Goal: Task Accomplishment & Management: Manage account settings

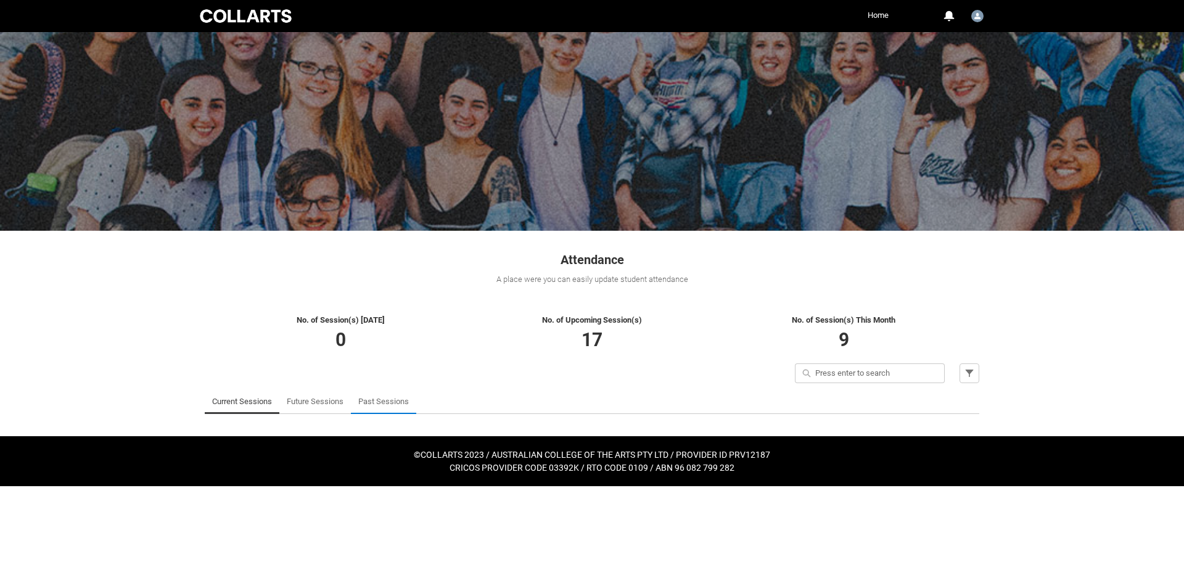
click at [379, 398] on link "Past Sessions" at bounding box center [383, 401] width 51 height 25
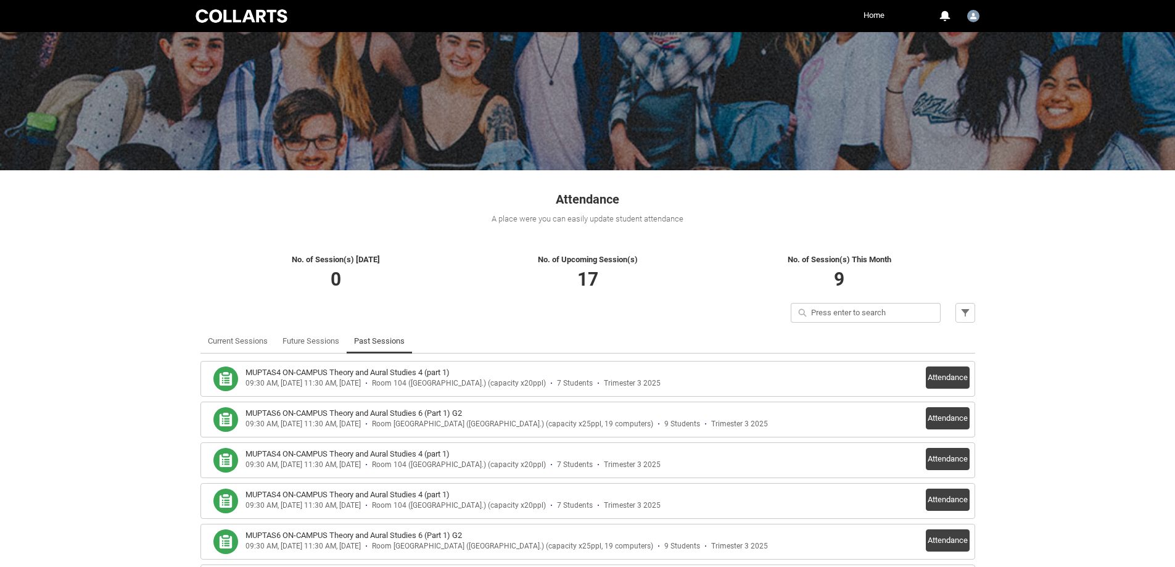
scroll to position [62, 0]
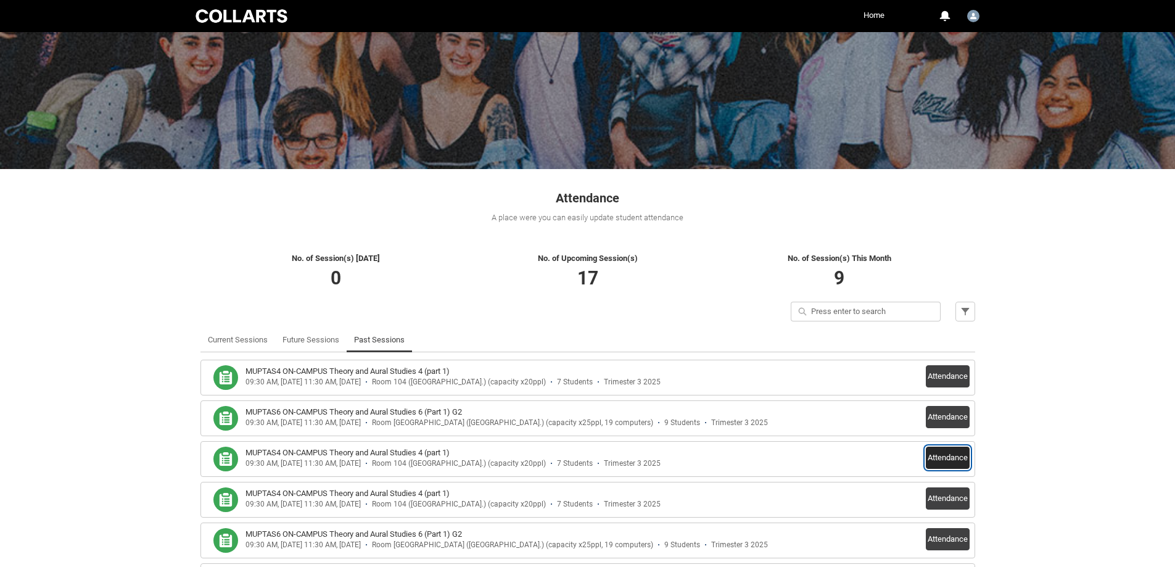
click at [942, 454] on button "Attendance" at bounding box center [948, 458] width 44 height 22
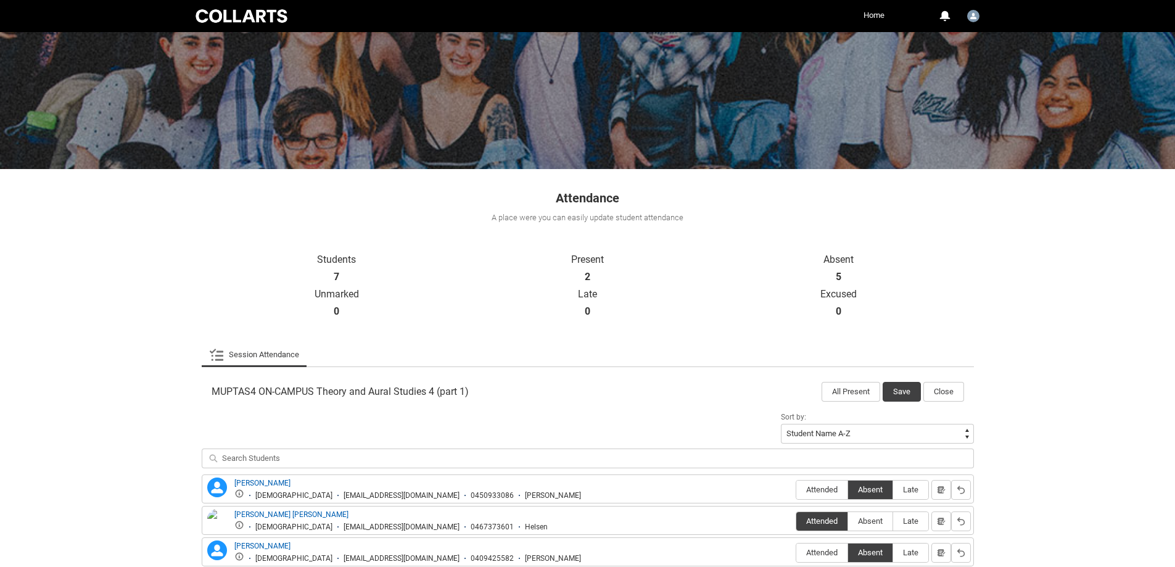
click at [873, 17] on link "Home" at bounding box center [873, 15] width 27 height 19
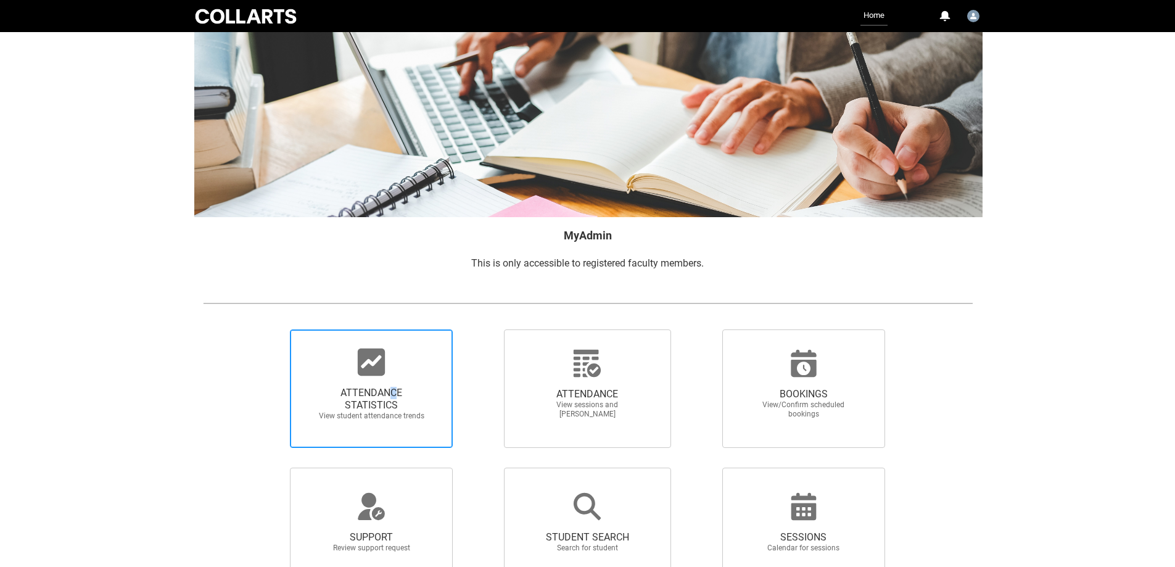
click at [393, 390] on span "ATTENDANCE STATISTICS" at bounding box center [371, 399] width 109 height 25
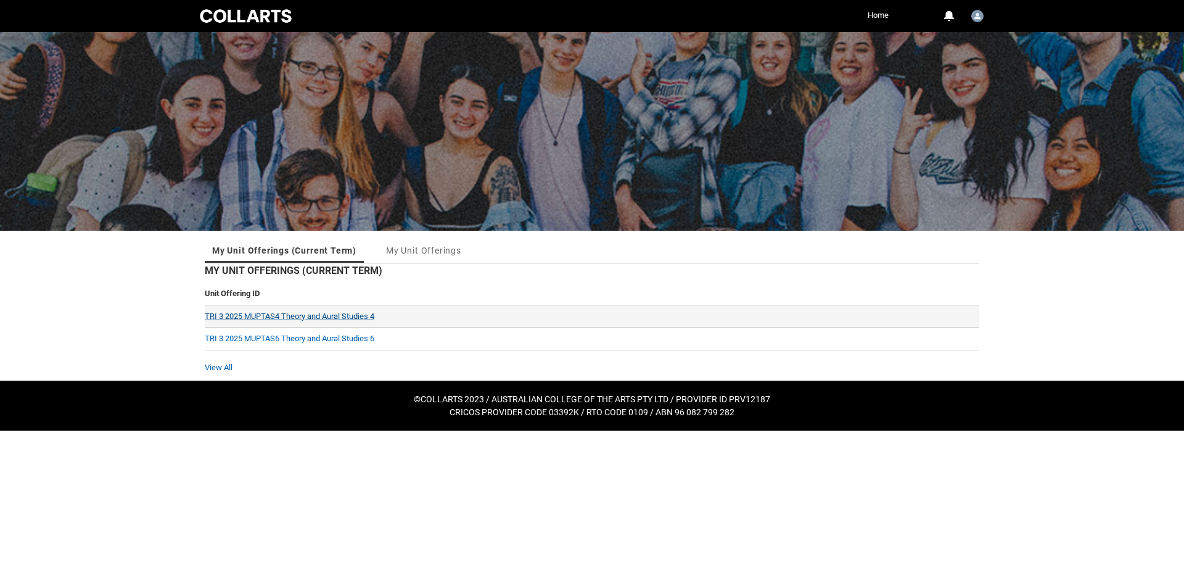
click at [356, 313] on td "TRI 3 2025 MUPTAS4 Theory and Aural Studies 4" at bounding box center [592, 316] width 775 height 23
click at [356, 314] on link "TRI 3 2025 MUPTAS4 Theory and Aural Studies 4" at bounding box center [290, 315] width 170 height 9
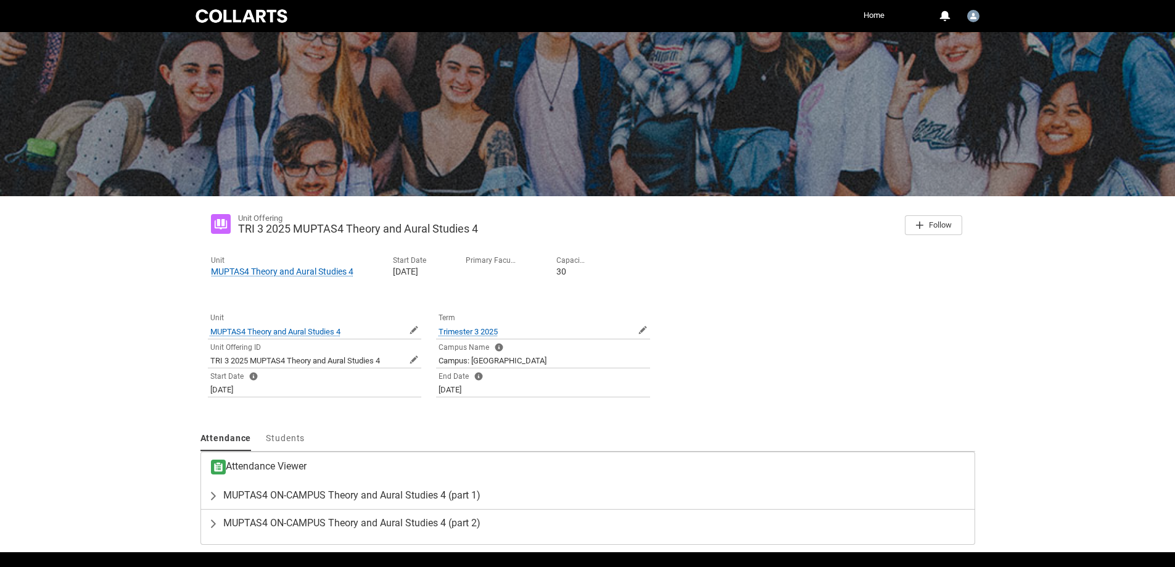
scroll to position [70, 0]
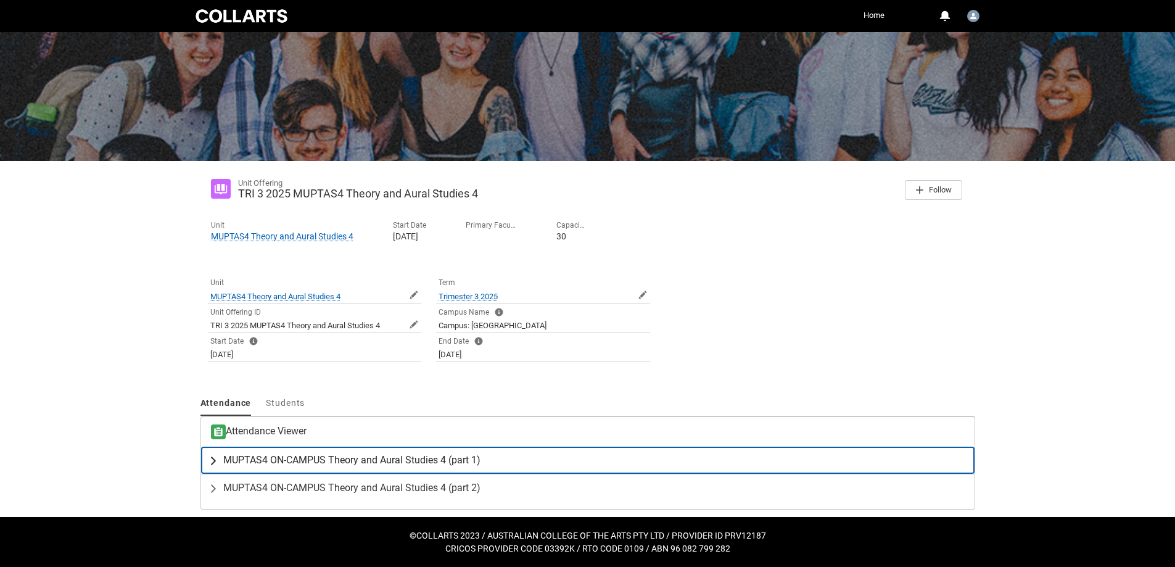
click at [426, 459] on span "MUPTAS4 ON-CAMPUS Theory and Aural Studies 4 (part 1)" at bounding box center [351, 460] width 257 height 12
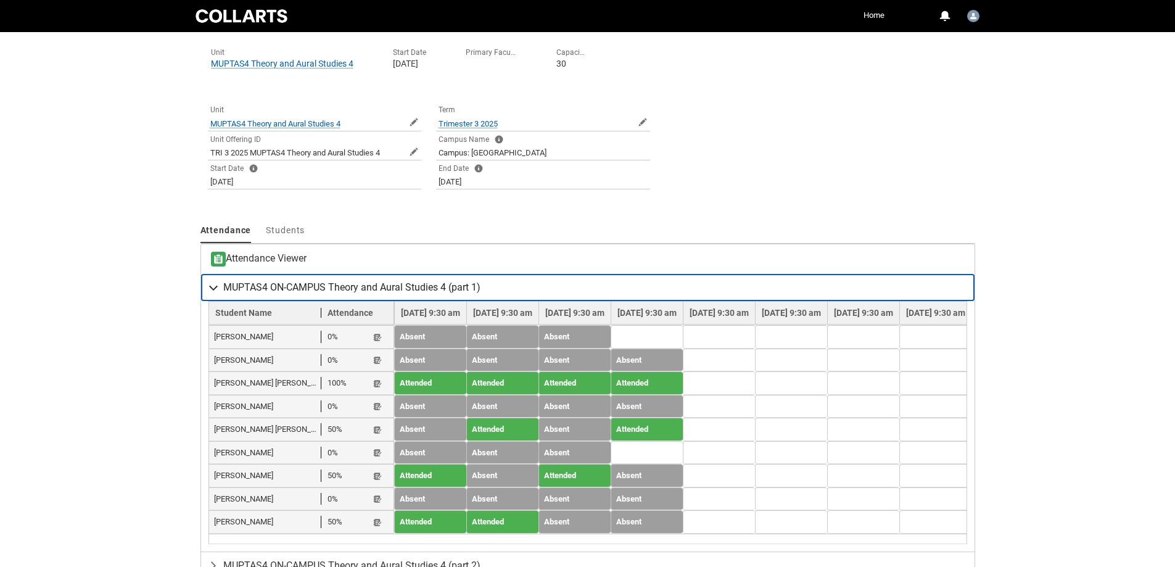
scroll to position [255, 0]
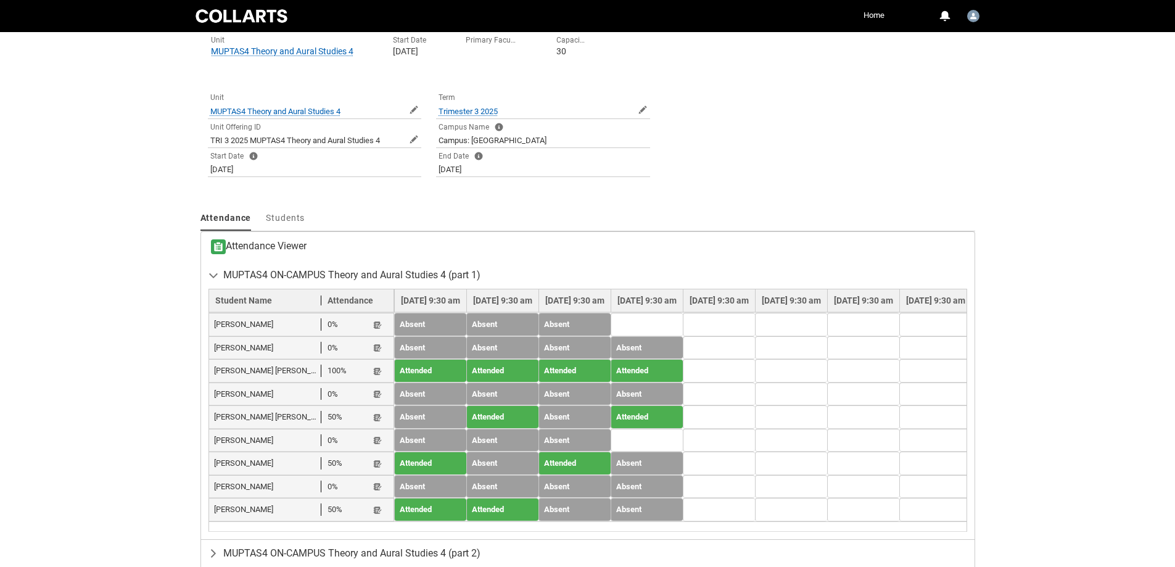
click at [255, 347] on span "Ethan Groombridge" at bounding box center [268, 348] width 108 height 12
drag, startPoint x: 215, startPoint y: 347, endPoint x: 285, endPoint y: 350, distance: 69.8
click at [285, 350] on span "Ethan Groombridge" at bounding box center [268, 348] width 108 height 12
copy span "Ethan Groombridge"
click at [375, 346] on lightning-primitive-icon "button" at bounding box center [377, 348] width 9 height 9
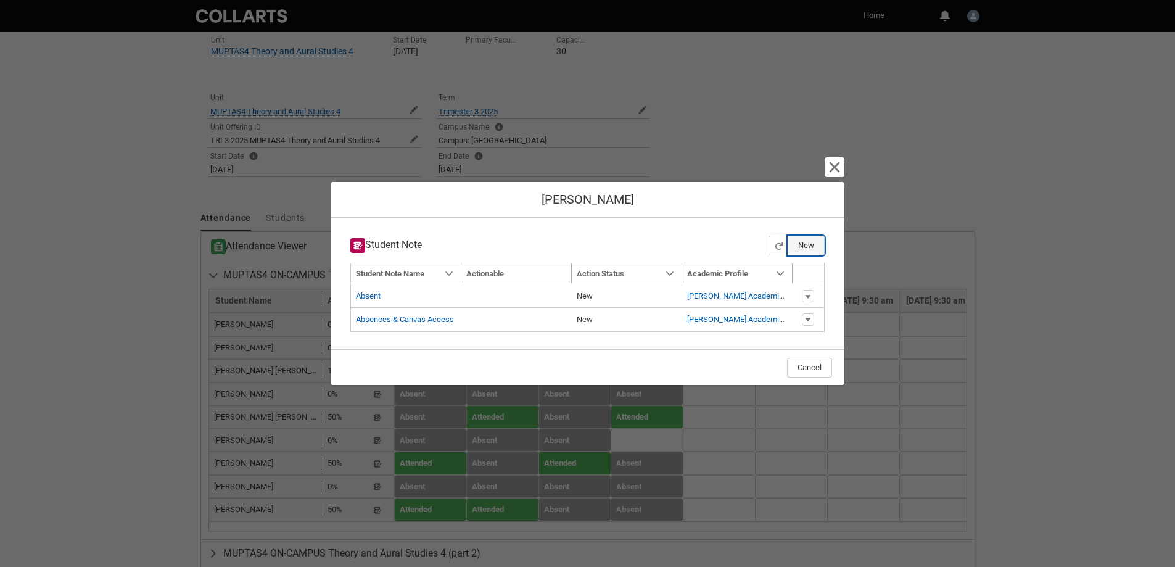
drag, startPoint x: 803, startPoint y: 244, endPoint x: 785, endPoint y: 246, distance: 18.1
click at [803, 244] on button "New" at bounding box center [806, 246] width 37 height 20
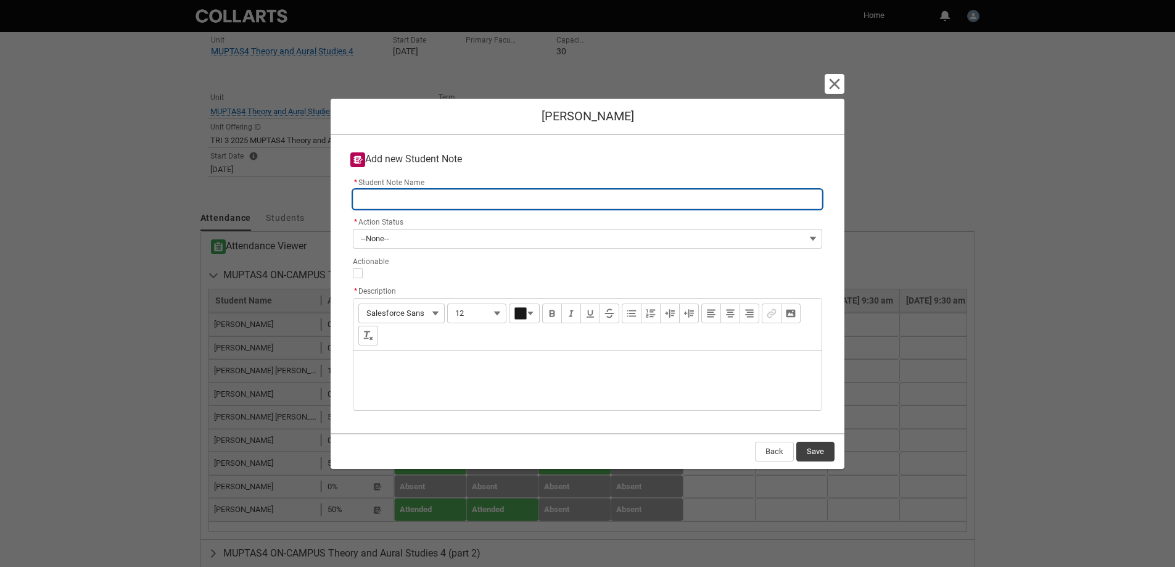
click at [377, 197] on input "* Student Note Name" at bounding box center [587, 199] width 469 height 20
paste input "Ethan Groombridge"
type lightning-primitive-input-simple "Ethan Groombridge"
type input "Ethan Groombridge"
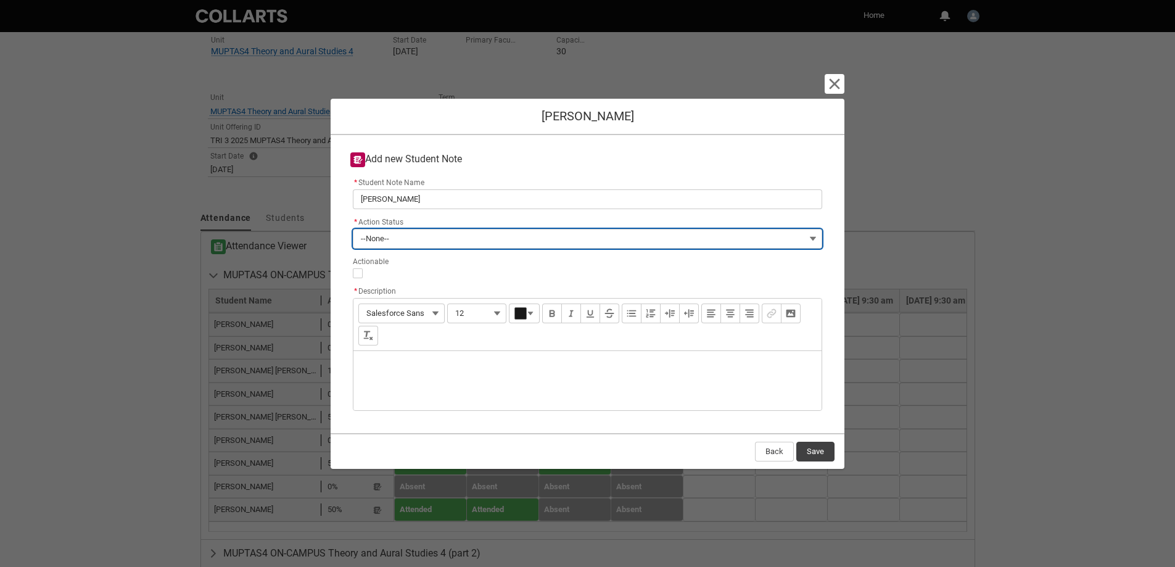
click at [387, 237] on span "--None--" at bounding box center [375, 238] width 28 height 19
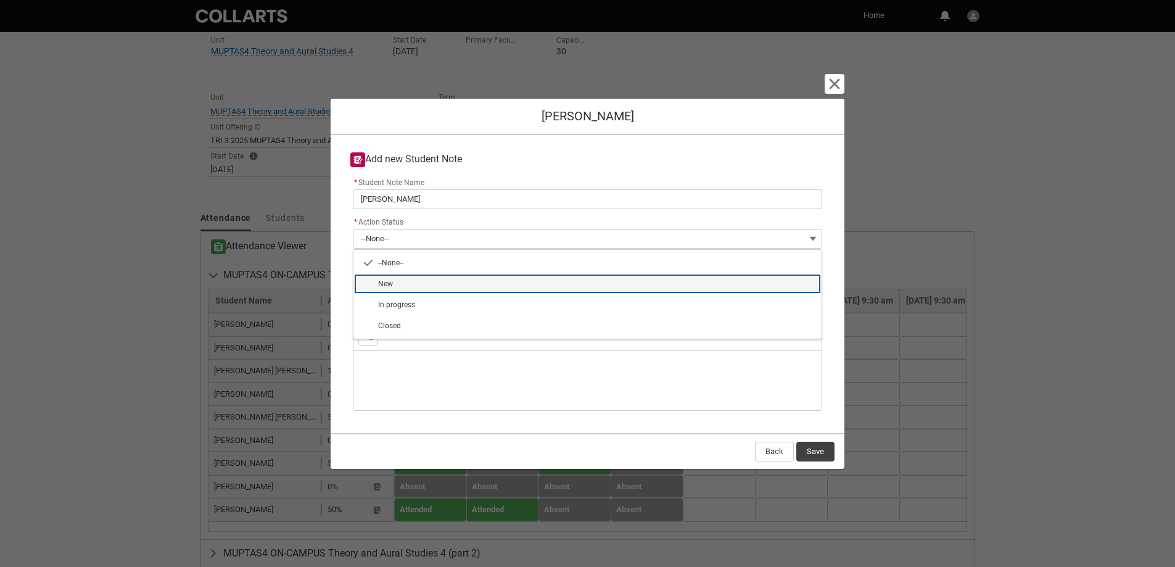
click at [400, 277] on lightning-base-combobox-item "New" at bounding box center [587, 283] width 468 height 21
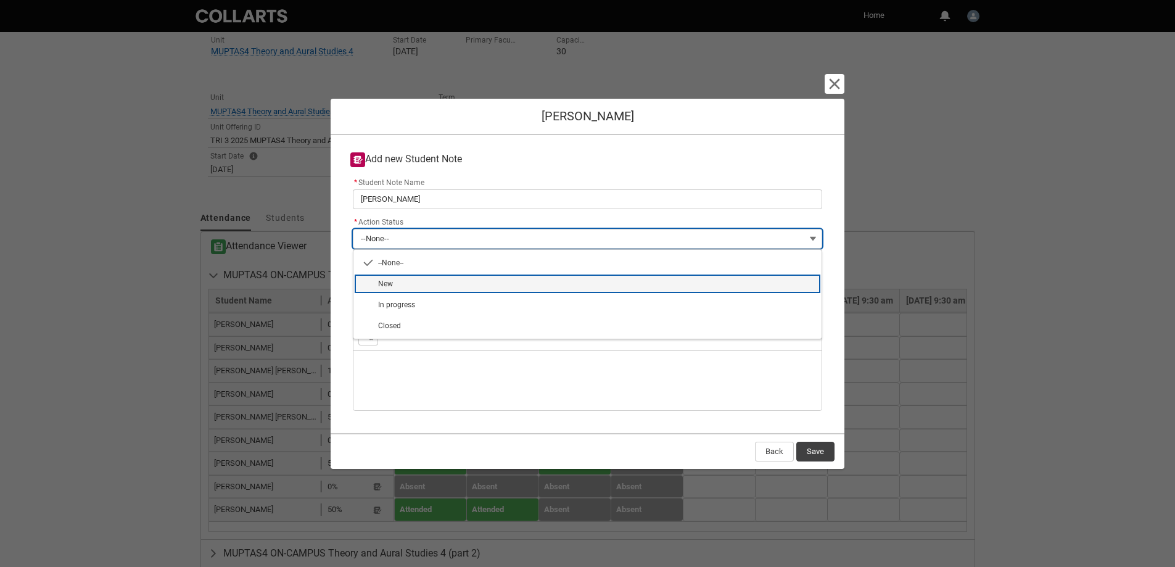
type lightning-combobox "New"
type lightning-picklist "New"
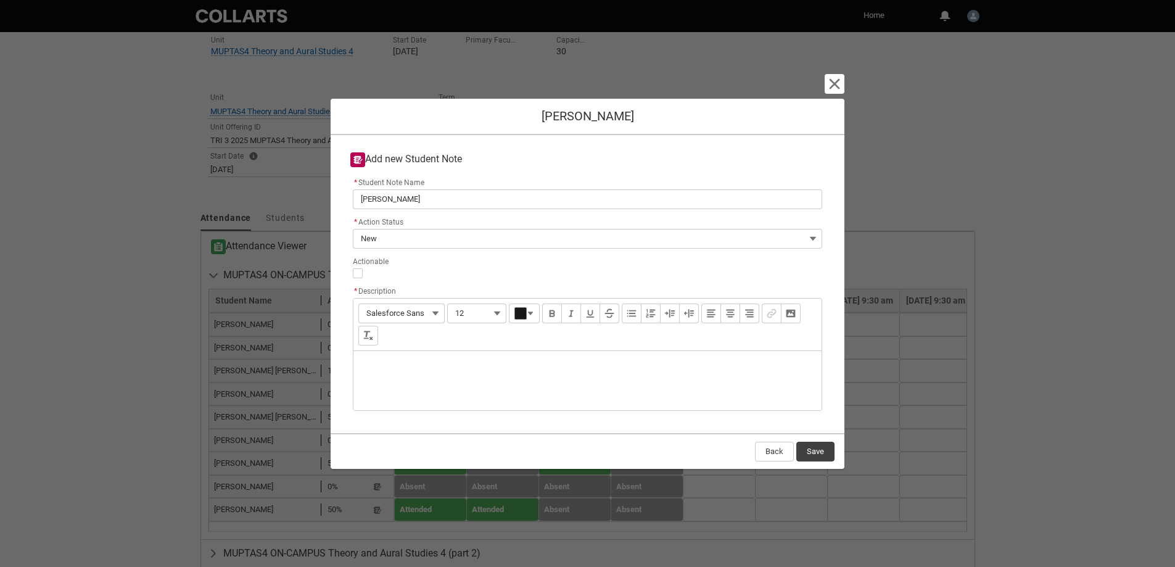
click at [392, 365] on div "Description" at bounding box center [587, 380] width 468 height 59
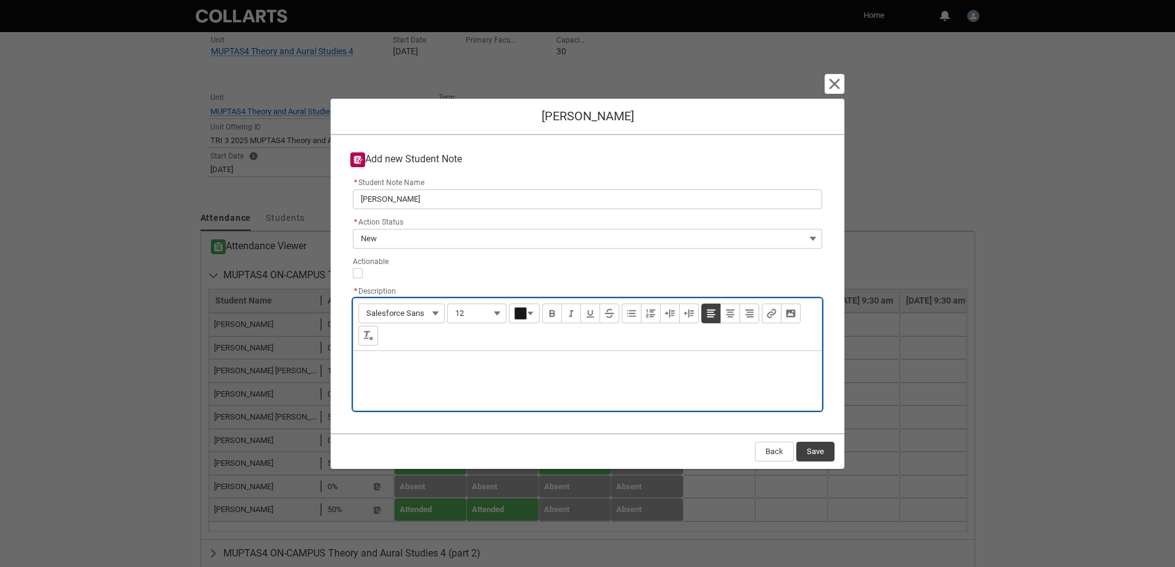
type lightning-input-rich-text "<p>N</p>"
type lightning-input-rich-text "<p>No attendance all Trimester</p>"
drag, startPoint x: 474, startPoint y: 368, endPoint x: 332, endPoint y: 363, distance: 142.5
click at [332, 363] on div "Add new Student Note * Student Note Name Ethan Groombridge * Action Status New …" at bounding box center [588, 284] width 514 height 298
copy p "No attendance all Trimester"
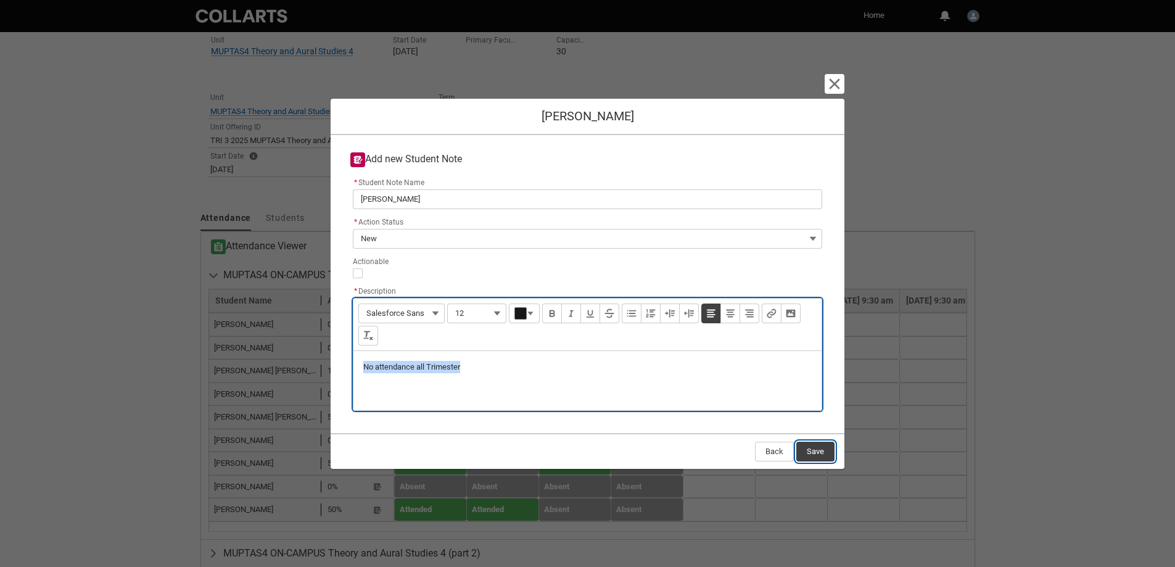
click at [817, 447] on button "Save" at bounding box center [815, 452] width 38 height 20
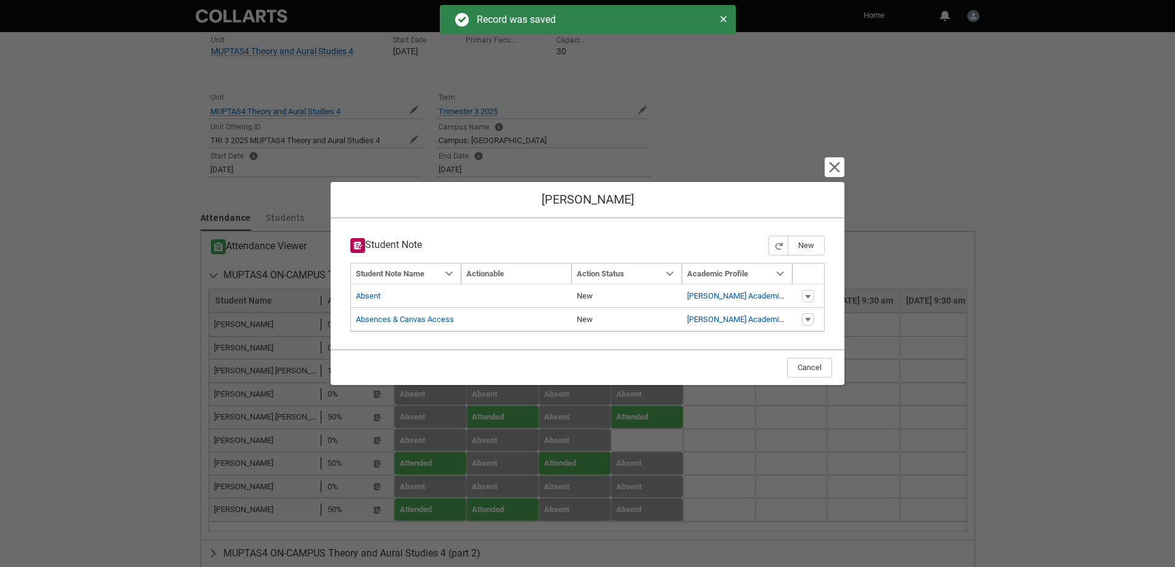
type input "179"
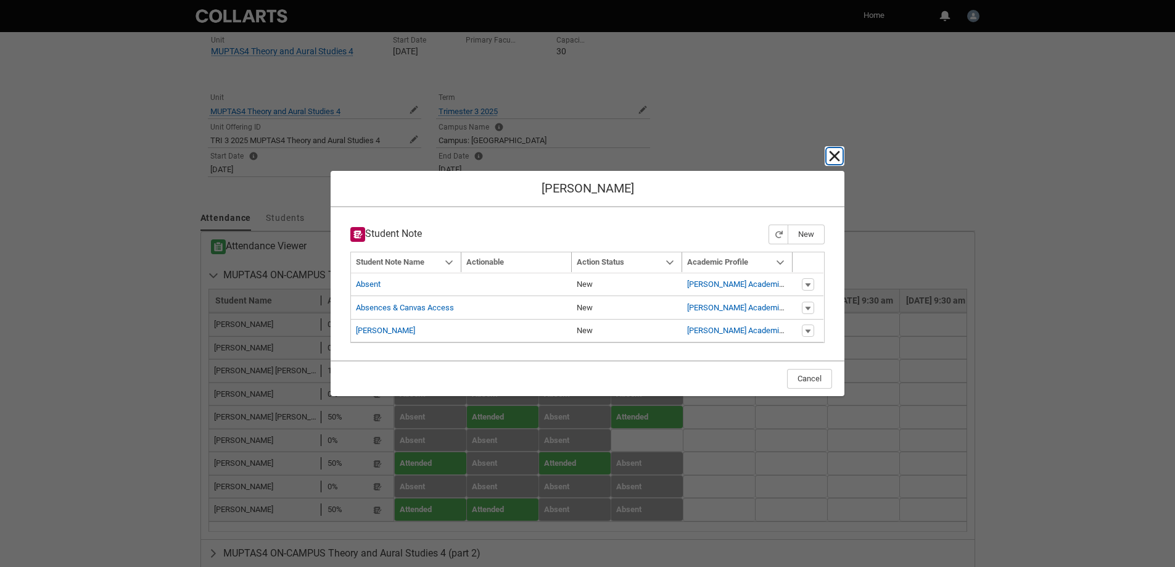
click at [833, 158] on lightning-primitive-icon "button" at bounding box center [834, 156] width 15 height 15
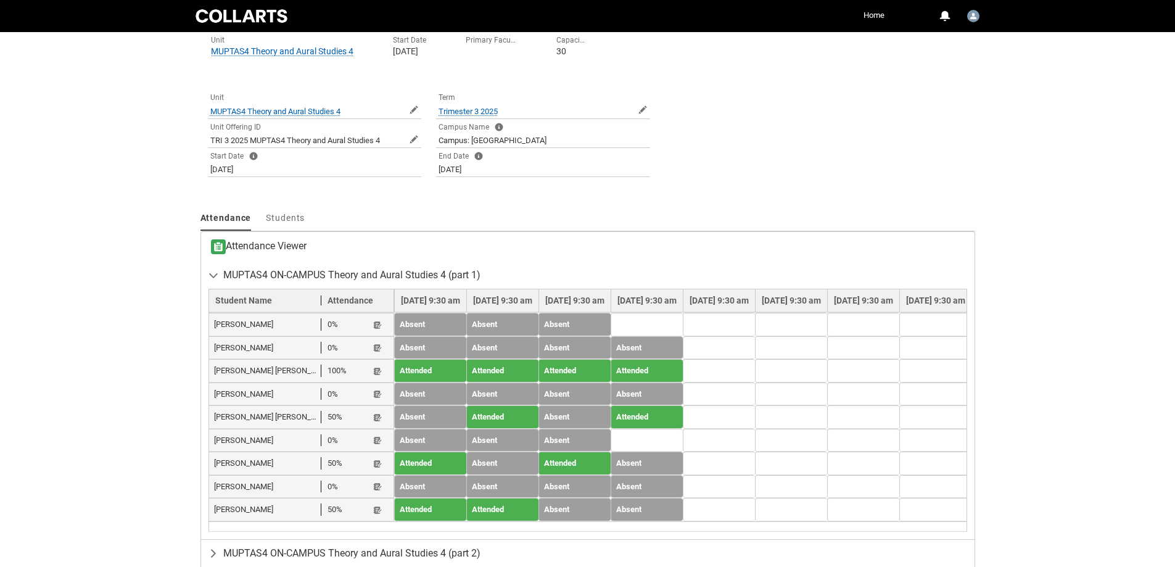
click at [683, 319] on td at bounding box center [647, 324] width 72 height 23
click at [377, 397] on lightning-primitive-icon "button" at bounding box center [377, 394] width 9 height 9
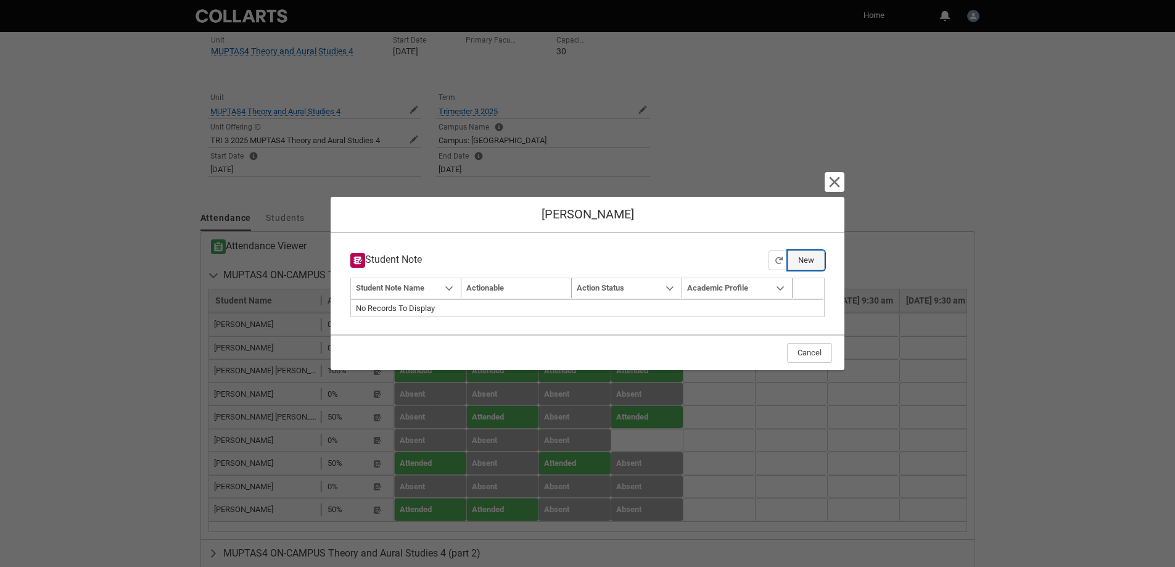
click at [805, 262] on button "New" at bounding box center [806, 260] width 37 height 20
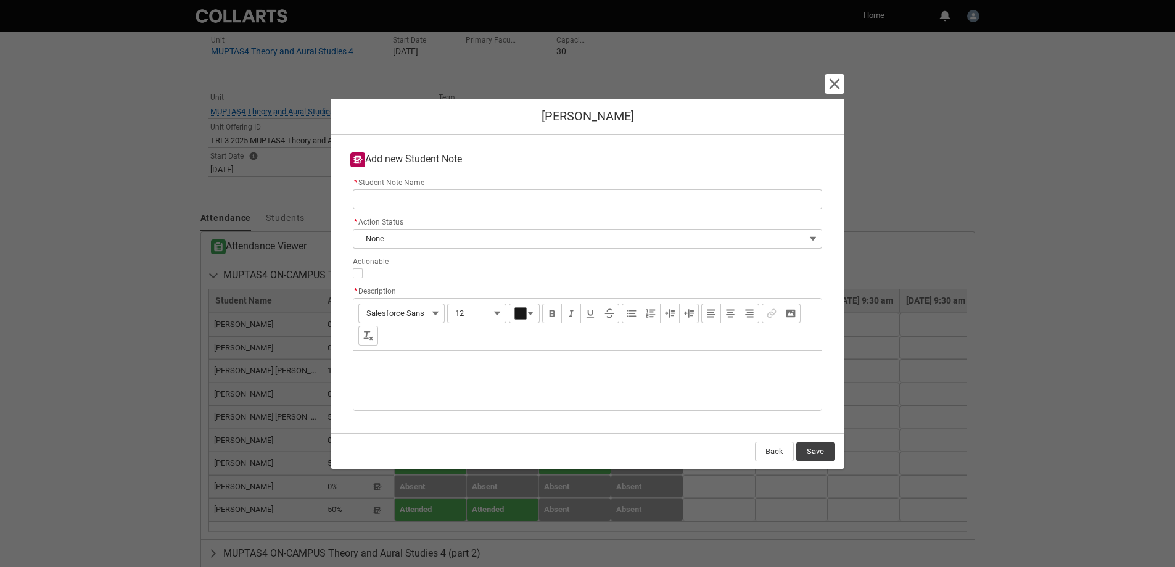
click at [379, 365] on div "Description" at bounding box center [587, 380] width 468 height 59
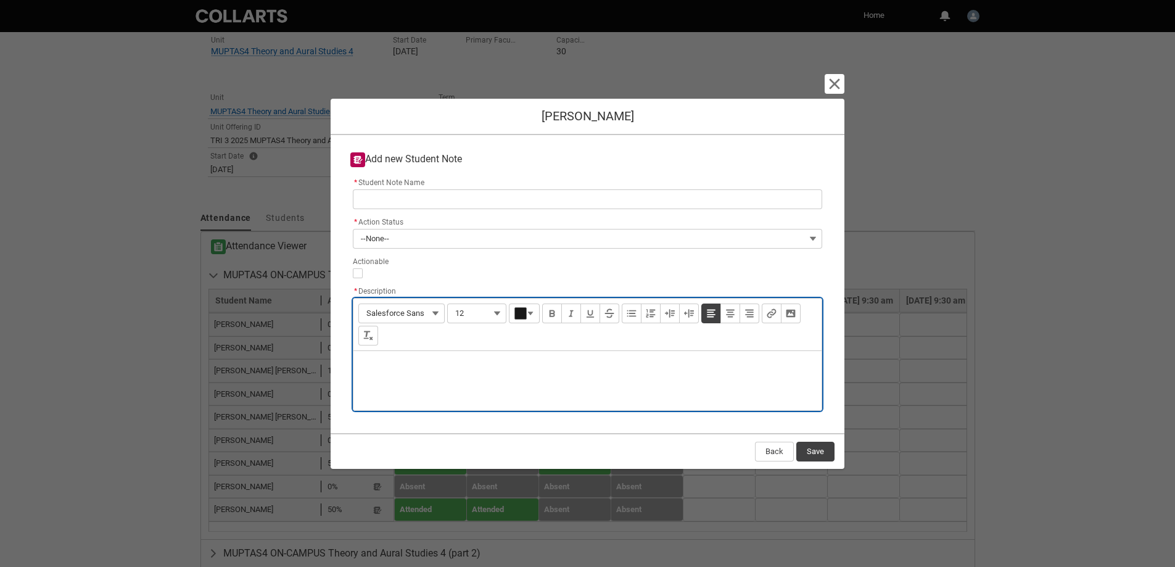
paste div "Description"
type lightning-input-rich-text "<p>No attendance all Trimester</p>"
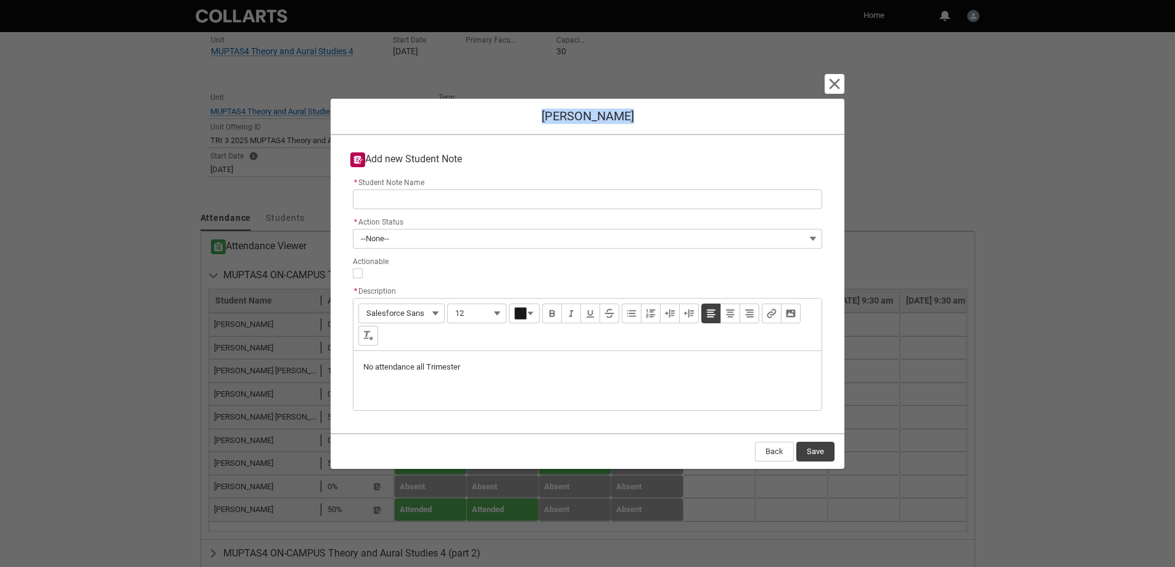
drag, startPoint x: 546, startPoint y: 115, endPoint x: 637, endPoint y: 112, distance: 90.7
click at [637, 112] on h1 "Jasmine Casey" at bounding box center [587, 116] width 494 height 15
copy h1 "Jasmine Casey"
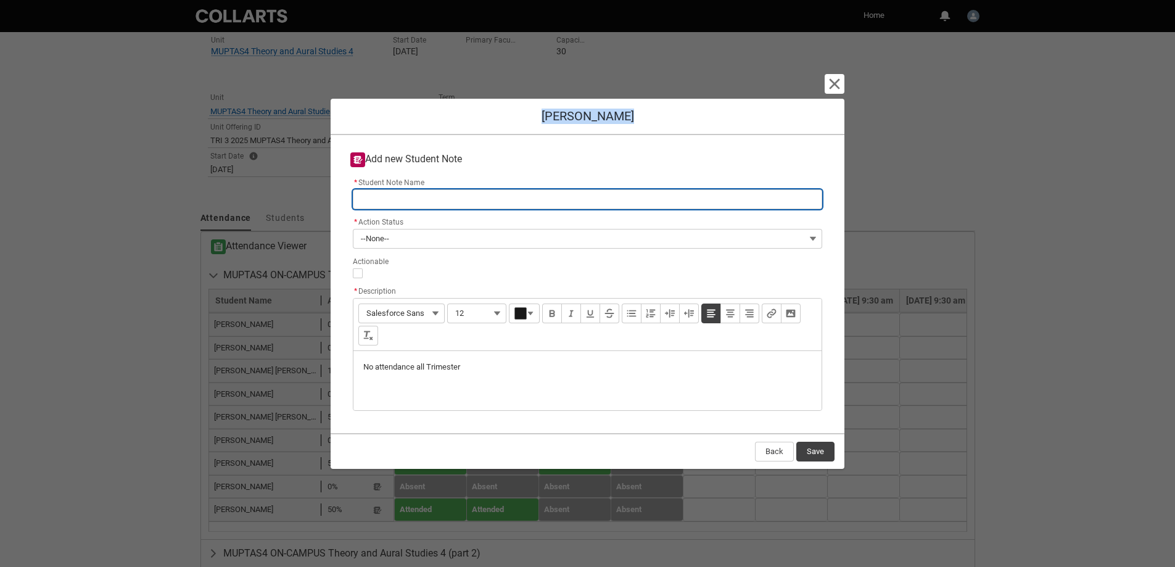
click at [389, 204] on input "* Student Note Name" at bounding box center [587, 199] width 469 height 20
paste input "Jasmine Casey"
type lightning-primitive-input-simple "Jasmine Casey"
type input "Jasmine Casey"
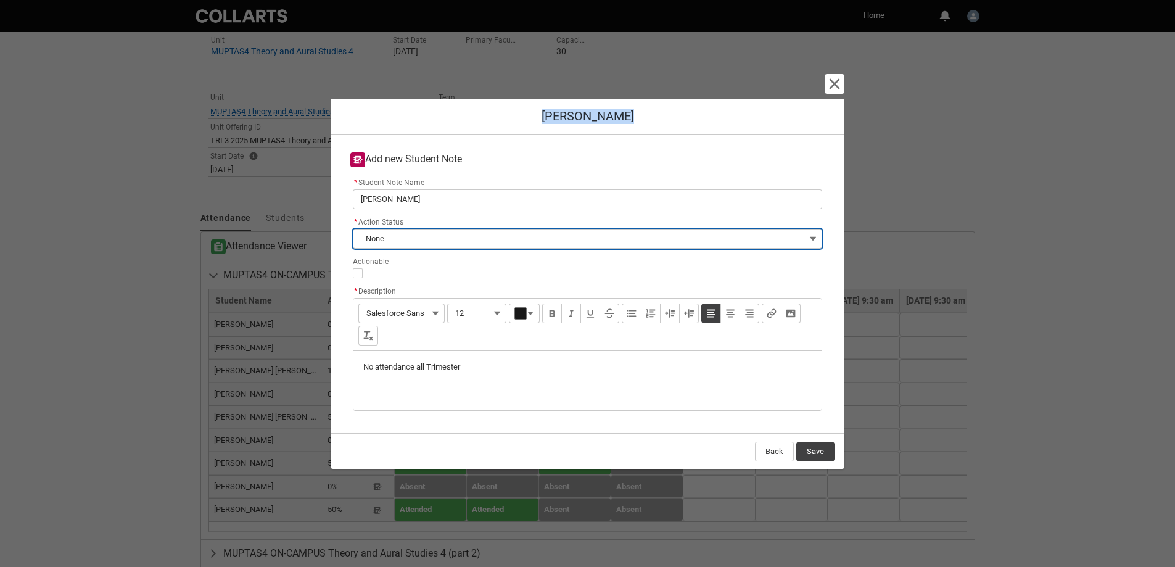
click at [382, 237] on span "--None--" at bounding box center [375, 238] width 28 height 19
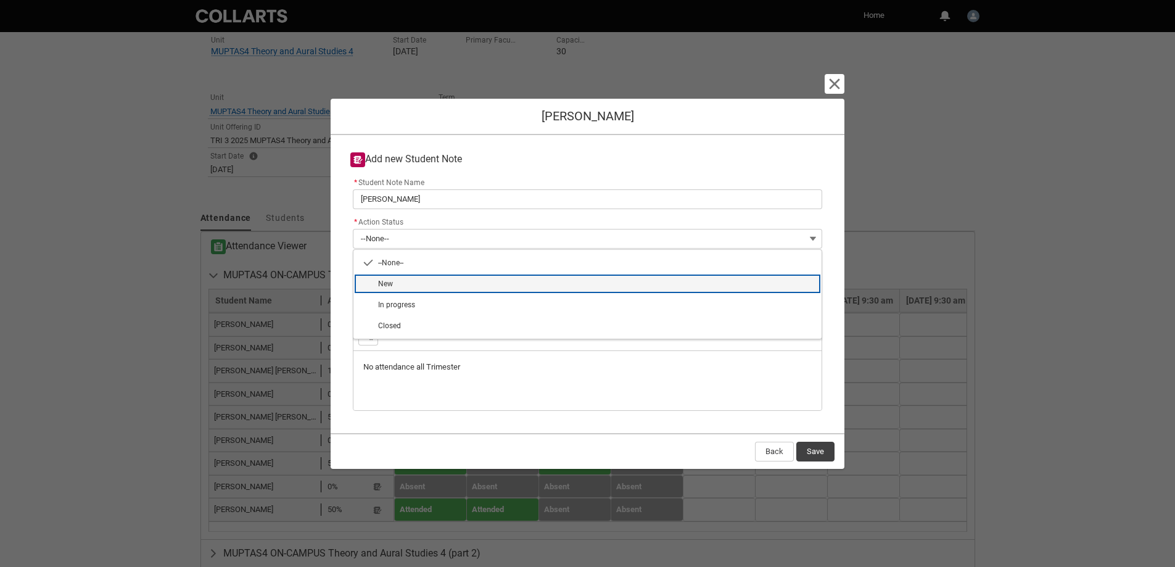
click at [414, 281] on span "New" at bounding box center [596, 283] width 436 height 11
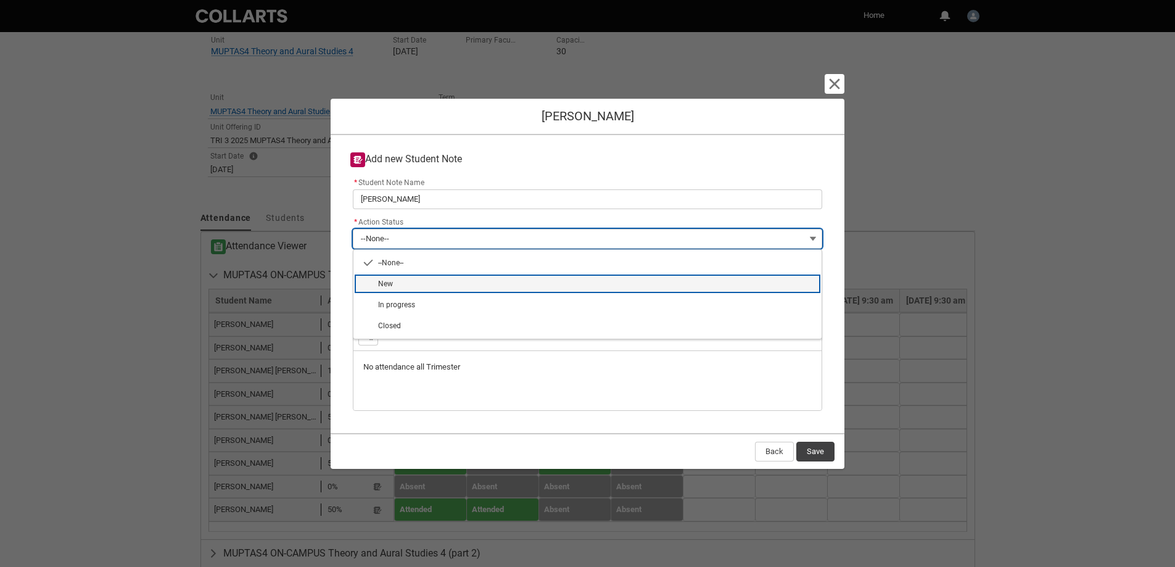
type lightning-combobox "New"
type lightning-picklist "New"
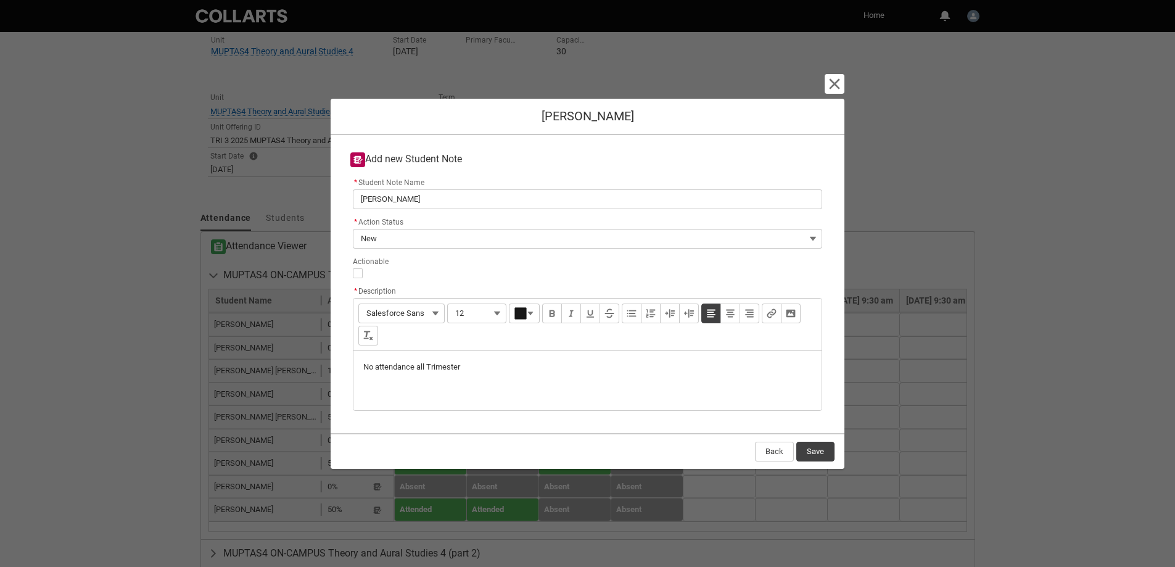
click at [364, 368] on p "No attendance all Trimester" at bounding box center [587, 367] width 448 height 12
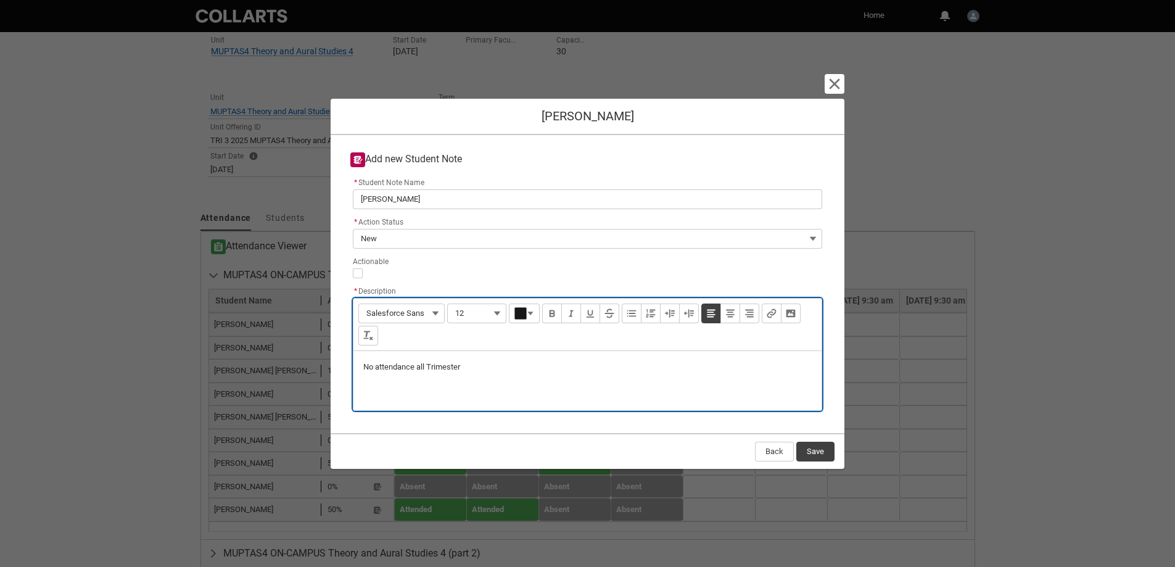
type lightning-input-rich-text "<p>TNo attendance all Trimester</p>"
type lightning-input-rich-text "<p>MUPTAS4 No attendance all Trimester</p>"
drag, startPoint x: 529, startPoint y: 373, endPoint x: 350, endPoint y: 373, distance: 179.5
click at [345, 374] on div "* Student Note Name Jasmine Casey * Action Status New --None-- New In progress …" at bounding box center [587, 295] width 494 height 241
copy p "MUPTAS4 No attendance all Trimester"
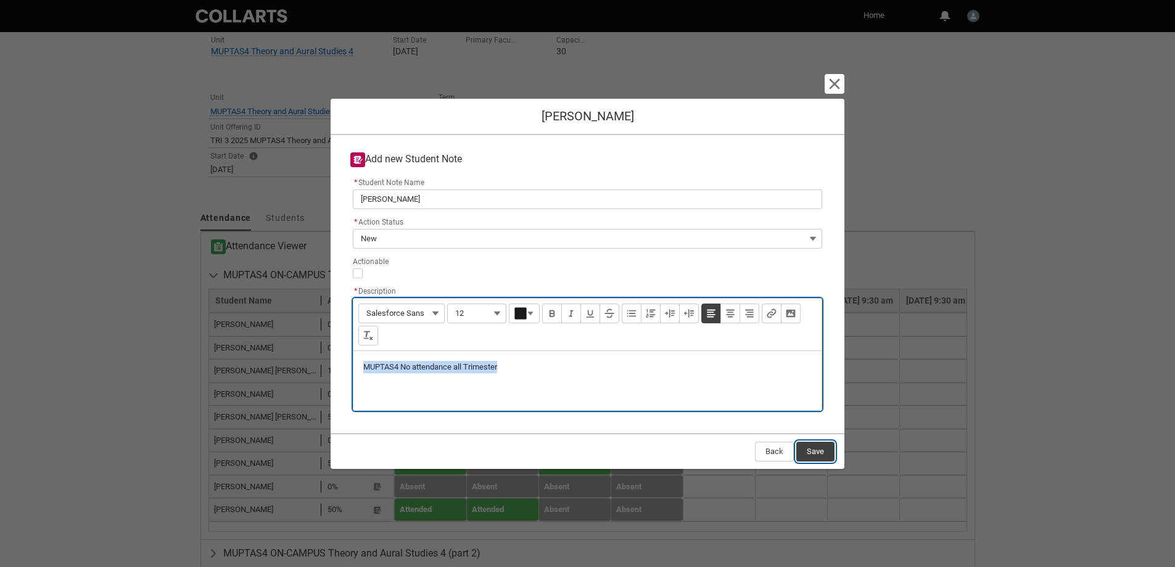
click at [813, 451] on button "Save" at bounding box center [815, 452] width 38 height 20
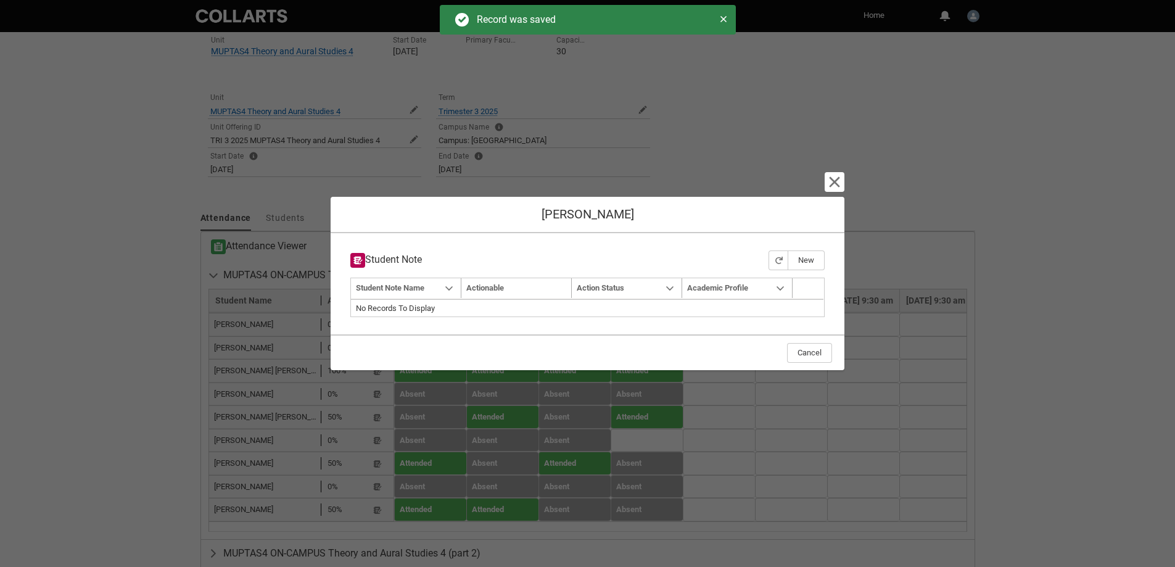
type input "179"
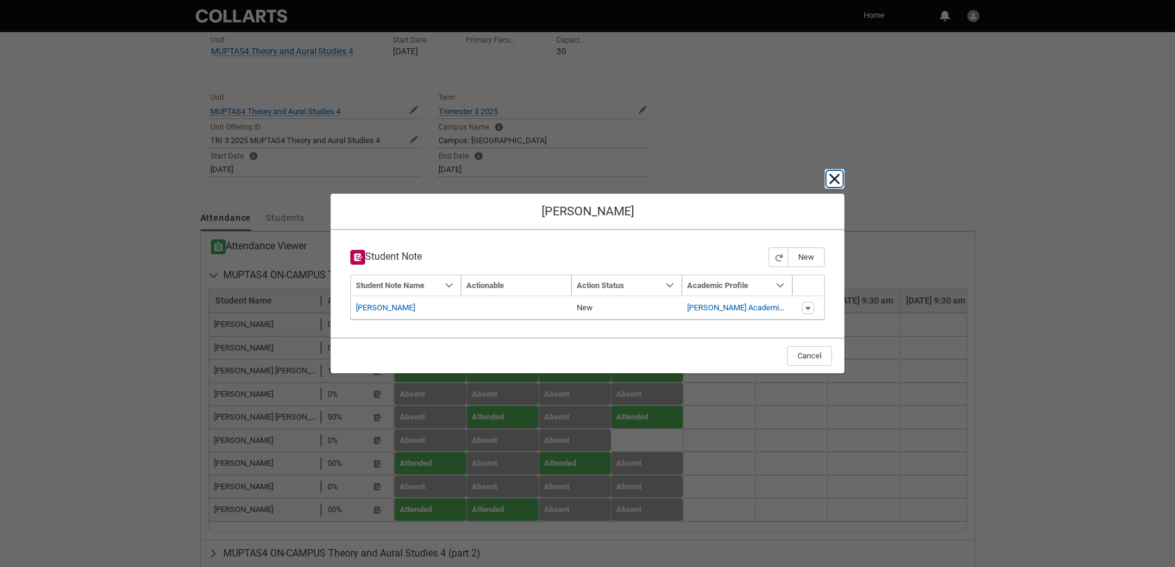
click at [832, 173] on lightning-primitive-icon "button" at bounding box center [834, 178] width 15 height 15
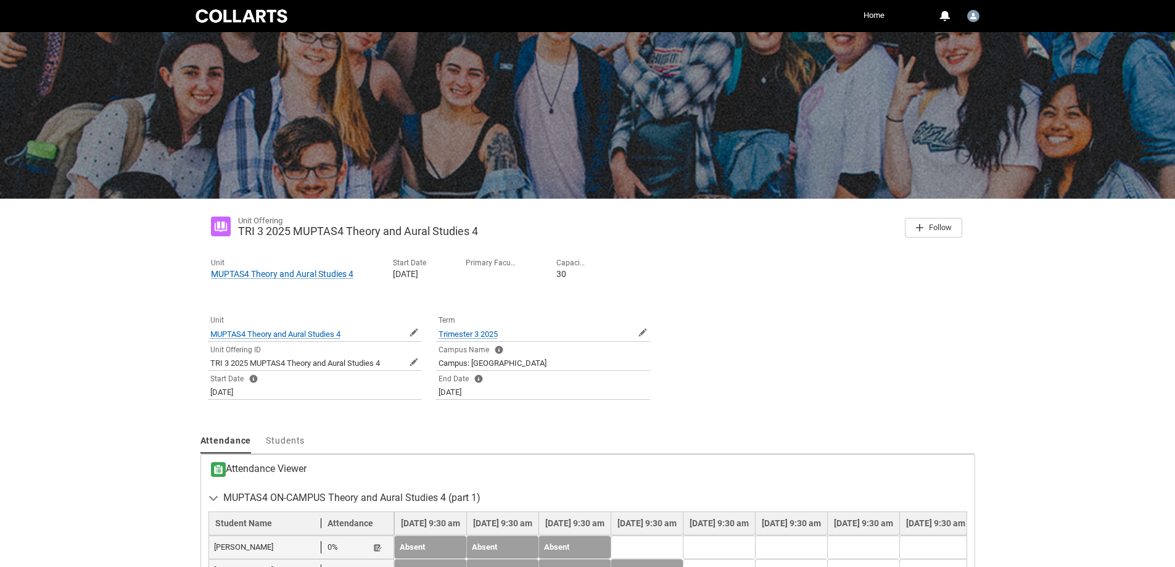
scroll to position [0, 0]
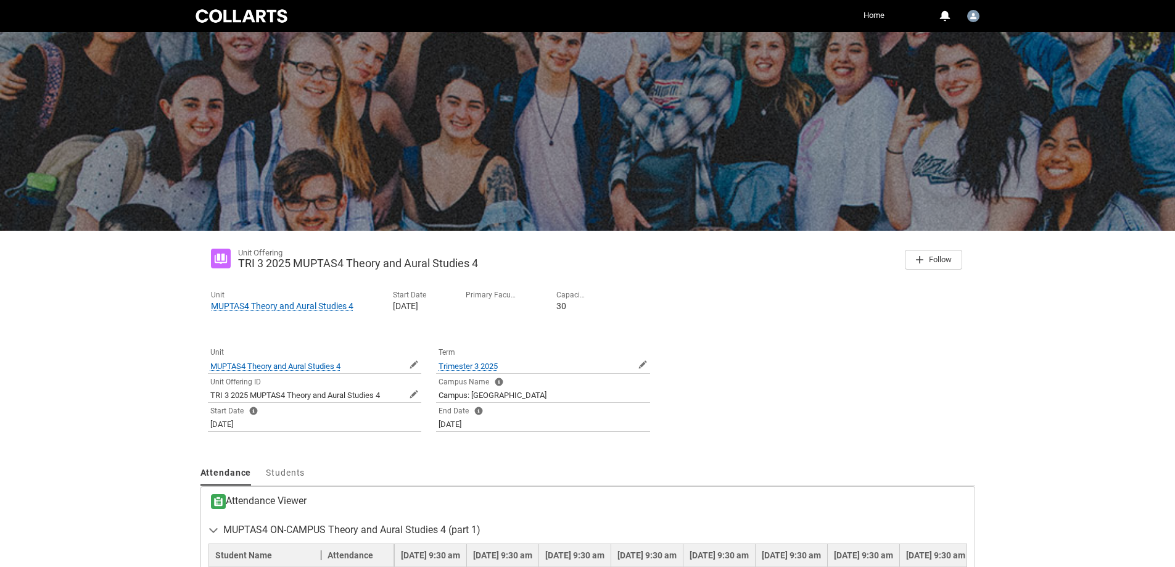
click at [875, 10] on link "Home" at bounding box center [873, 15] width 27 height 19
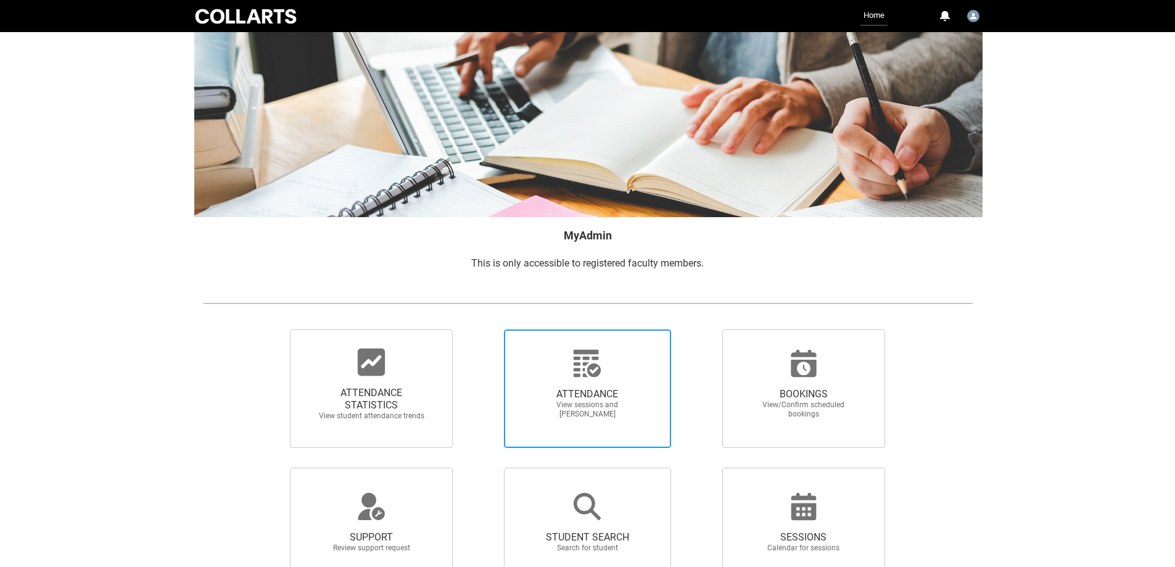
click at [595, 372] on icon at bounding box center [587, 363] width 27 height 27
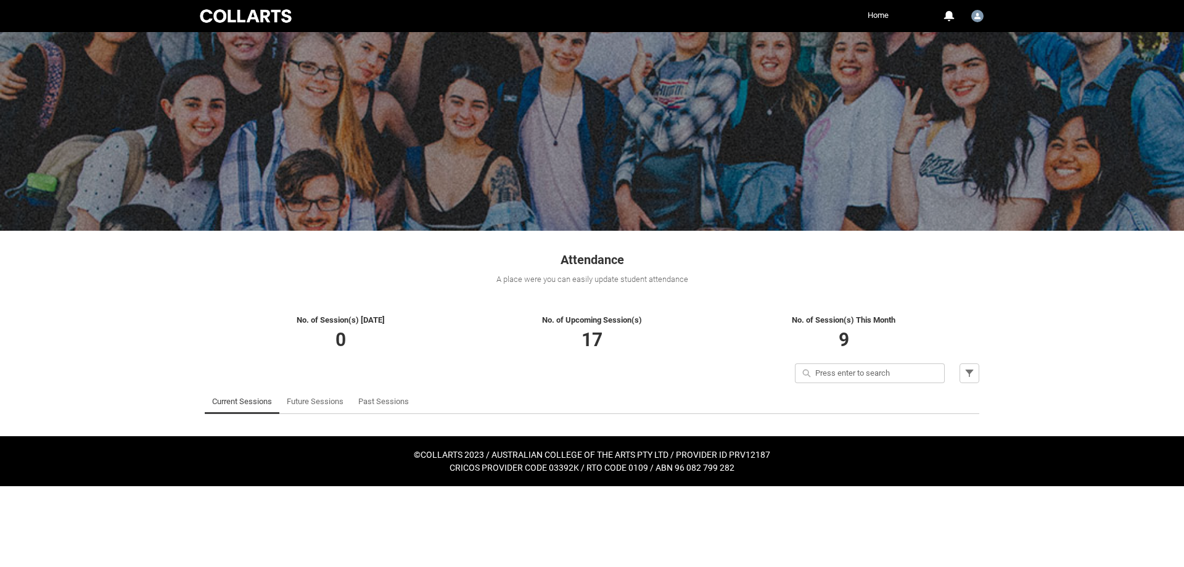
click at [377, 400] on link "Past Sessions" at bounding box center [383, 401] width 51 height 25
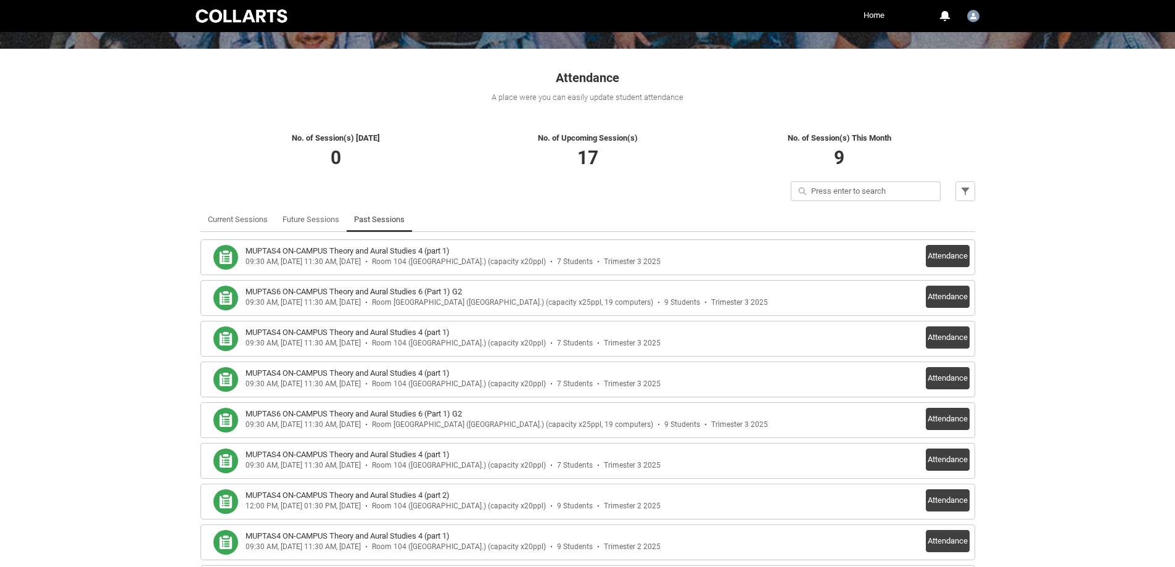
scroll to position [185, 0]
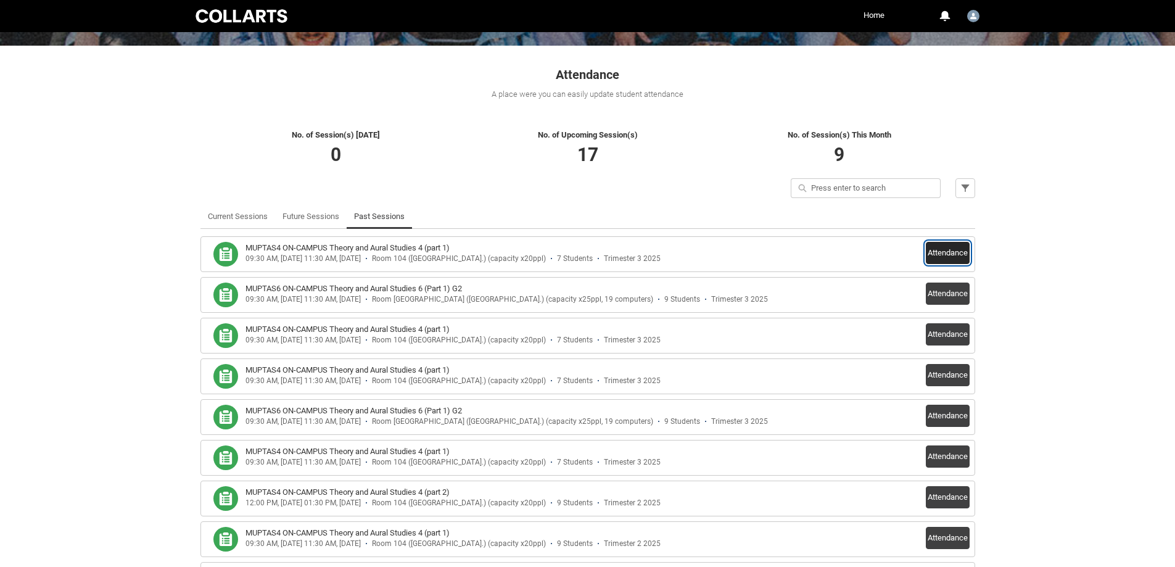
click at [949, 258] on button "Attendance" at bounding box center [948, 253] width 44 height 22
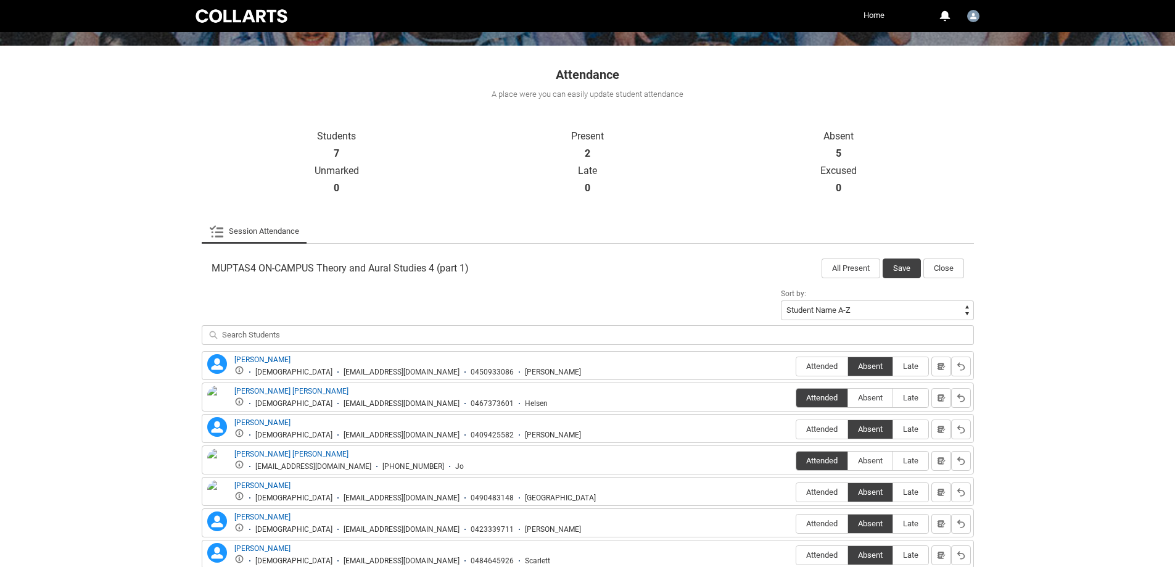
click at [874, 19] on link "Home" at bounding box center [873, 15] width 27 height 19
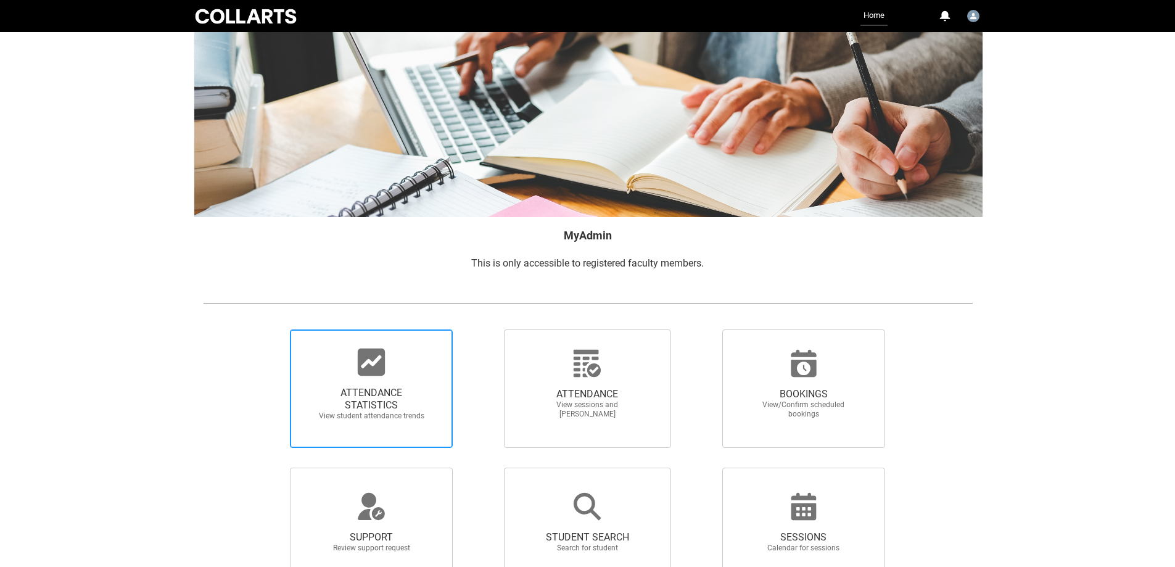
click at [398, 384] on span "ATTENDANCE STATISTICS View student attendance trends" at bounding box center [371, 404] width 118 height 54
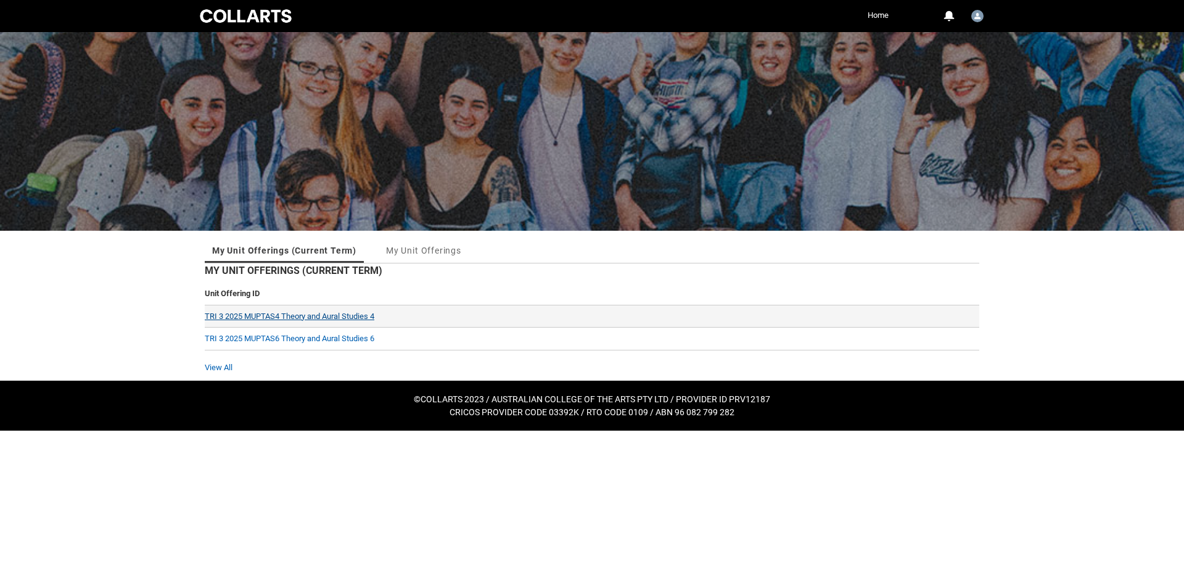
click at [362, 316] on link "TRI 3 2025 MUPTAS4 Theory and Aural Studies 4" at bounding box center [290, 315] width 170 height 9
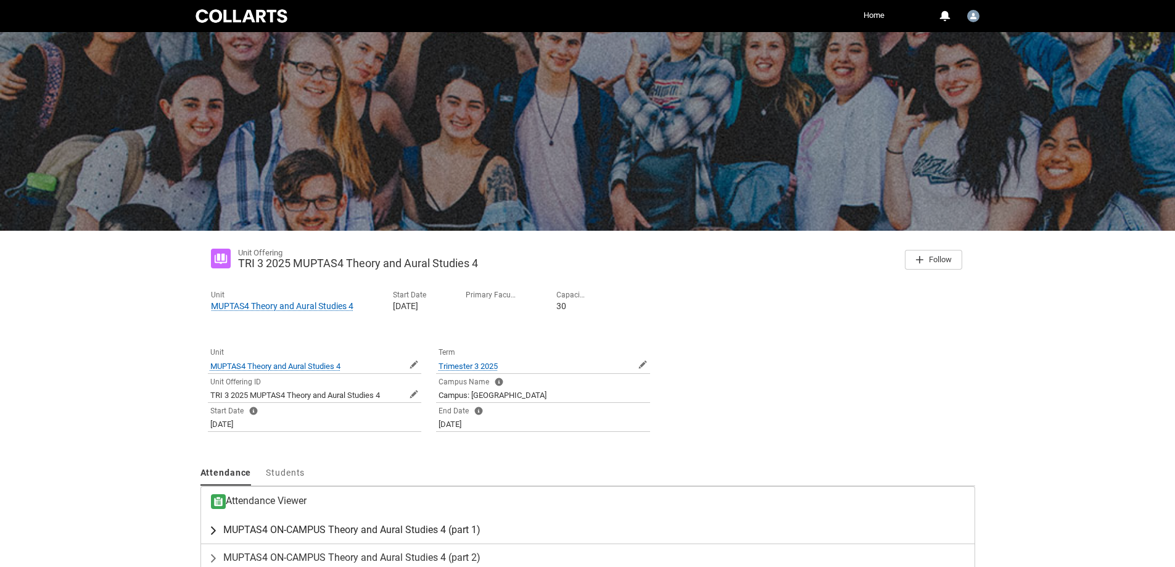
scroll to position [70, 0]
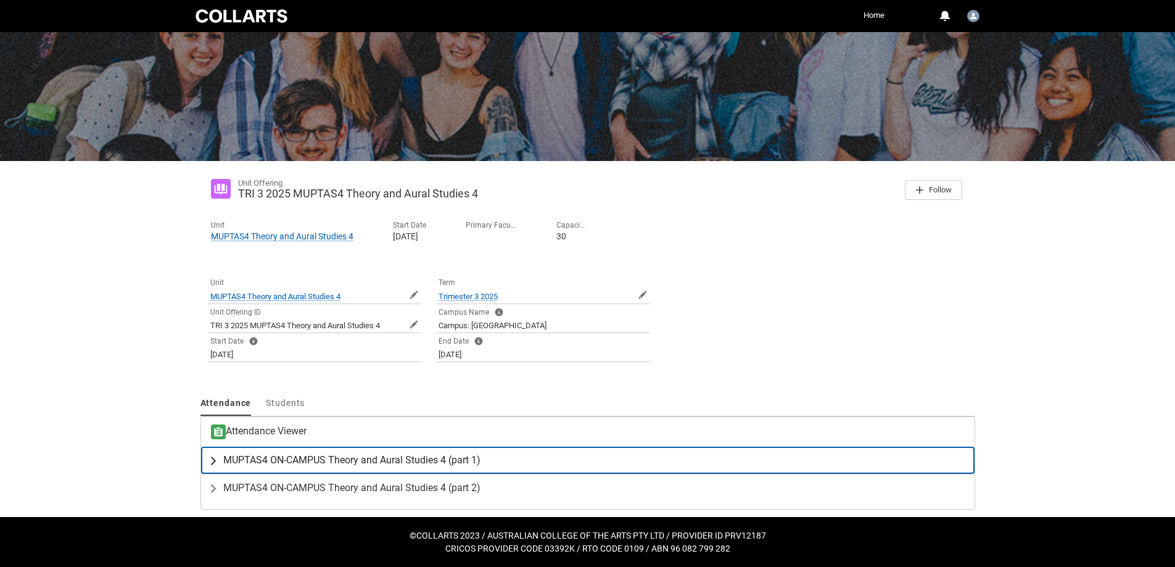
click at [440, 462] on span "MUPTAS4 ON-CAMPUS Theory and Aural Studies 4 (part 1)" at bounding box center [351, 460] width 257 height 12
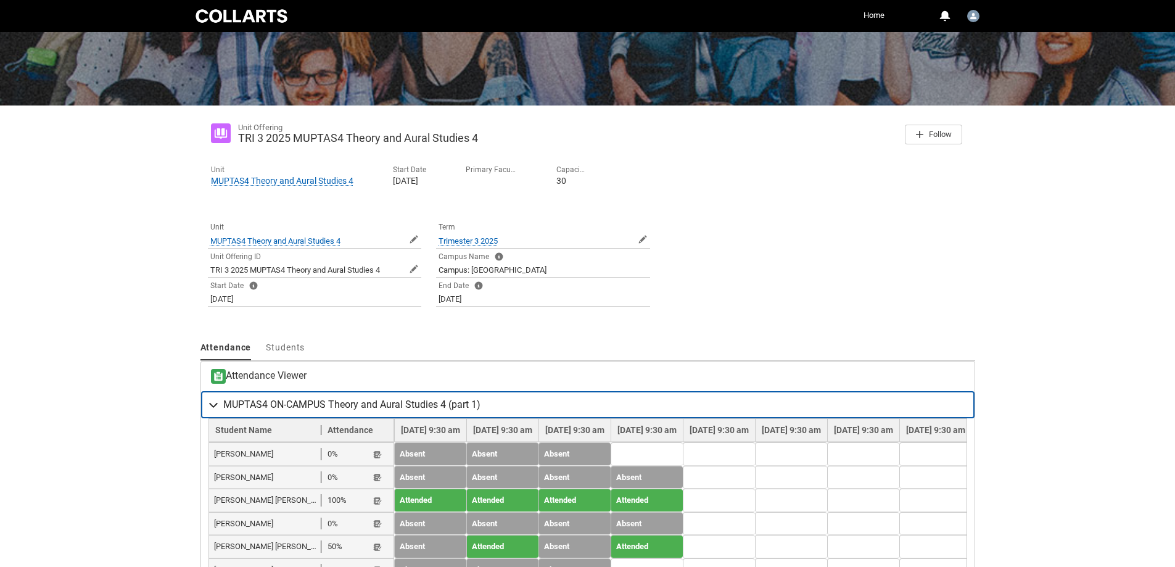
scroll to position [255, 0]
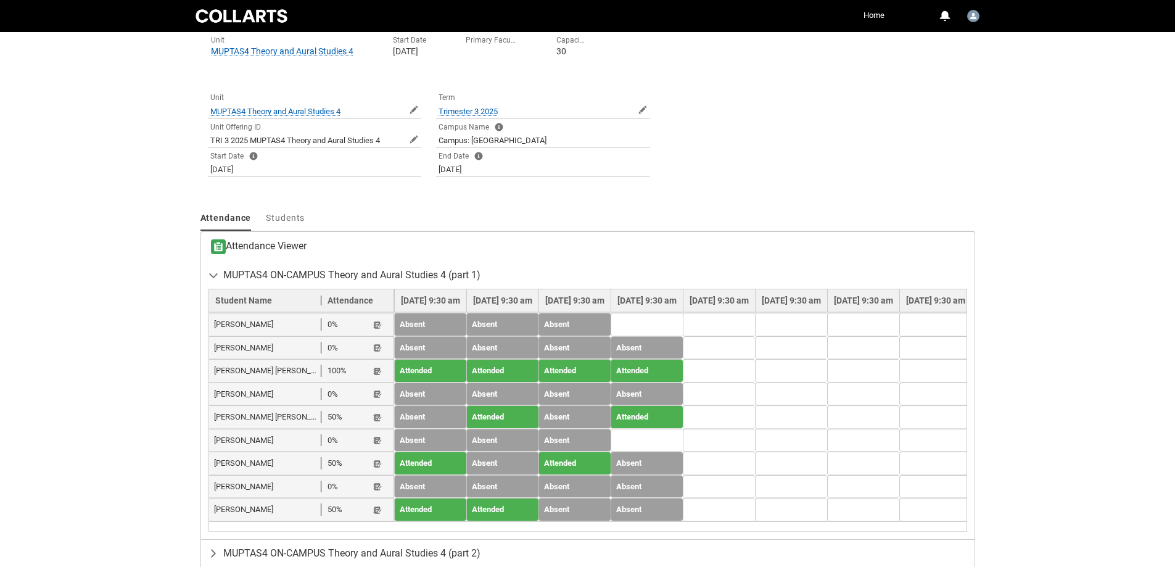
click at [683, 325] on td at bounding box center [647, 324] width 72 height 23
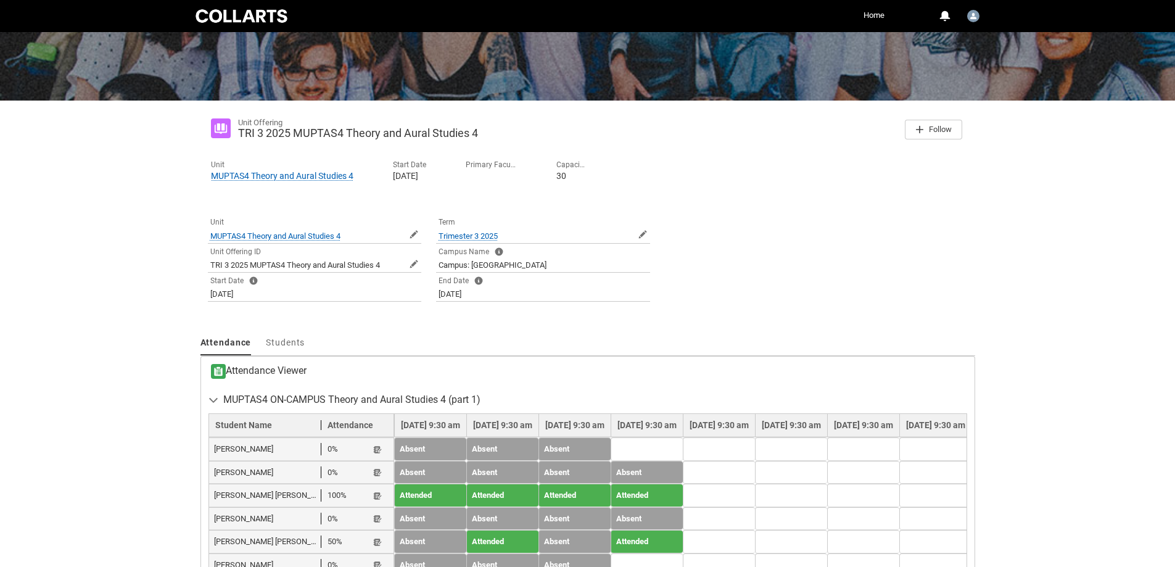
scroll to position [0, 0]
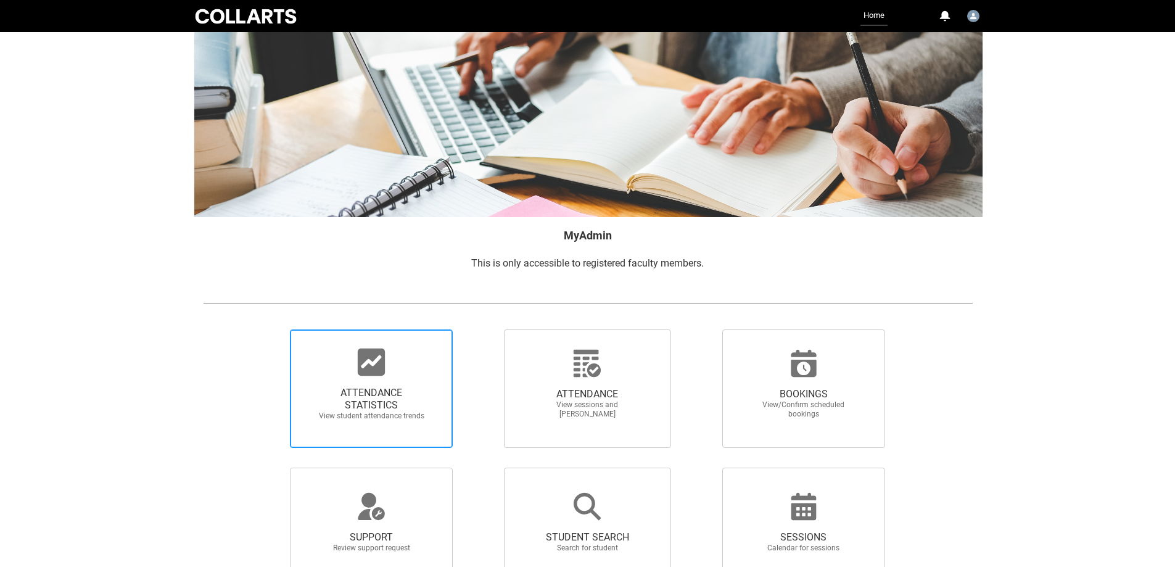
click at [356, 366] on div at bounding box center [371, 362] width 118 height 30
click at [270, 329] on input "ATTENDANCE STATISTICS View student attendance trends" at bounding box center [269, 329] width 1 height 1
radio input "true"
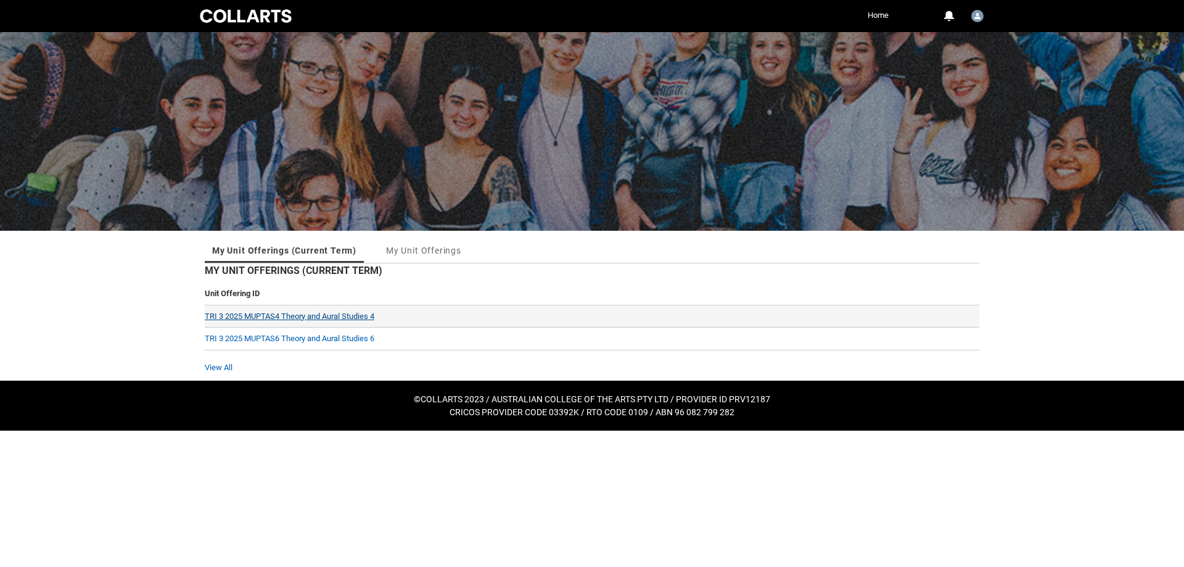
click at [325, 317] on link "TRI 3 2025 MUPTAS4 Theory and Aural Studies 4" at bounding box center [290, 315] width 170 height 9
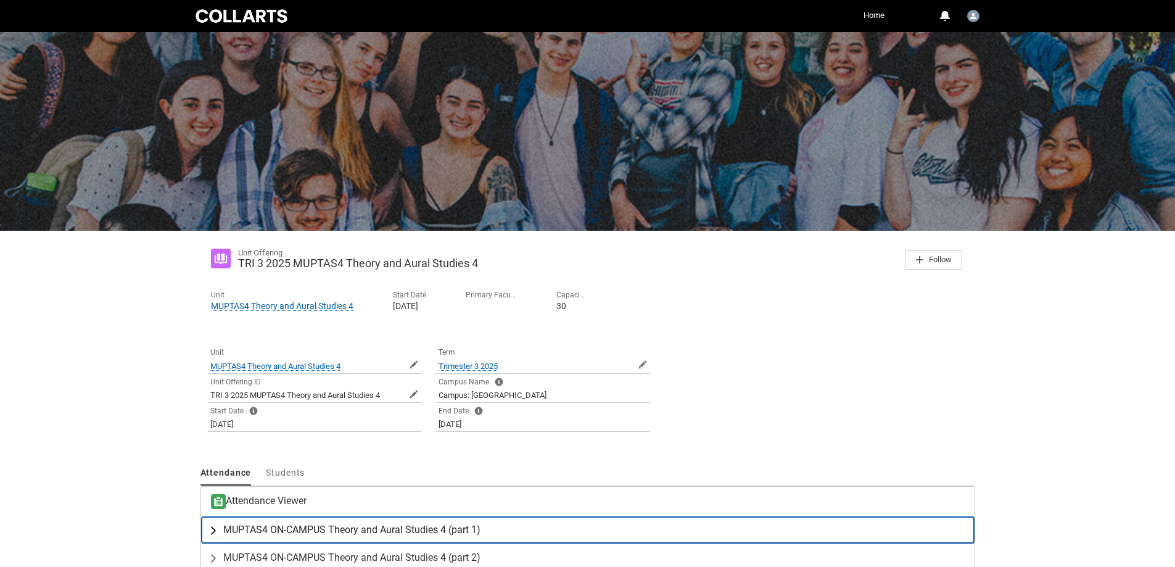
click at [394, 525] on span "MUPTAS4 ON-CAMPUS Theory and Aural Studies 4 (part 1)" at bounding box center [351, 530] width 257 height 12
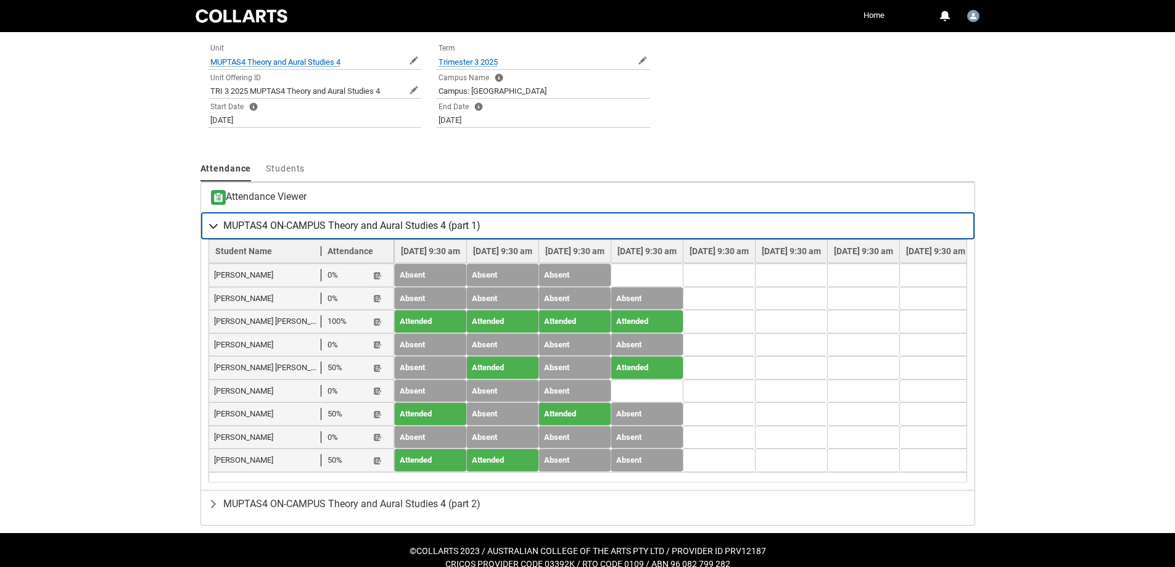
scroll to position [308, 0]
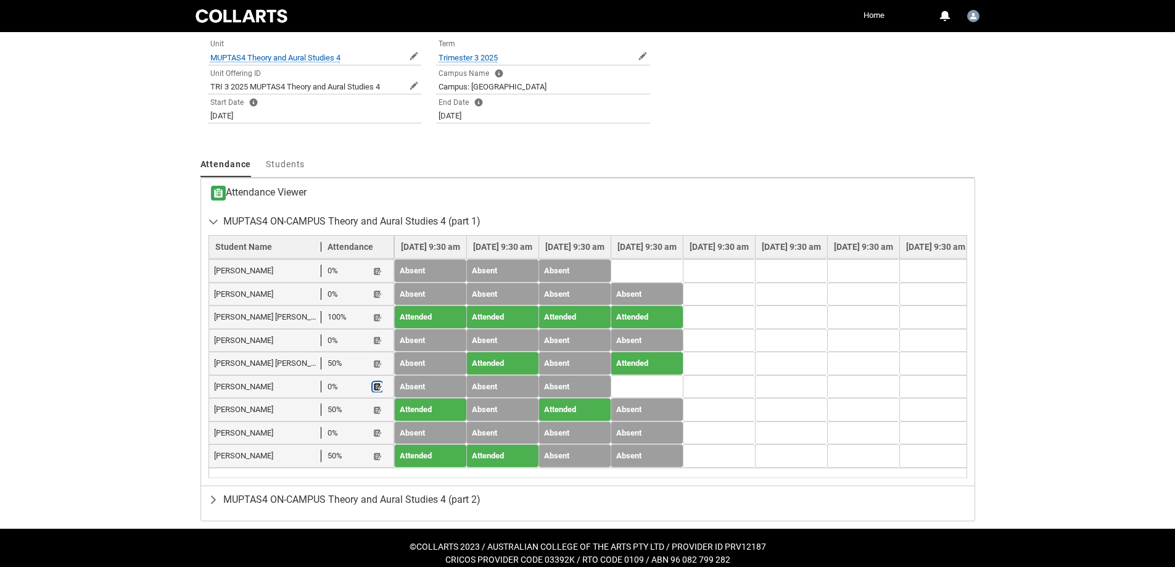
click at [376, 389] on lightning-primitive-icon "button" at bounding box center [377, 386] width 9 height 9
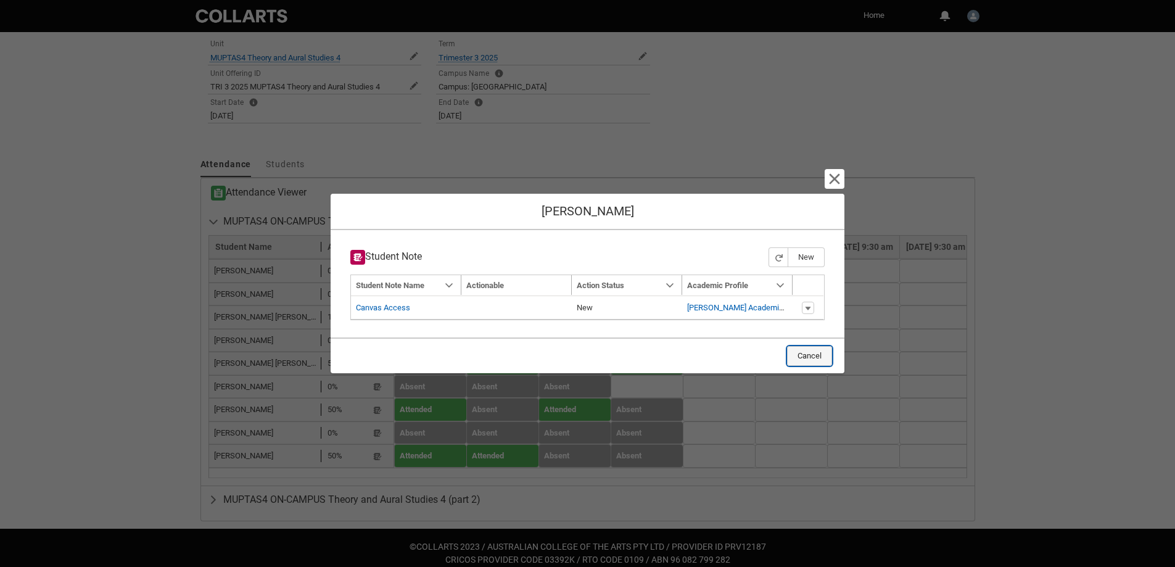
click at [801, 354] on button "Cancel" at bounding box center [809, 356] width 45 height 20
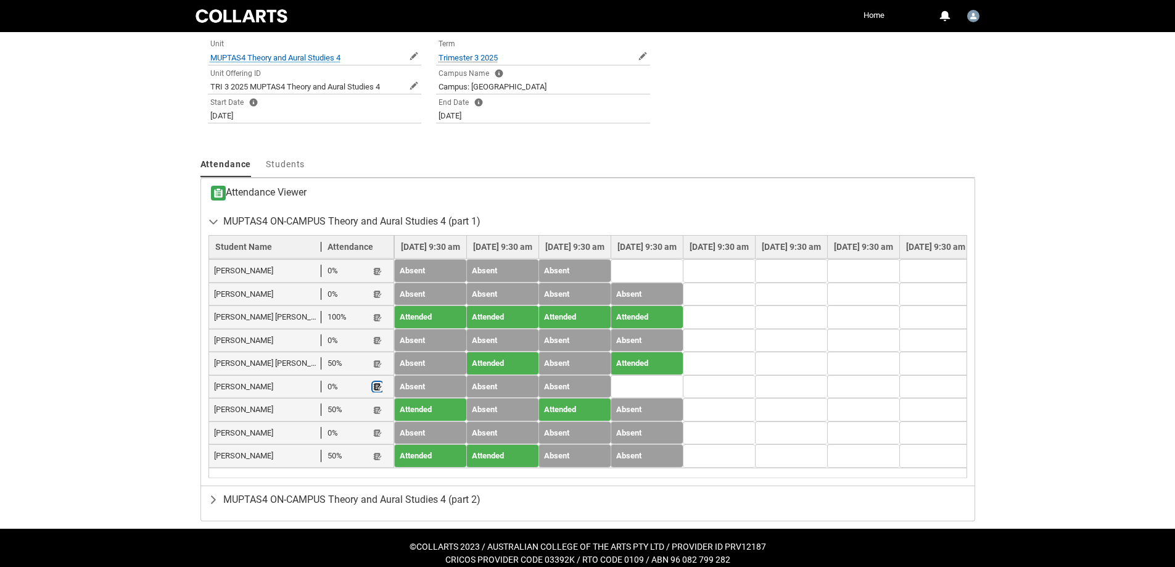
click at [379, 383] on lightning-primitive-icon "button" at bounding box center [377, 386] width 9 height 9
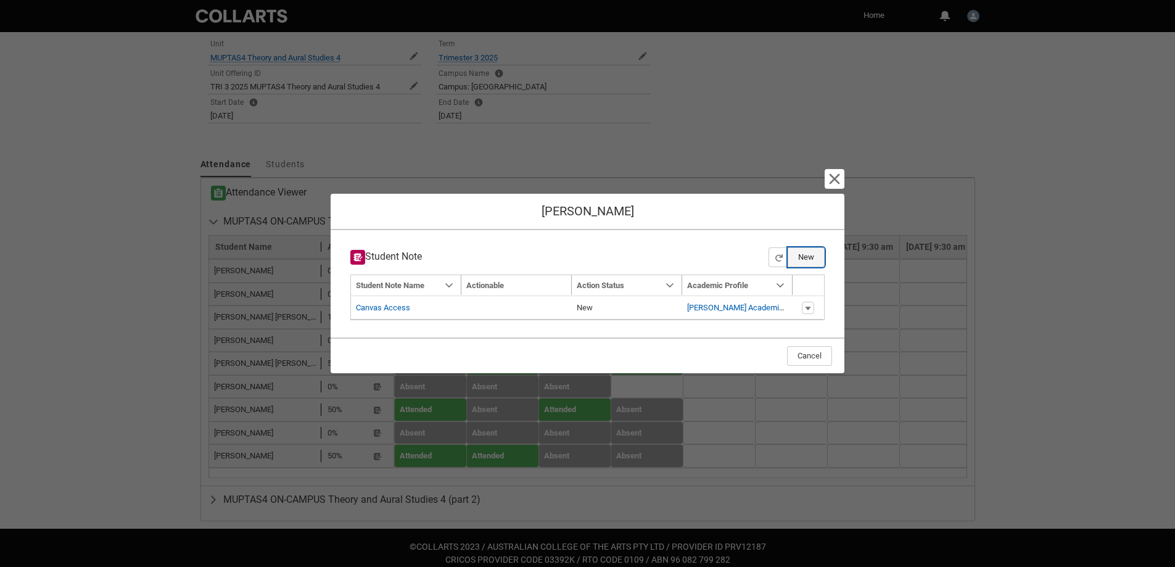
click at [802, 257] on button "New" at bounding box center [806, 257] width 37 height 20
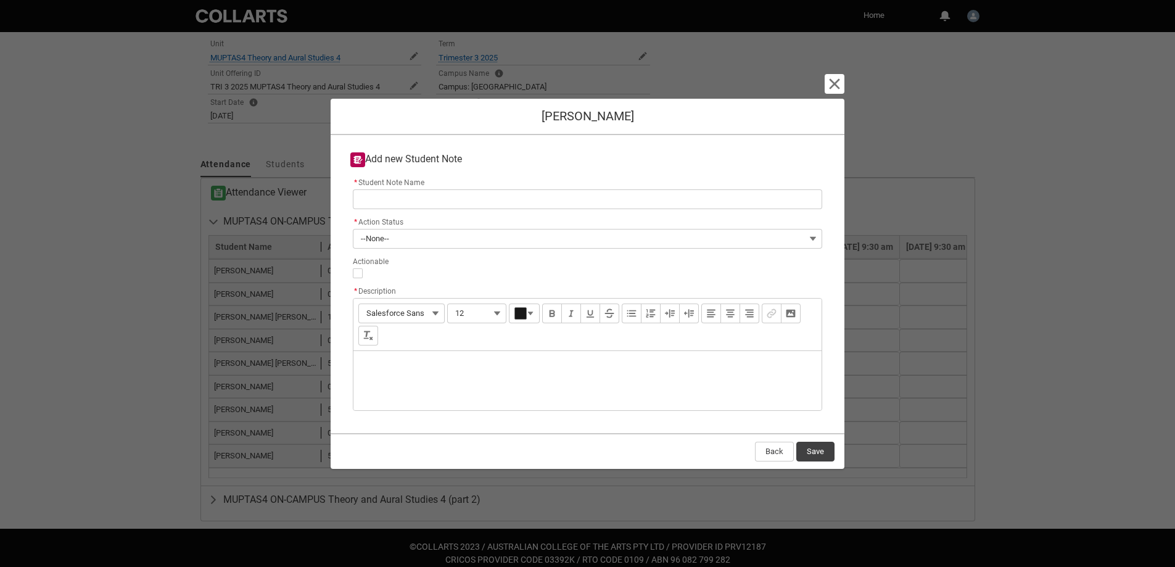
drag, startPoint x: 541, startPoint y: 112, endPoint x: 632, endPoint y: 112, distance: 90.7
click at [632, 112] on h1 "Lucas Devletoglou" at bounding box center [587, 116] width 494 height 15
drag, startPoint x: 645, startPoint y: 113, endPoint x: 530, endPoint y: 119, distance: 115.5
click at [530, 118] on h1 "Lucas Devletoglou" at bounding box center [587, 116] width 494 height 15
copy h1 "Lucas Devletoglou"
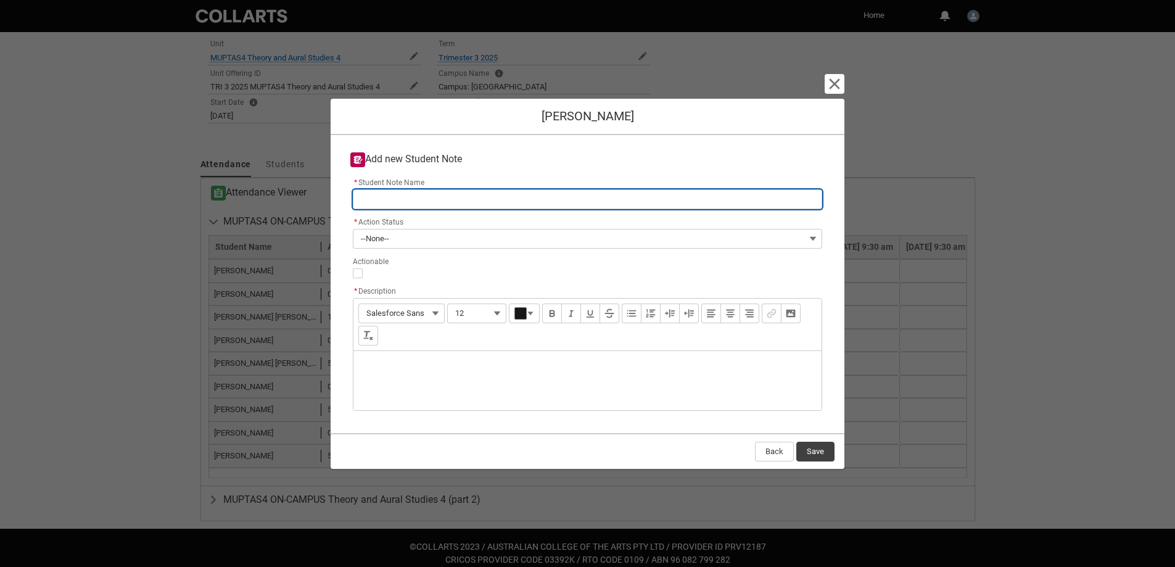
click at [397, 194] on input "* Student Note Name" at bounding box center [587, 199] width 469 height 20
paste input "Lucas Devletoglou"
type lightning-primitive-input-simple "Lucas Devletoglou"
type input "Lucas Devletoglou"
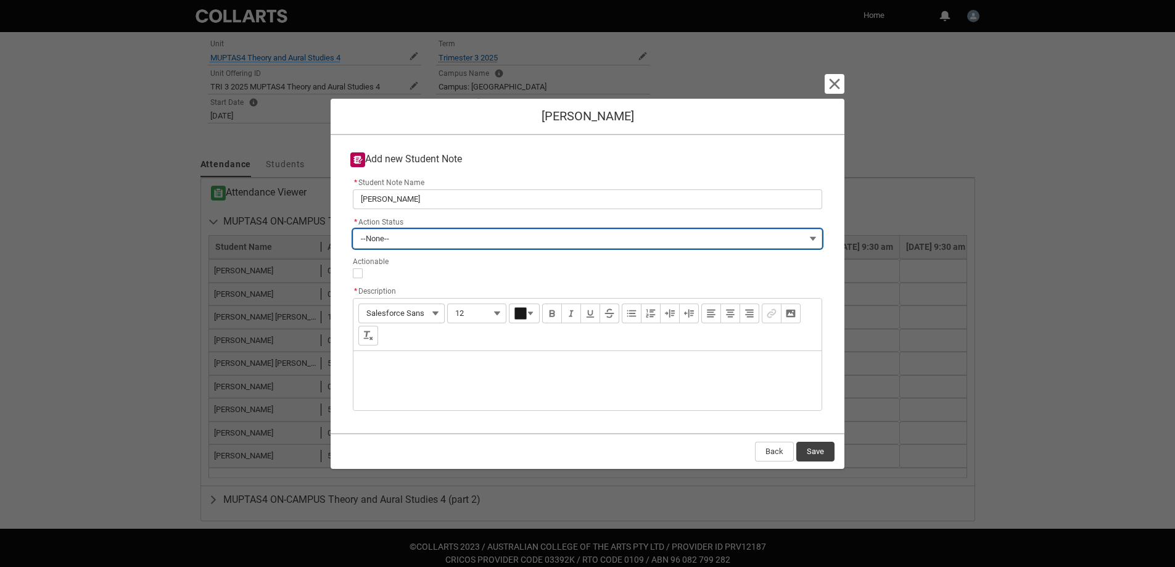
click at [393, 239] on button "--None--" at bounding box center [587, 239] width 469 height 20
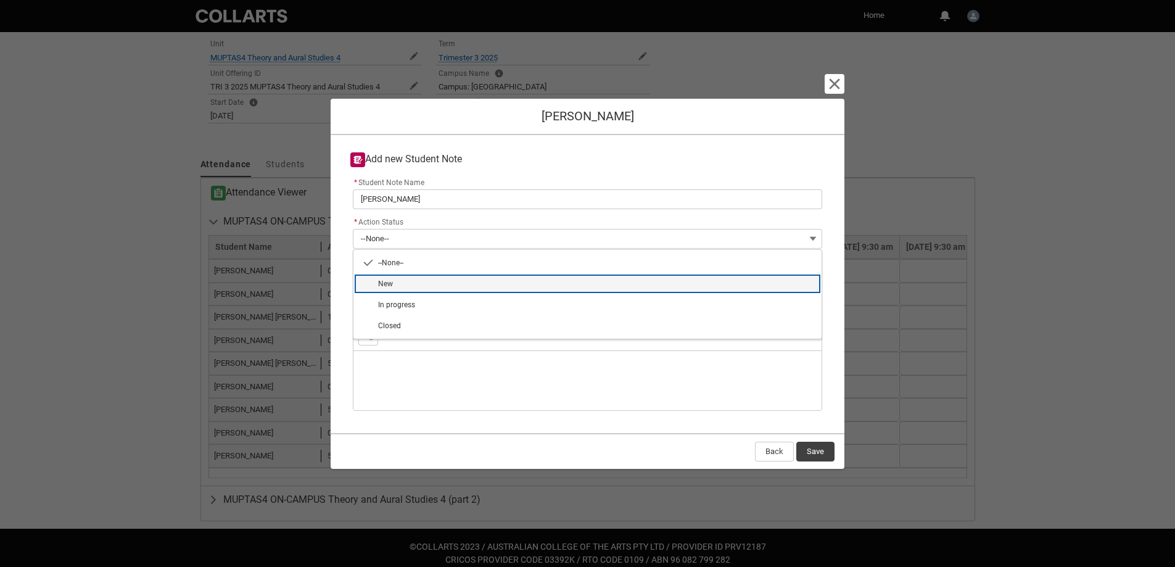
click at [395, 284] on span "New" at bounding box center [596, 283] width 436 height 11
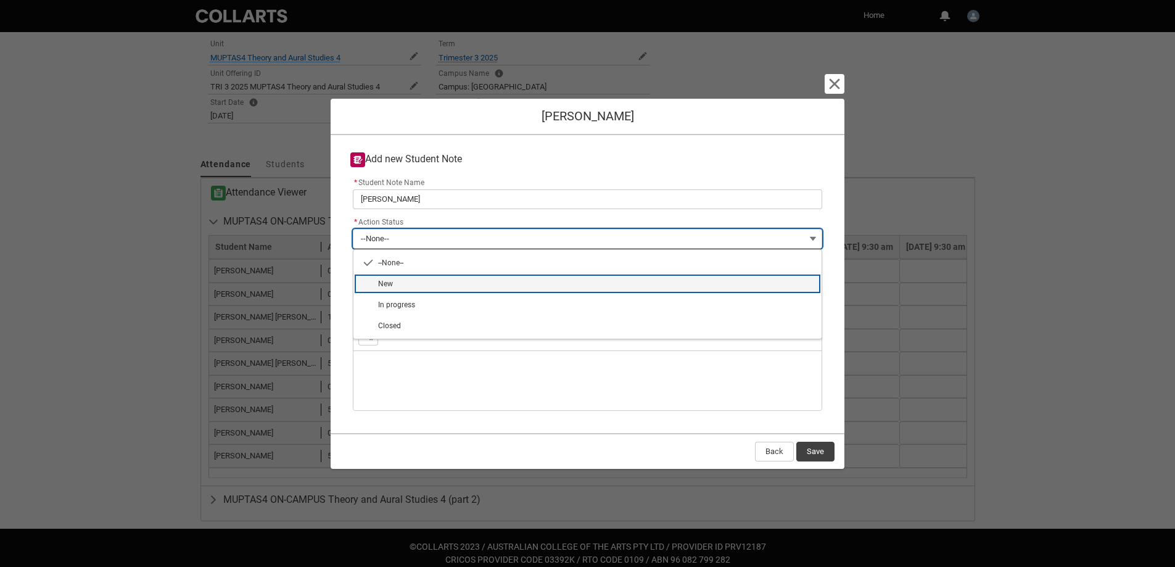
type lightning-combobox "New"
type lightning-picklist "New"
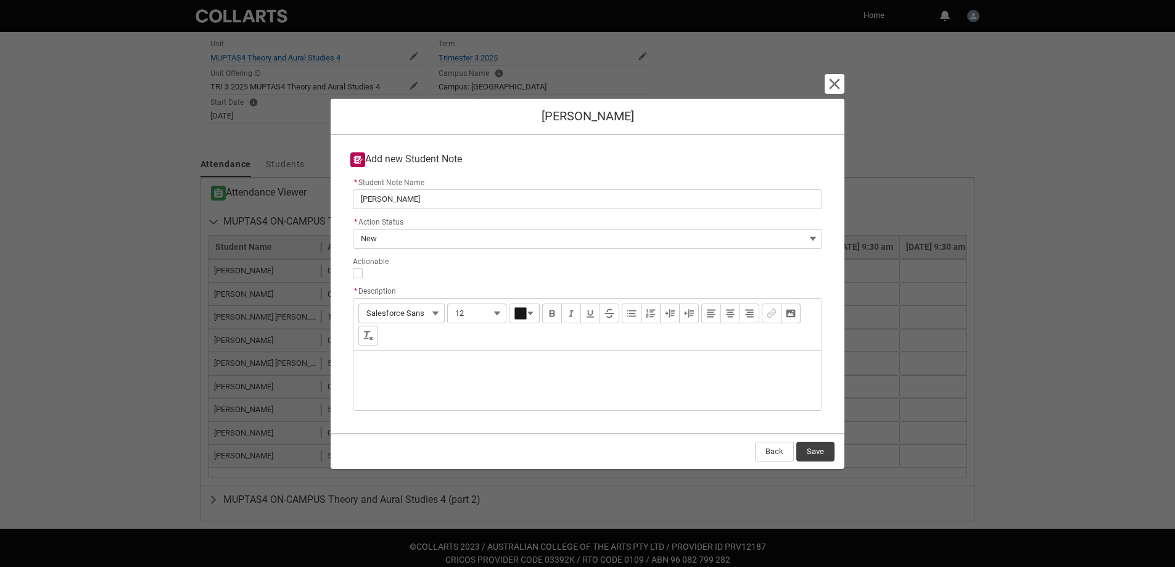
click at [408, 374] on div "Description" at bounding box center [587, 380] width 468 height 59
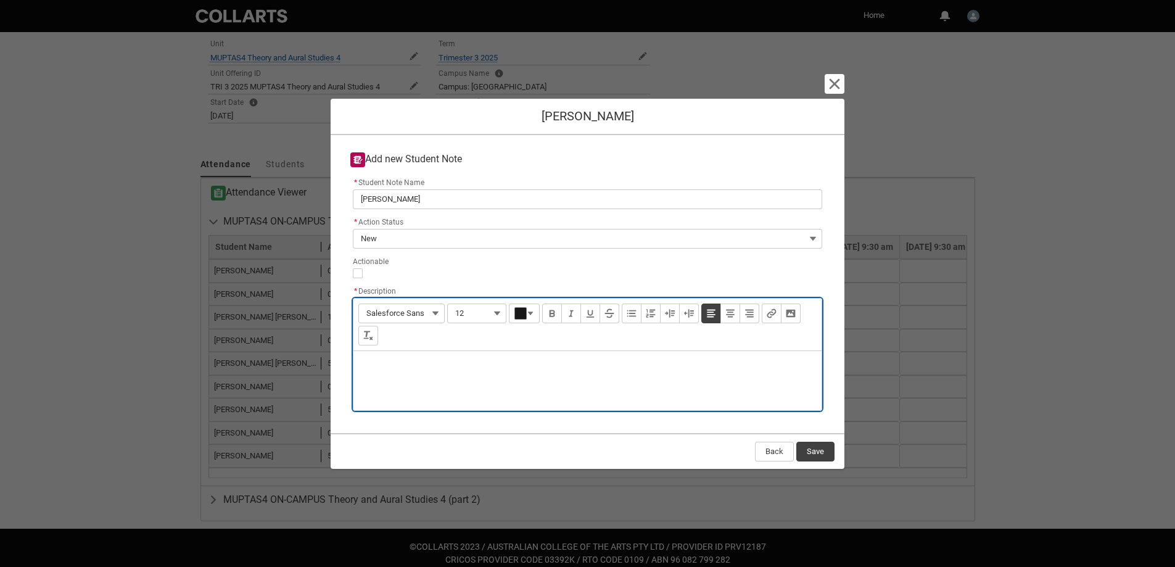
paste div "Description"
type lightning-input-rich-text "<p>MUPTAS4 No attendance all Trimester</p>"
click at [805, 447] on button "Save" at bounding box center [815, 452] width 38 height 20
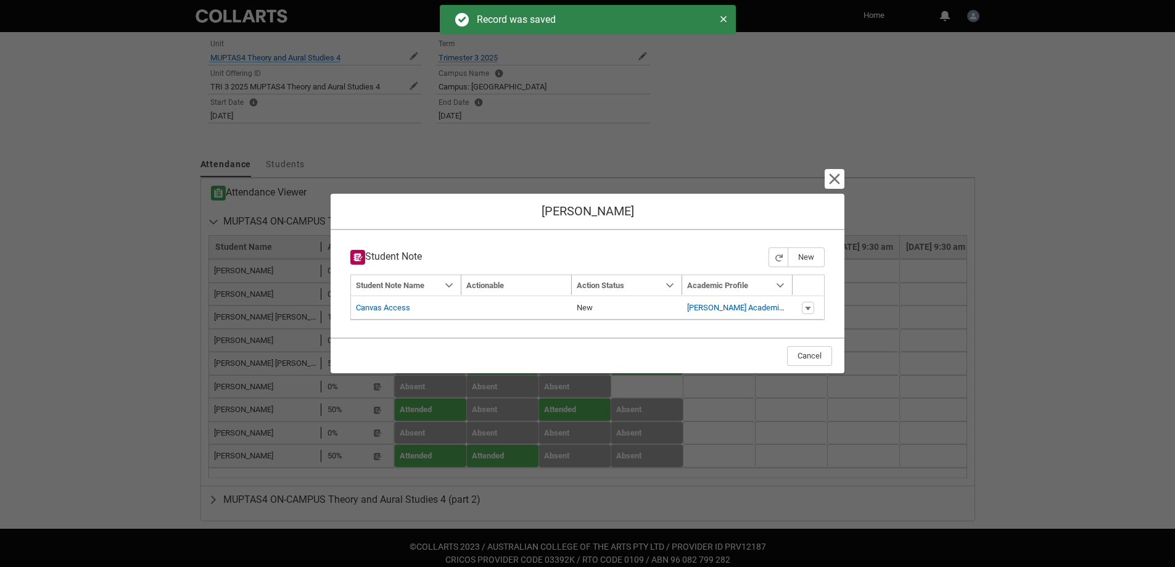
type input "179"
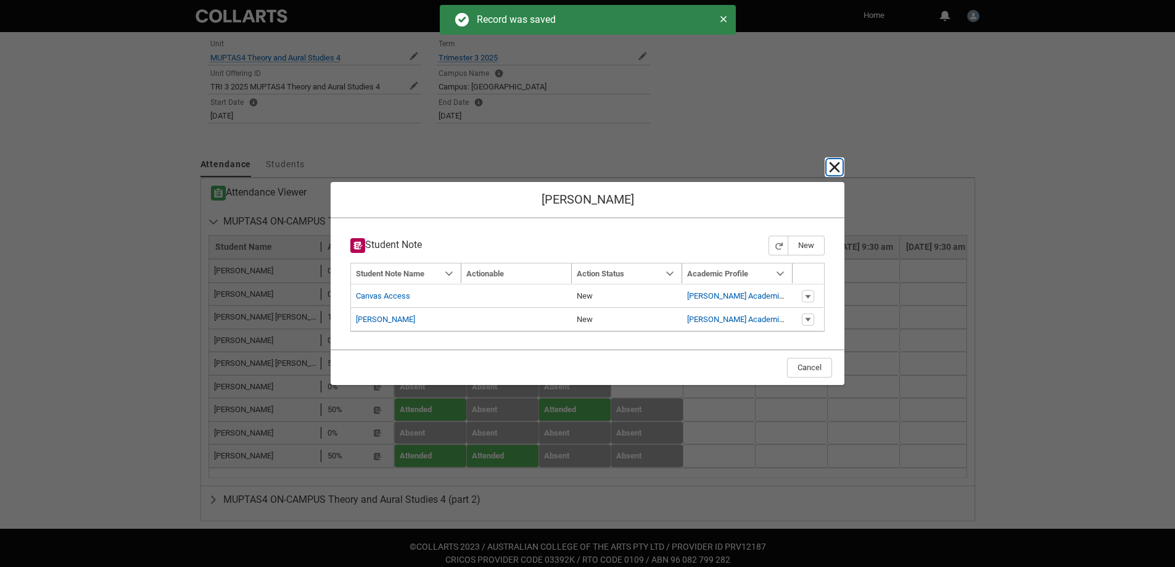
click at [839, 172] on lightning-primitive-icon "button" at bounding box center [834, 167] width 15 height 15
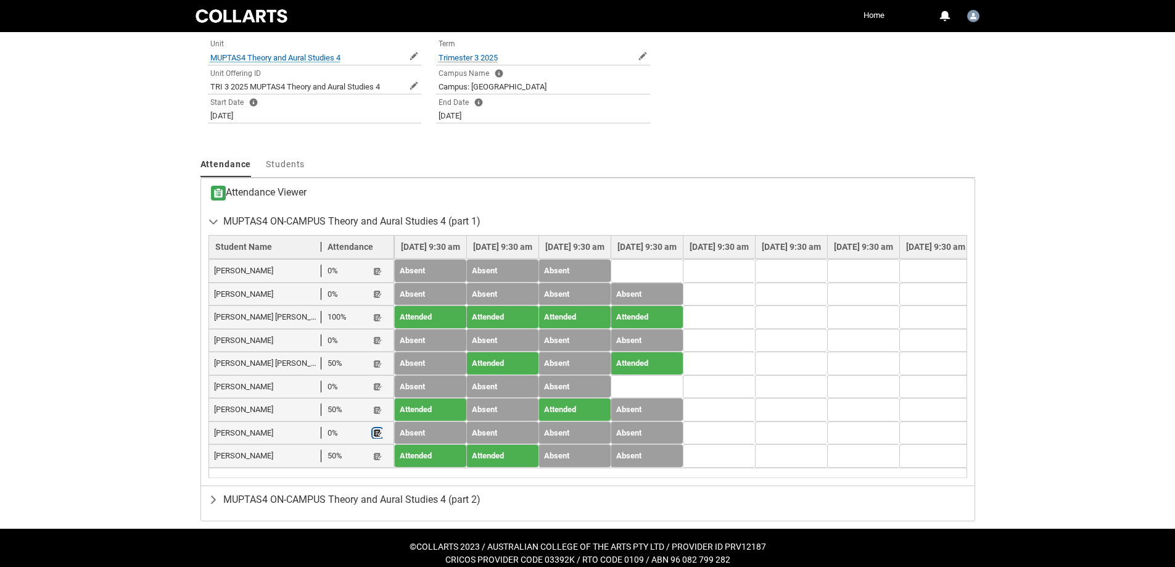
click at [377, 435] on lightning-primitive-icon "button" at bounding box center [377, 433] width 9 height 9
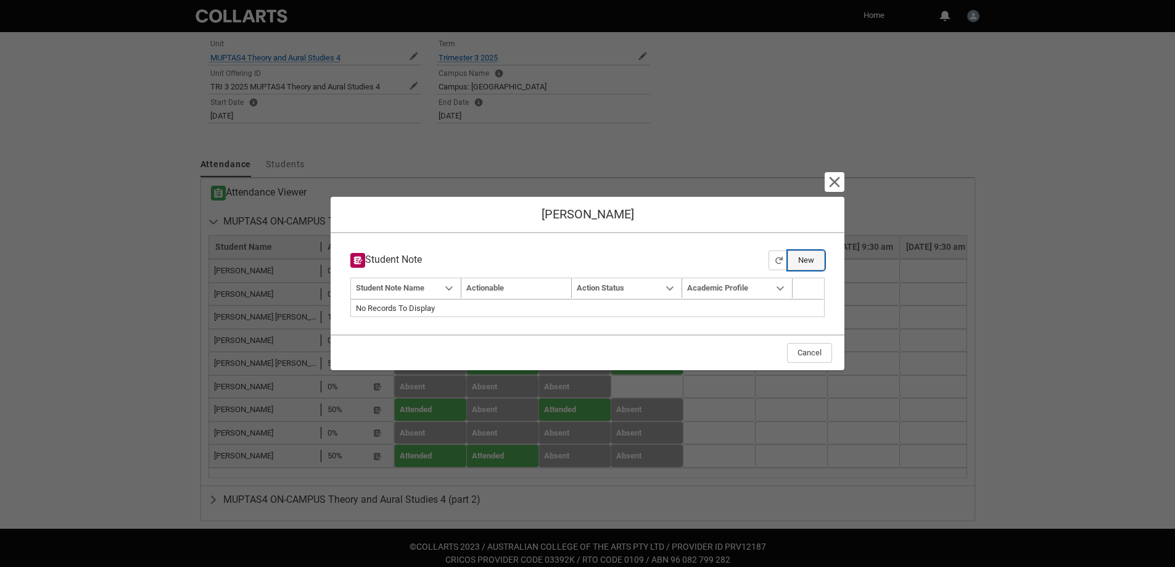
click at [813, 265] on button "New" at bounding box center [806, 260] width 37 height 20
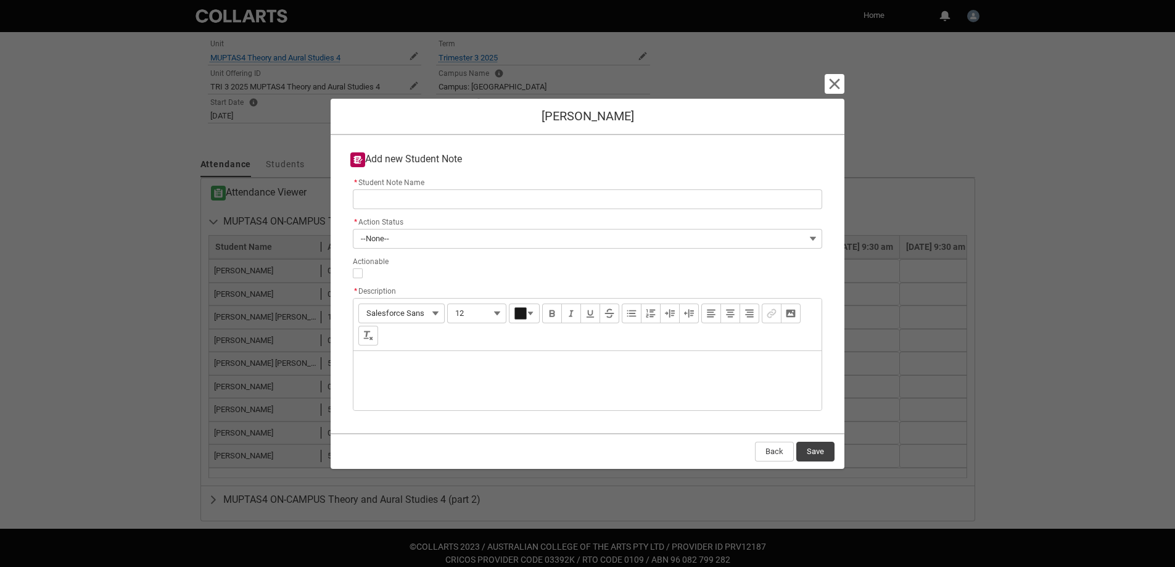
click at [398, 366] on div "Description" at bounding box center [587, 380] width 468 height 59
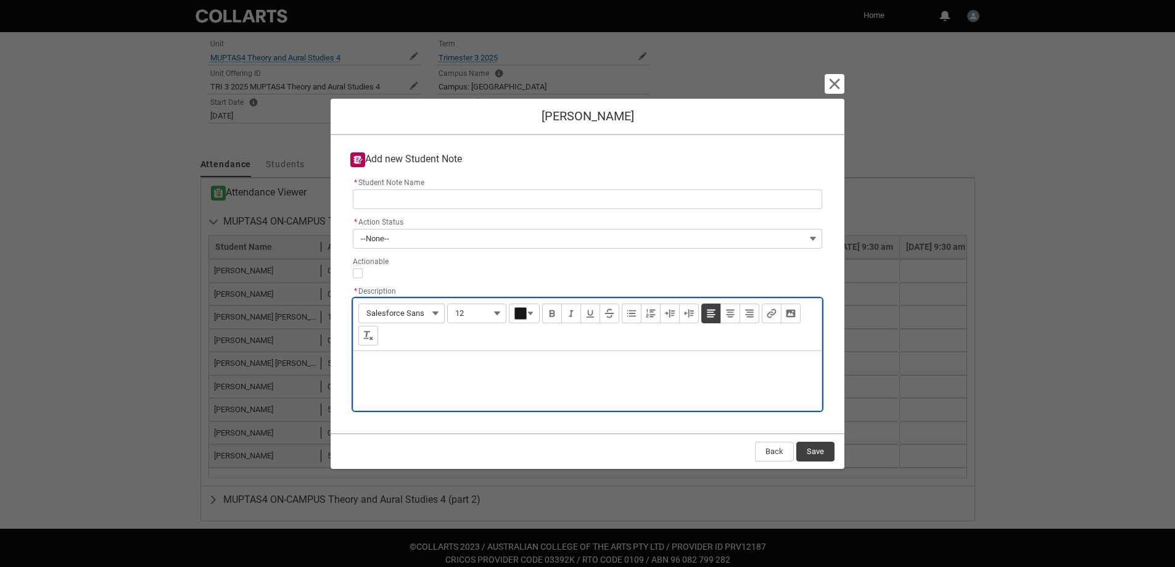
paste div "Description"
type lightning-input-rich-text "<p>MUPTAS4 No attendance all Trimester</p>"
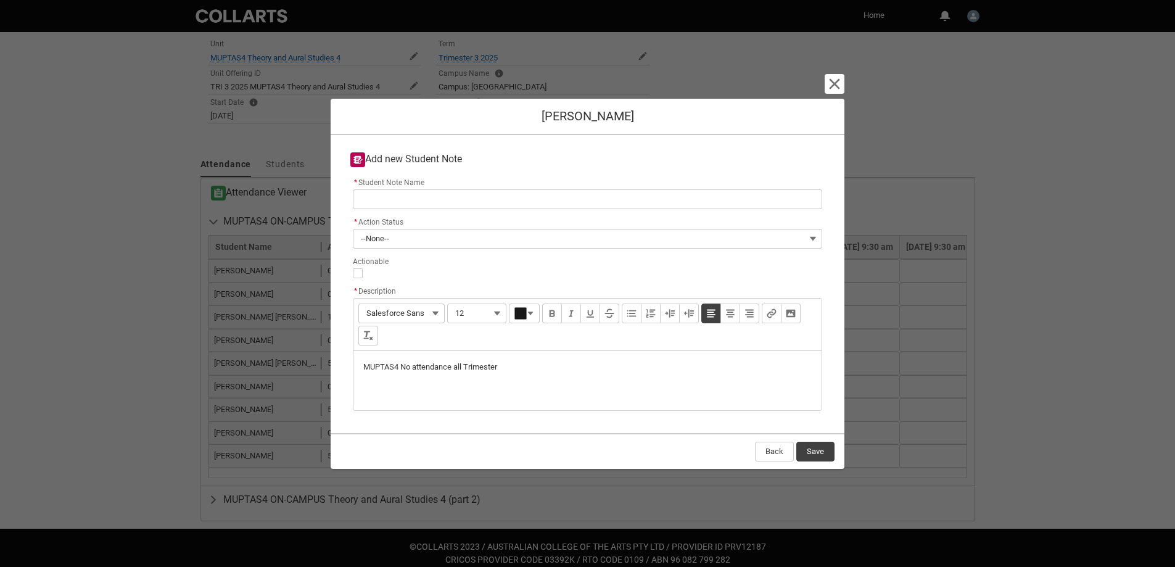
drag, startPoint x: 471, startPoint y: 157, endPoint x: 384, endPoint y: 166, distance: 87.4
click at [384, 166] on h2 "Add new Student Note" at bounding box center [587, 159] width 474 height 15
drag, startPoint x: 548, startPoint y: 115, endPoint x: 642, endPoint y: 113, distance: 93.8
click at [642, 113] on h1 "Ronan Eldridge" at bounding box center [587, 116] width 494 height 15
copy h1 "Ronan Eldridge"
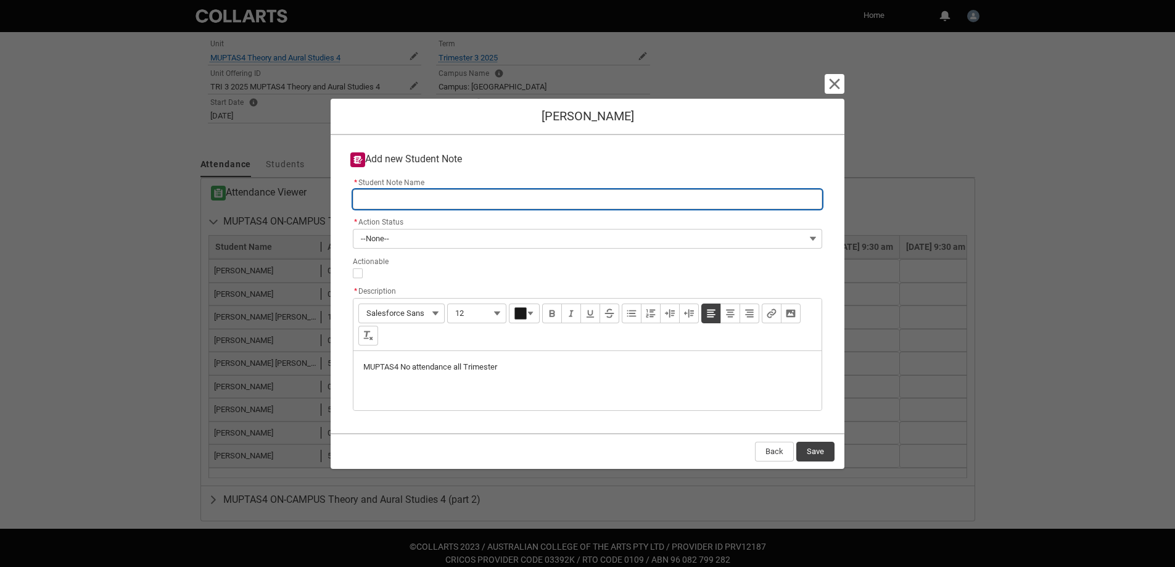
click at [406, 197] on input "* Student Note Name" at bounding box center [587, 199] width 469 height 20
paste input "Ronan Eldridge"
type lightning-primitive-input-simple "Ronan Eldridge"
type input "Ronan Eldridge"
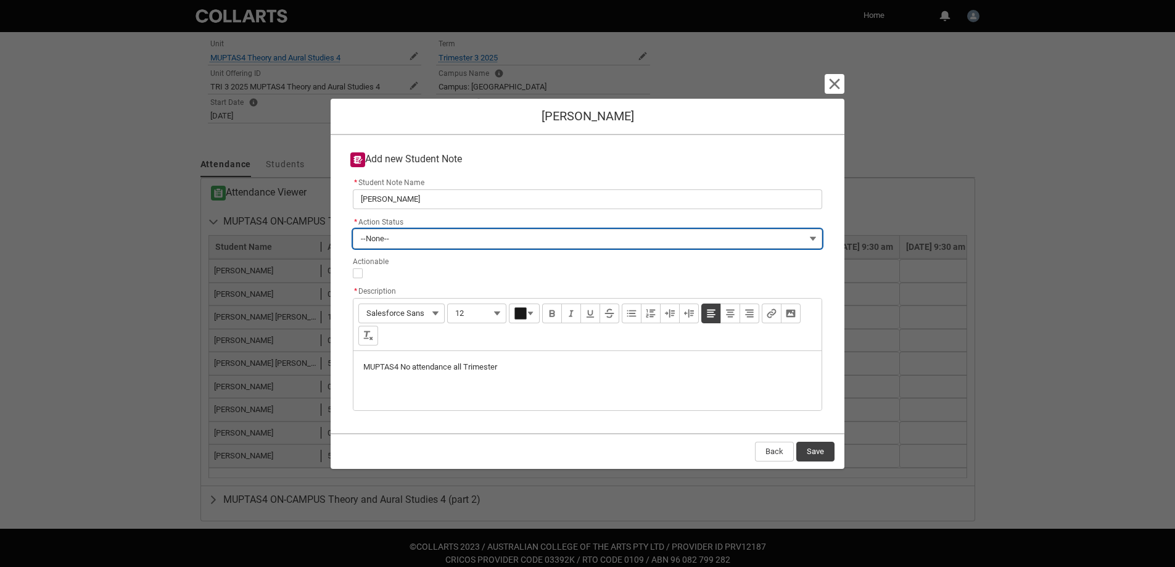
click at [387, 248] on button "--None--" at bounding box center [587, 239] width 469 height 20
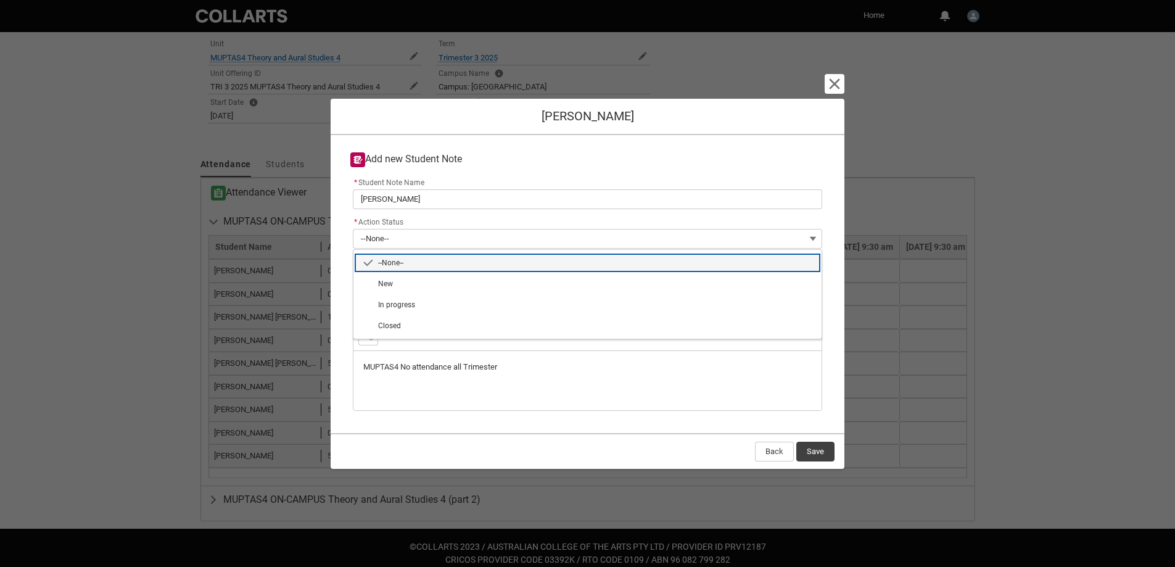
click at [392, 265] on span "--None--" at bounding box center [390, 262] width 25 height 9
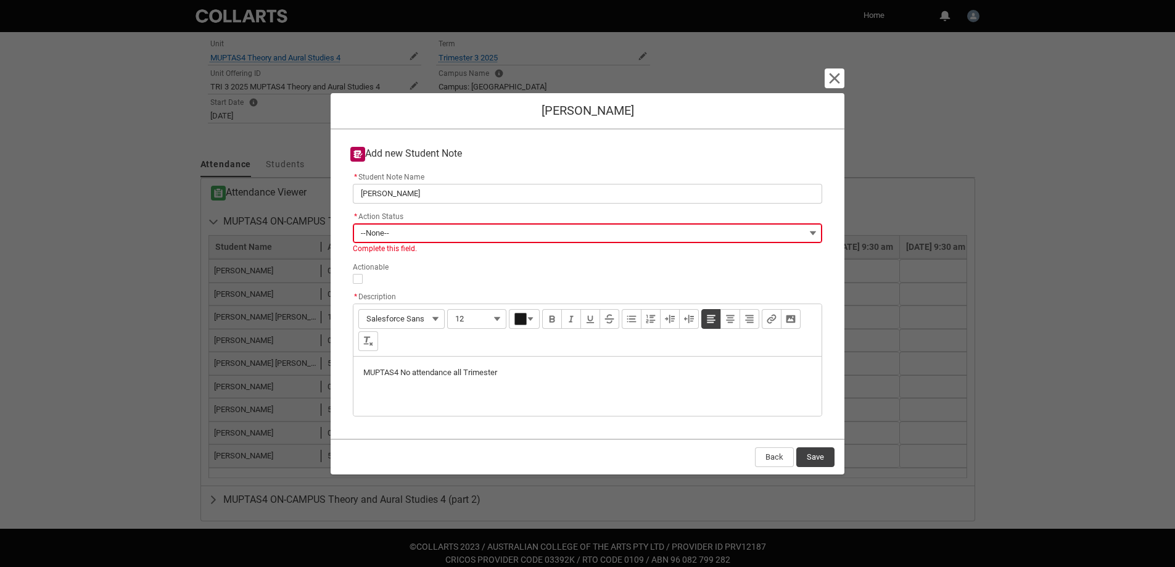
click at [392, 265] on span "Actionable" at bounding box center [373, 266] width 41 height 14
click at [363, 274] on input "Actionable" at bounding box center [358, 279] width 10 height 10
type lightning-input "true"
checkbox input "true"
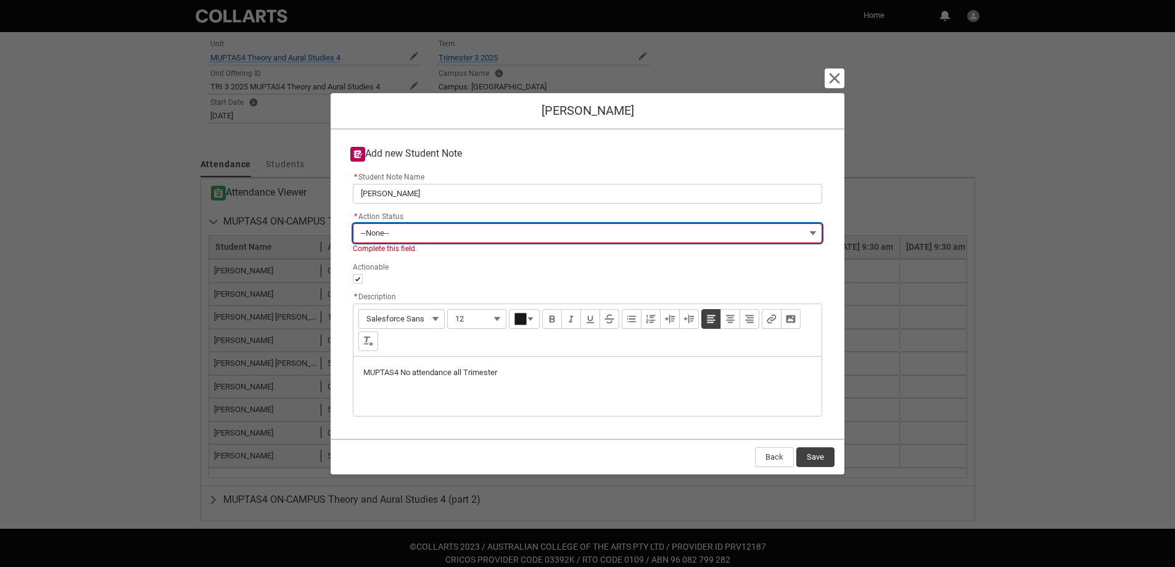
click at [401, 230] on button "--None--" at bounding box center [587, 233] width 469 height 20
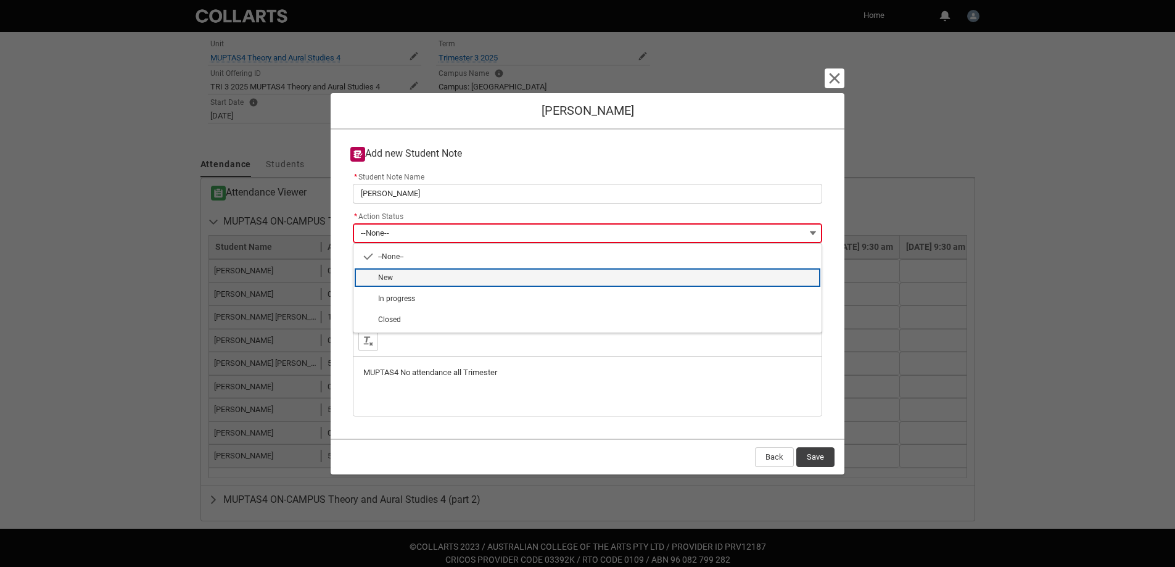
click at [395, 282] on span "New" at bounding box center [596, 277] width 436 height 11
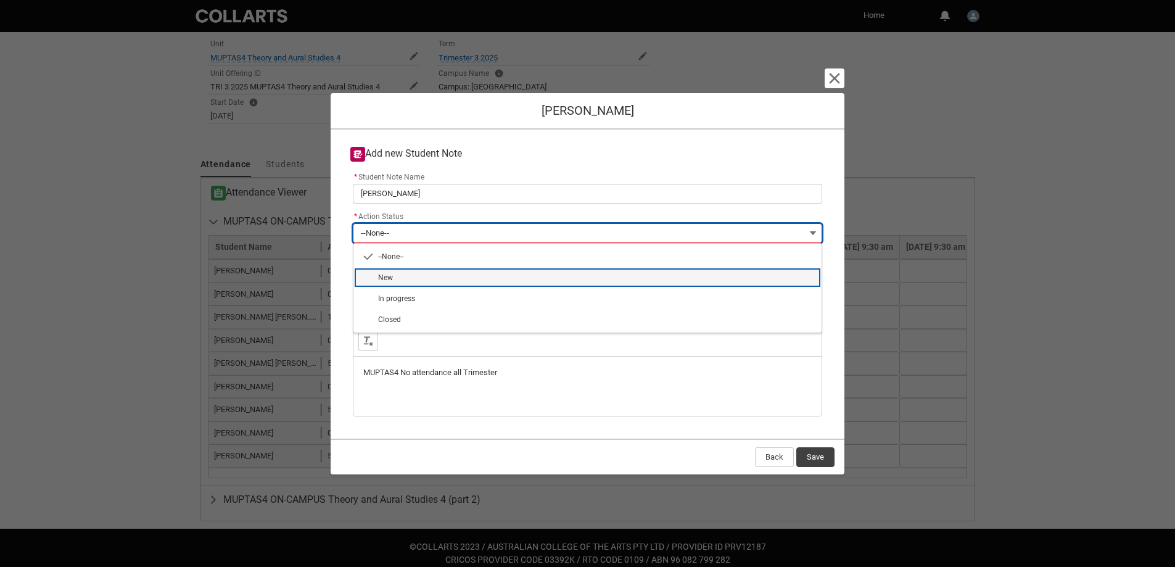
type lightning-combobox "New"
type lightning-picklist "New"
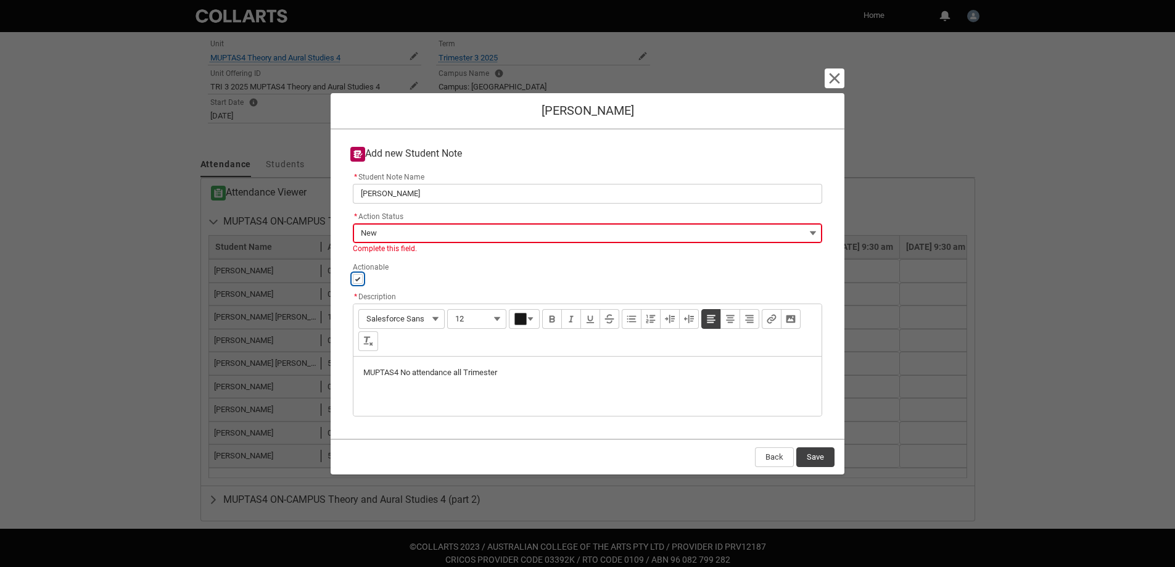
click at [353, 281] on lightning-layout-item "Actionable" at bounding box center [587, 274] width 474 height 30
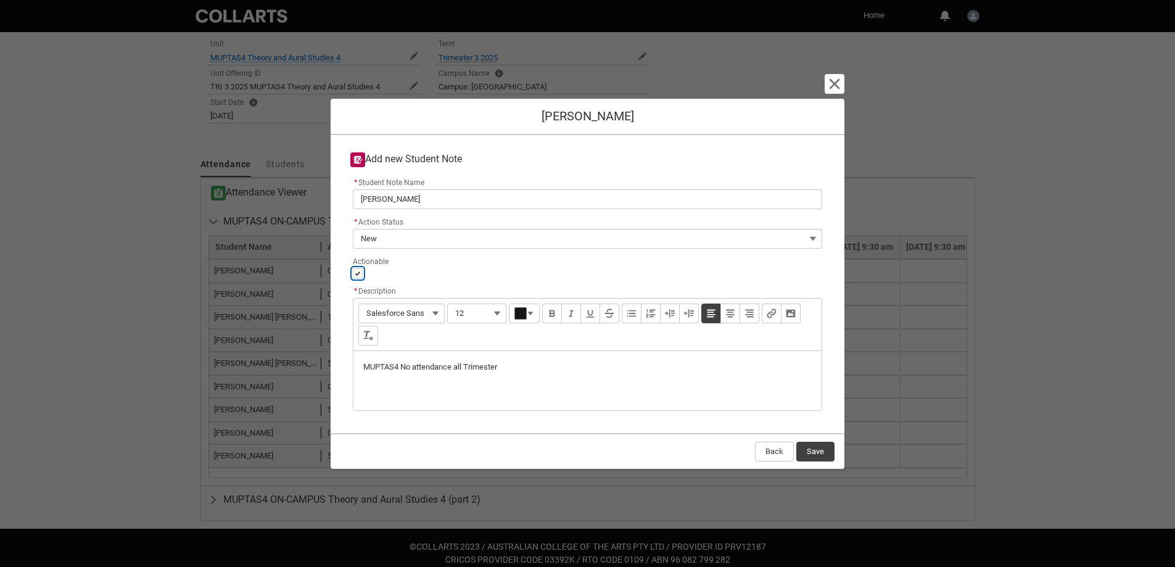
click at [359, 276] on input "Actionable" at bounding box center [358, 273] width 10 height 10
type lightning-input "false"
checkbox input "false"
drag, startPoint x: 356, startPoint y: 276, endPoint x: 382, endPoint y: 281, distance: 26.3
click at [357, 277] on input "Actionable" at bounding box center [358, 273] width 10 height 10
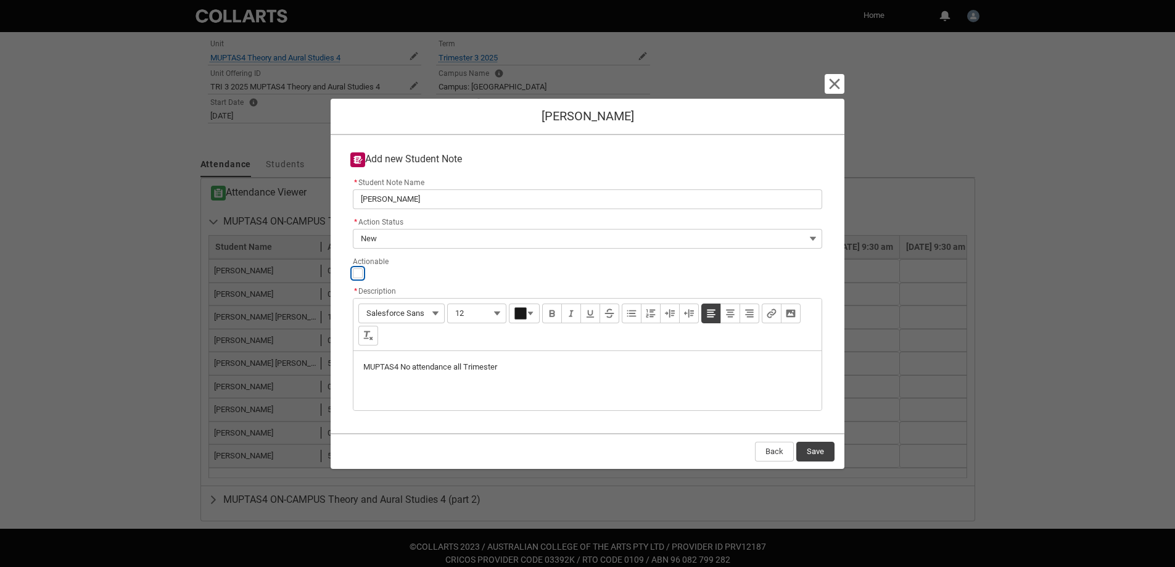
type lightning-input "true"
checkbox input "true"
click at [355, 274] on input "Actionable" at bounding box center [358, 273] width 10 height 10
type lightning-input "false"
checkbox input "false"
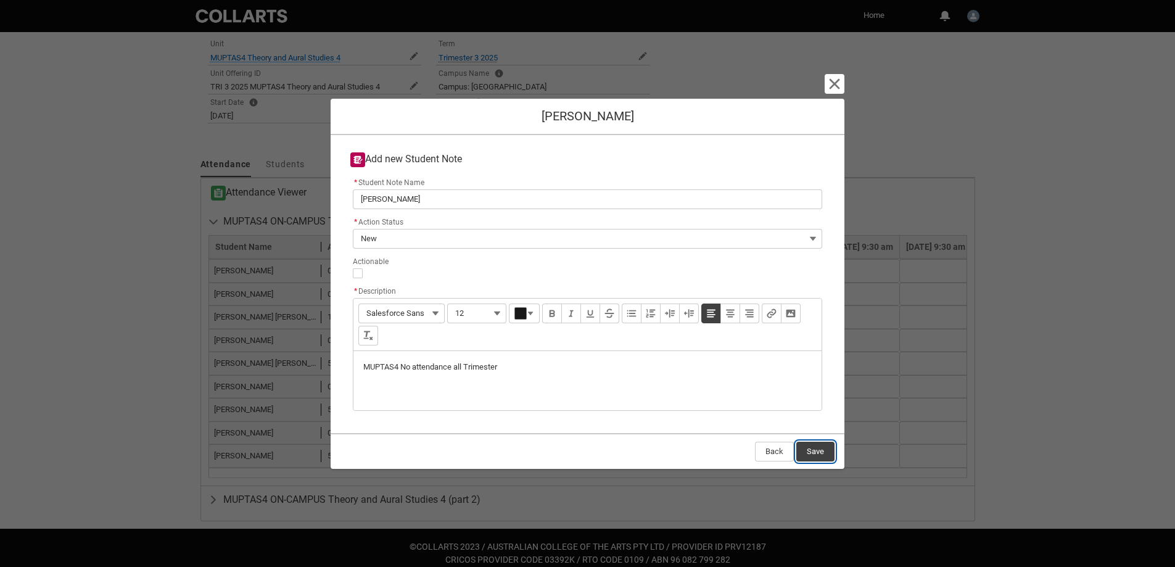
click at [811, 454] on button "Save" at bounding box center [815, 452] width 38 height 20
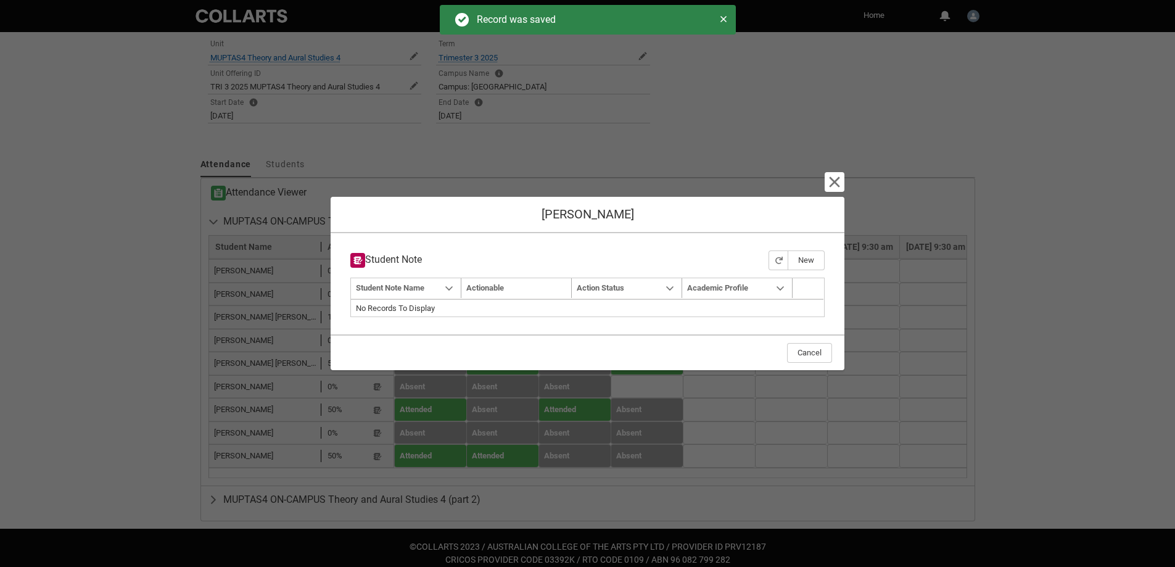
type input "179"
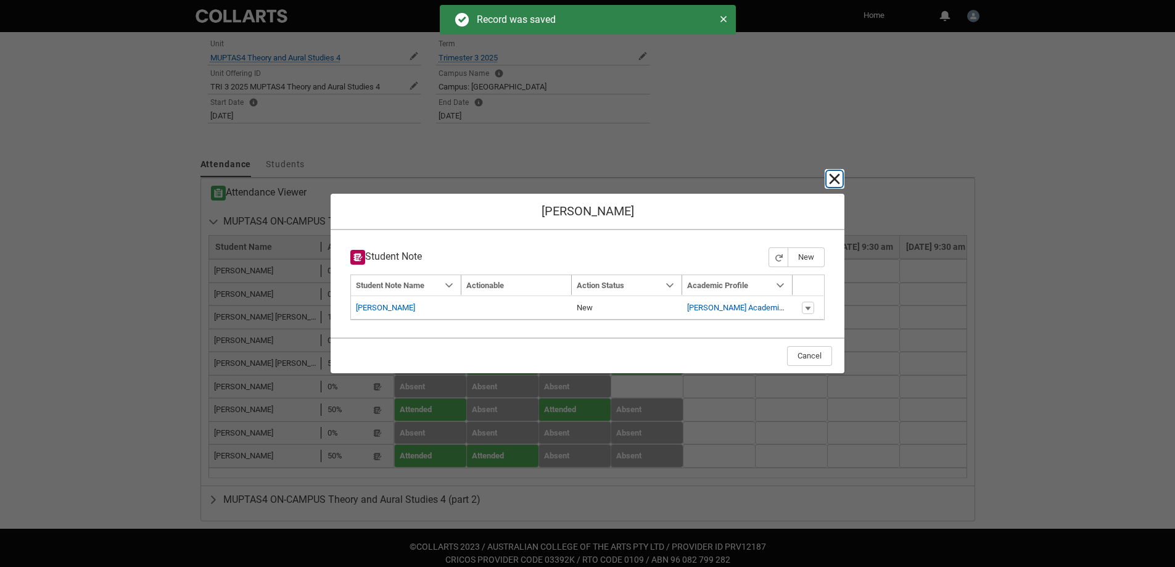
click at [831, 175] on lightning-primitive-icon "button" at bounding box center [834, 178] width 15 height 15
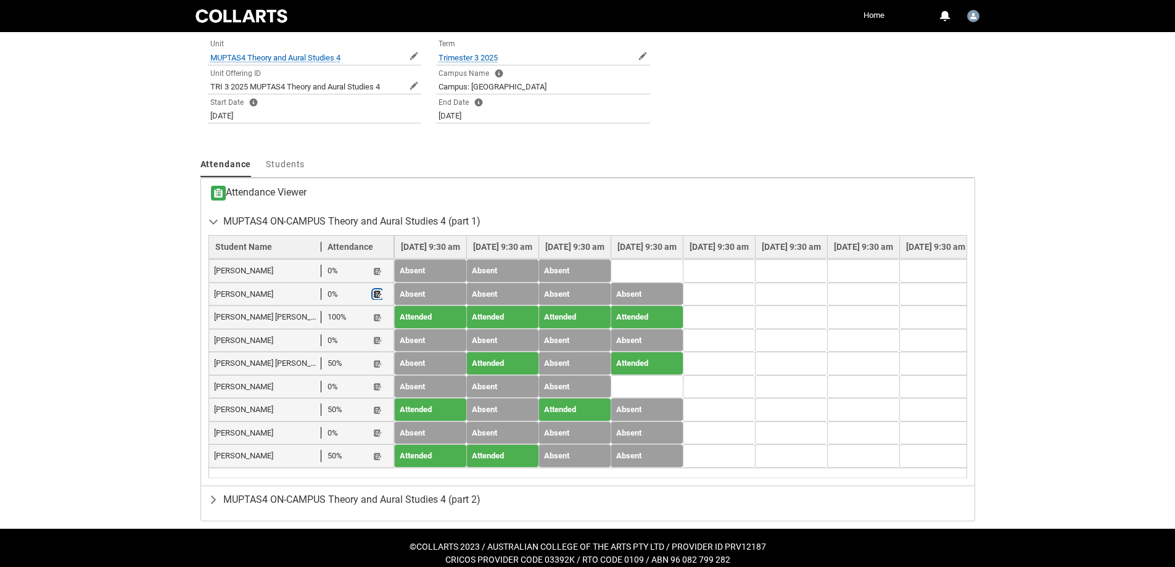
click at [375, 295] on lightning-primitive-icon "button" at bounding box center [377, 294] width 9 height 9
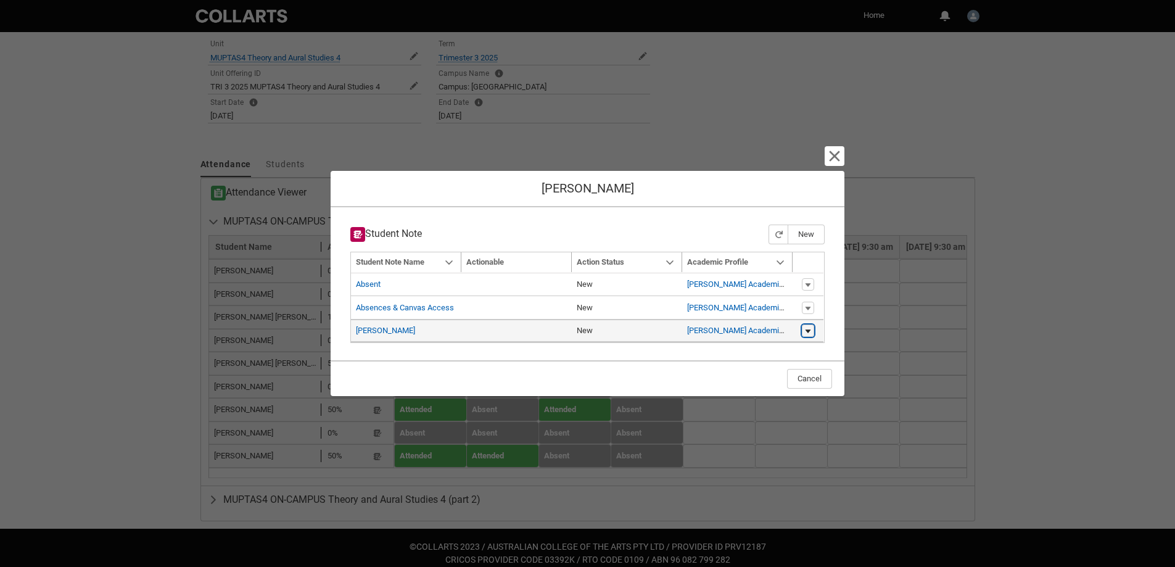
click at [809, 328] on lightning-primitive-icon "button" at bounding box center [807, 331] width 7 height 9
click at [706, 328] on link "Ethan Groombridge Academic Profile" at bounding box center [747, 330] width 120 height 9
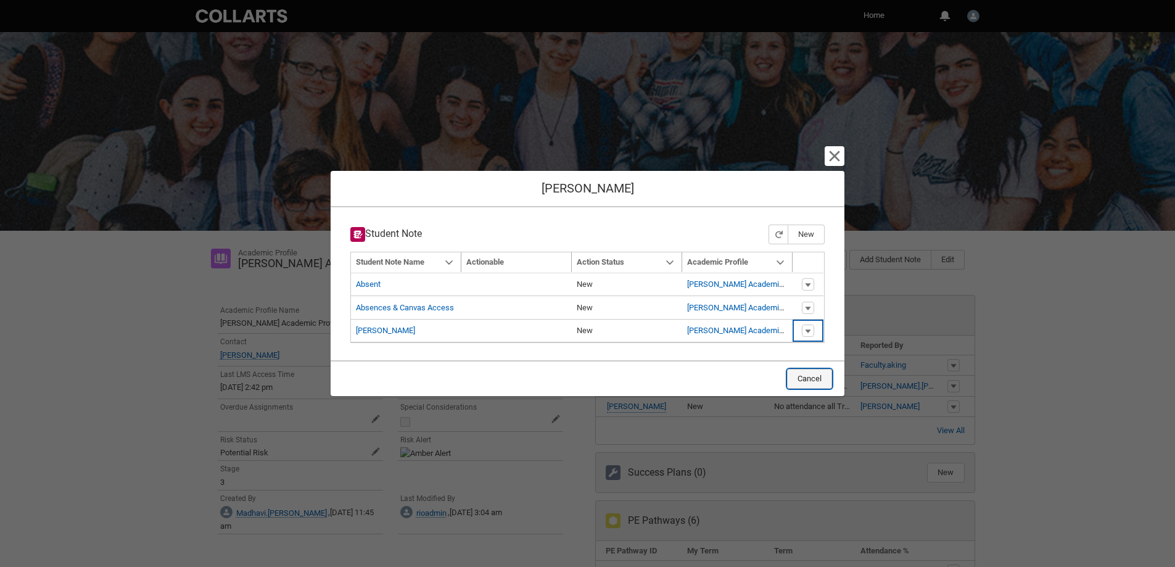
click at [809, 382] on button "Cancel" at bounding box center [809, 379] width 45 height 20
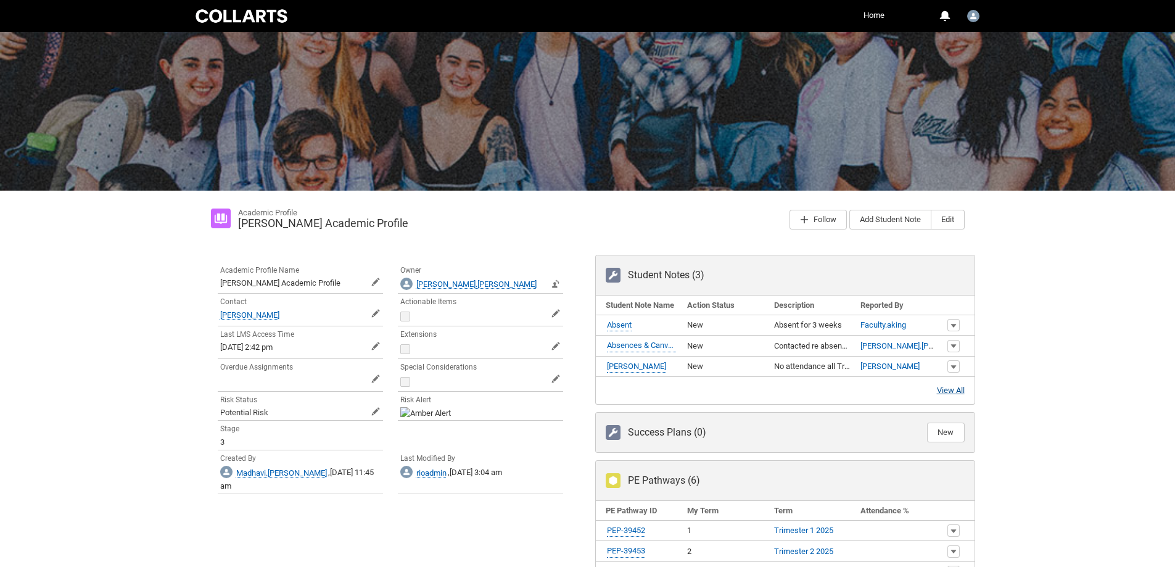
scroll to position [62, 0]
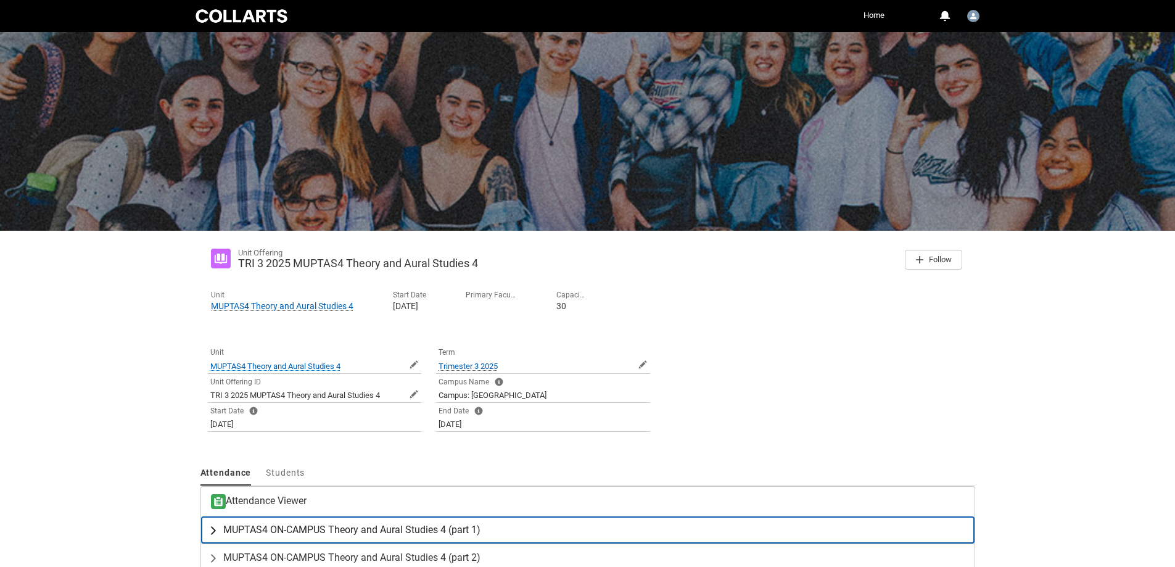
click at [413, 524] on button "MUPTAS4 ON-CAMPUS Theory and Aural Studies 4 (part 1)" at bounding box center [587, 529] width 773 height 27
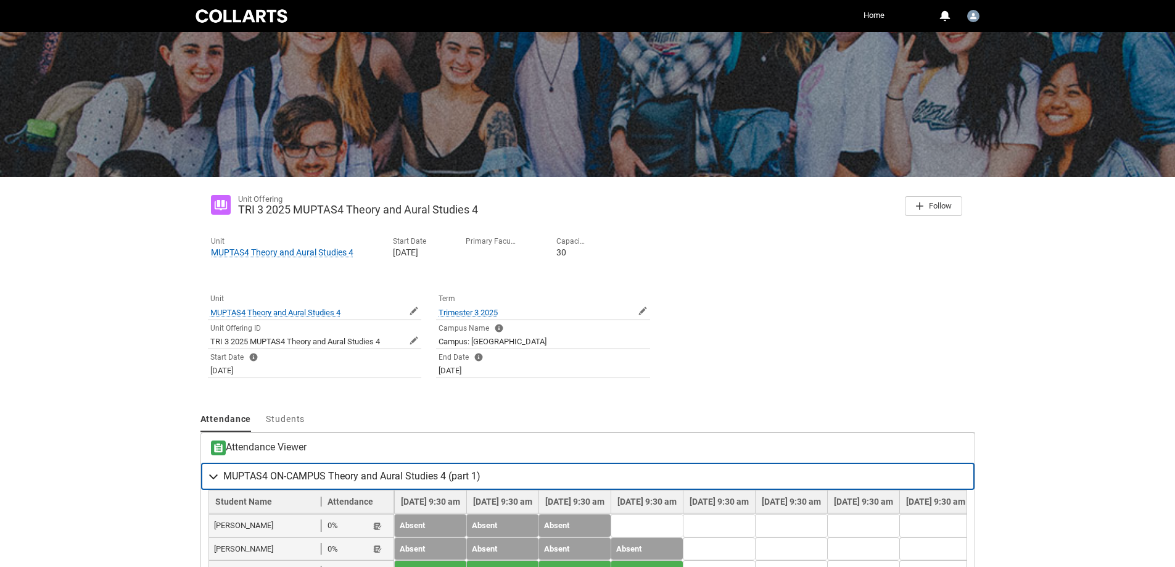
scroll to position [123, 0]
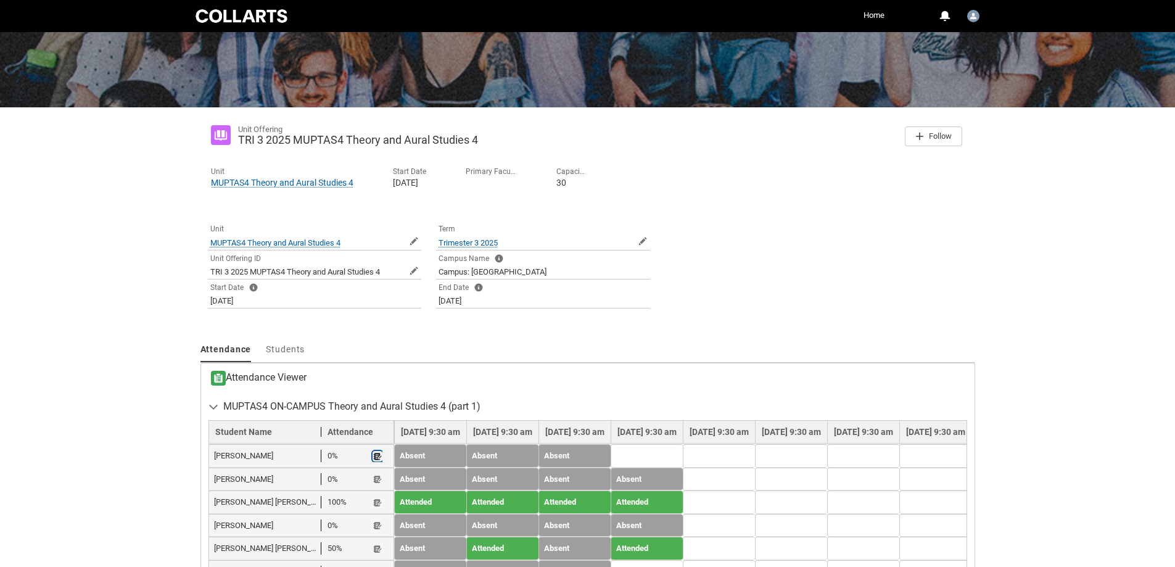
click at [376, 456] on lightning-primitive-icon "button" at bounding box center [377, 455] width 9 height 9
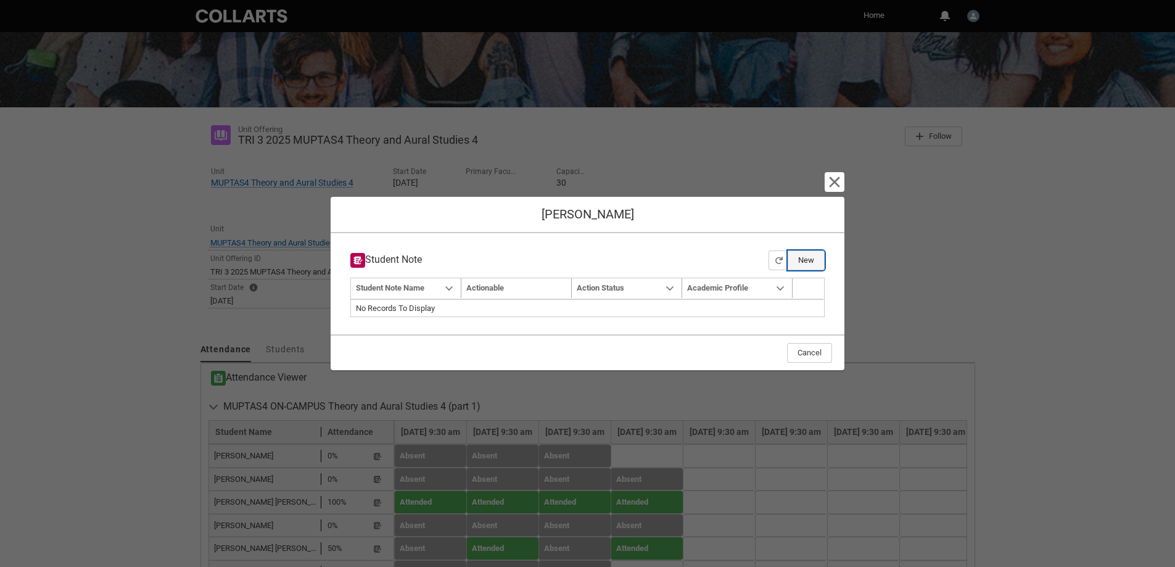
click at [806, 253] on button "New" at bounding box center [806, 260] width 37 height 20
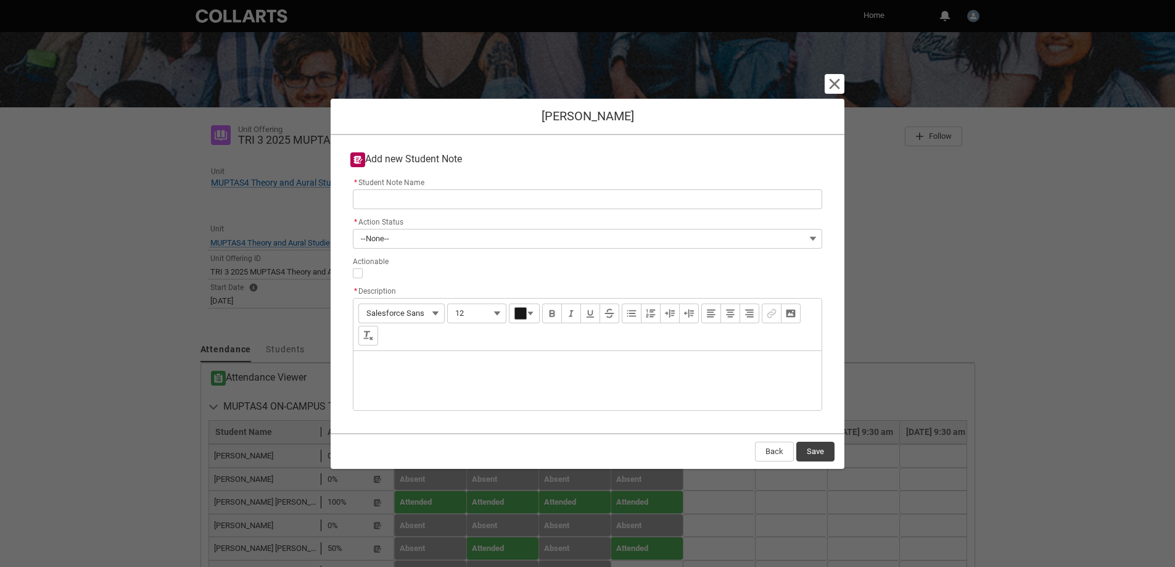
click at [409, 370] on div "Description" at bounding box center [587, 380] width 468 height 59
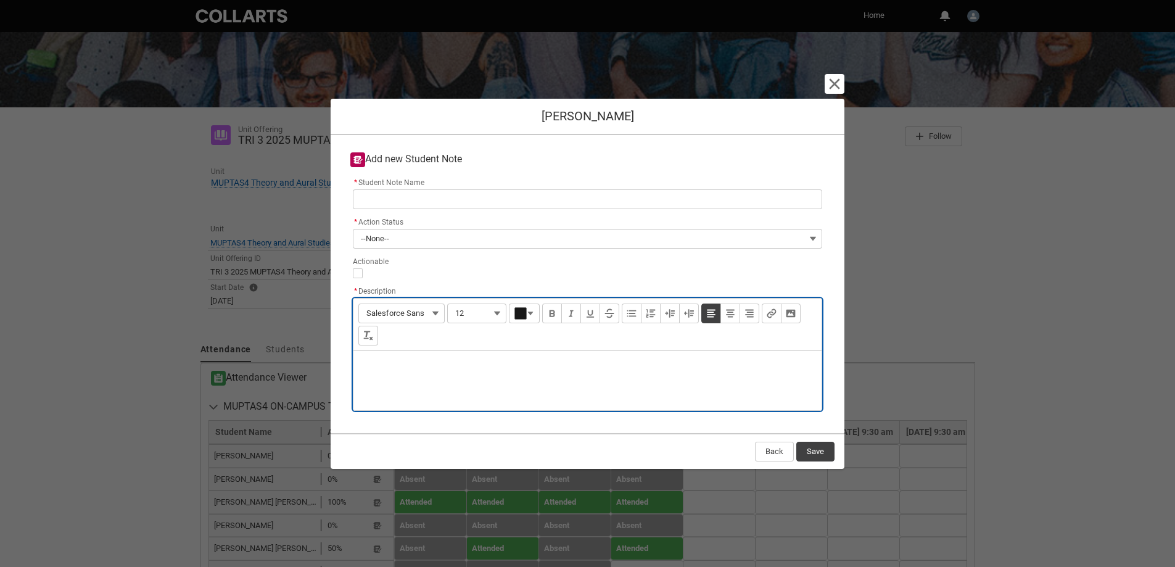
paste div "Description"
type lightning-input-rich-text "<h1 style="text-align: center;">Ronan Eldridge</h1><p><br></p>"
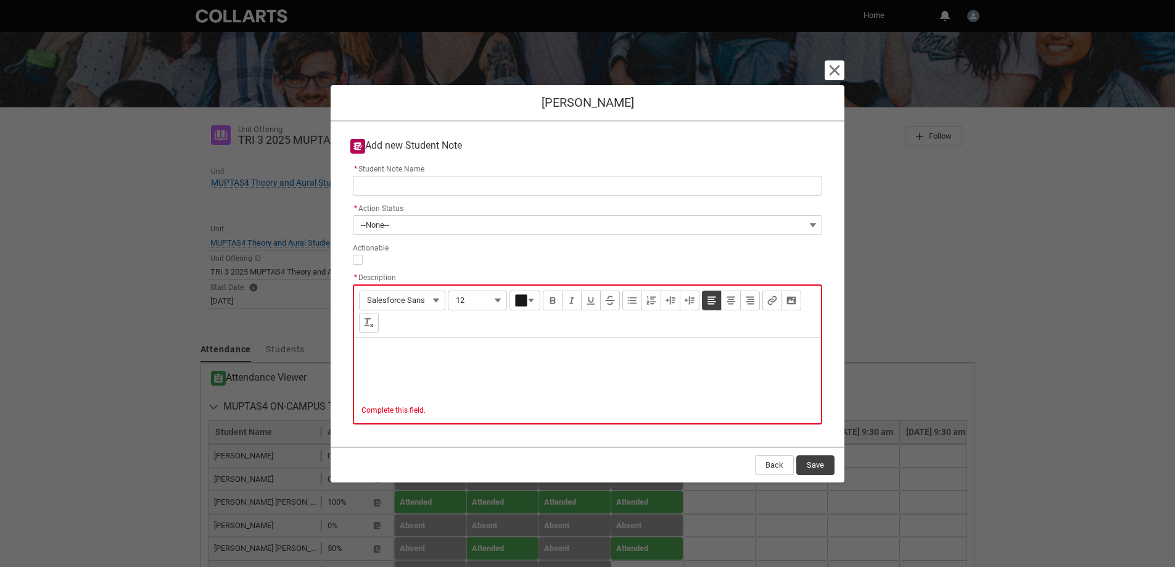
drag, startPoint x: 630, startPoint y: 118, endPoint x: 582, endPoint y: 100, distance: 51.5
click at [578, 117] on div "Angelina Nadde" at bounding box center [588, 103] width 514 height 36
drag, startPoint x: 546, startPoint y: 102, endPoint x: 655, endPoint y: 106, distance: 109.2
click at [655, 106] on h1 "Angelina Nadde" at bounding box center [587, 102] width 494 height 15
copy h1 "Angelina Nadde"
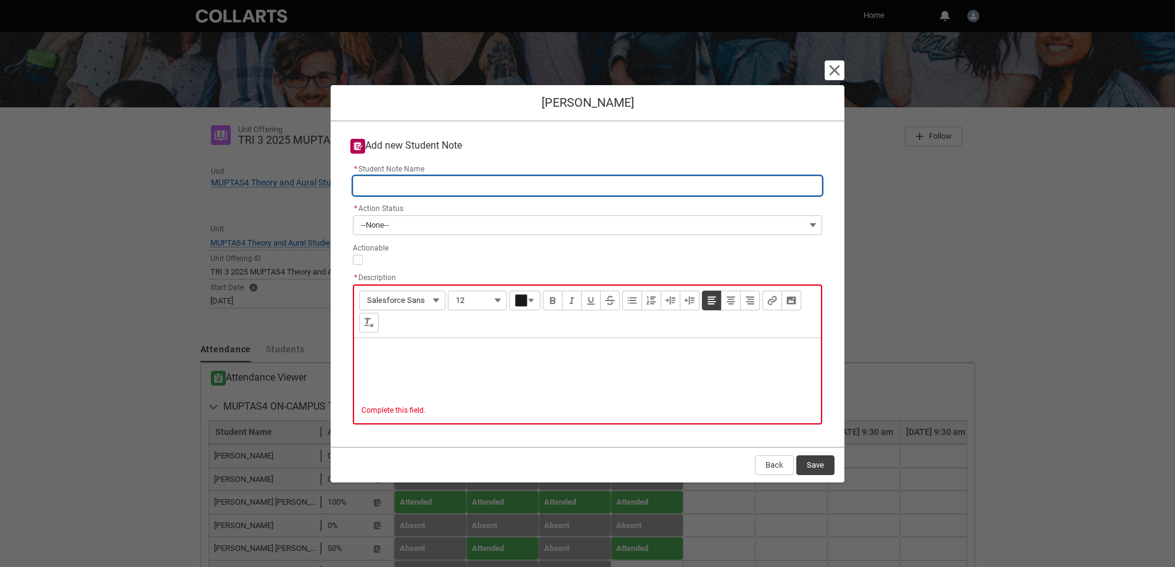
click at [413, 185] on input "* Student Note Name" at bounding box center [587, 186] width 469 height 20
paste input "Angelina Nadde"
type lightning-primitive-input-simple "Angelina Nadde"
type input "Angelina Nadde"
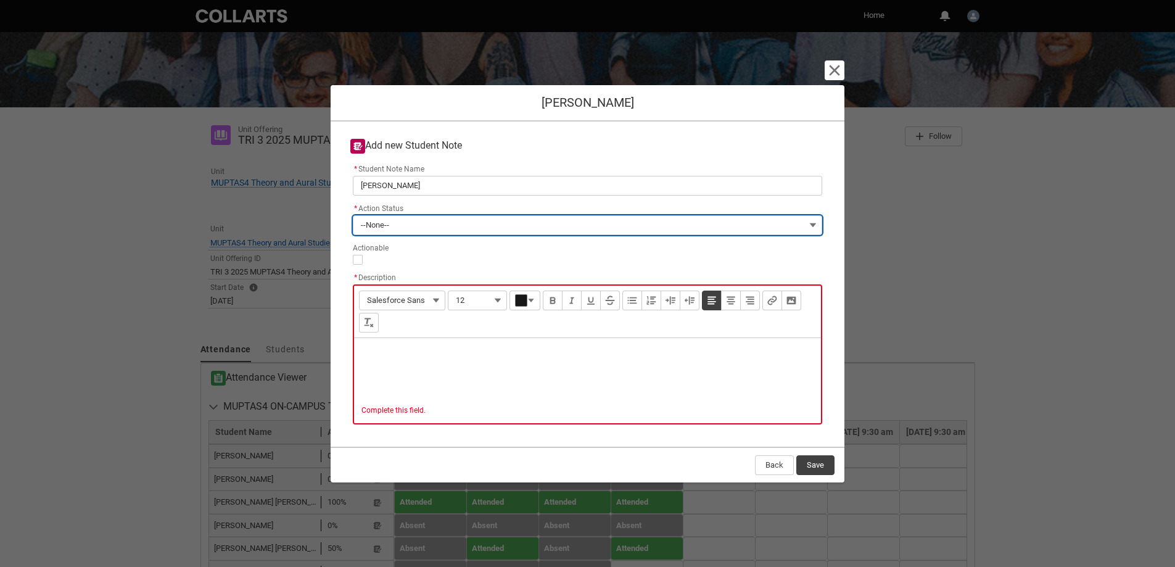
click at [397, 233] on button "--None--" at bounding box center [587, 225] width 469 height 20
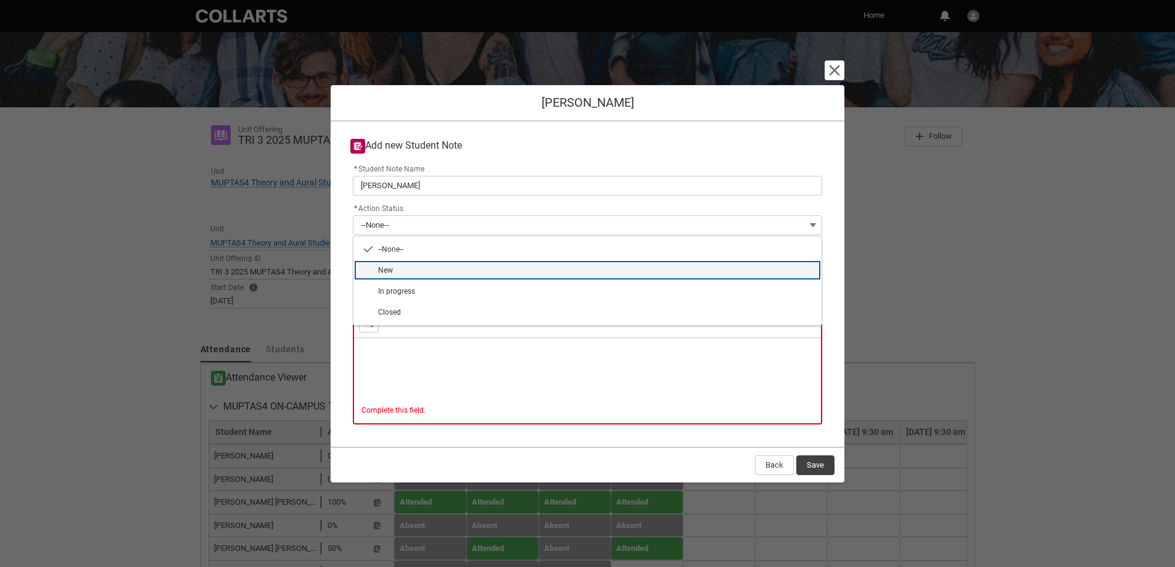
click at [405, 267] on span "New" at bounding box center [596, 270] width 436 height 11
type lightning-combobox "New"
type lightning-picklist "New"
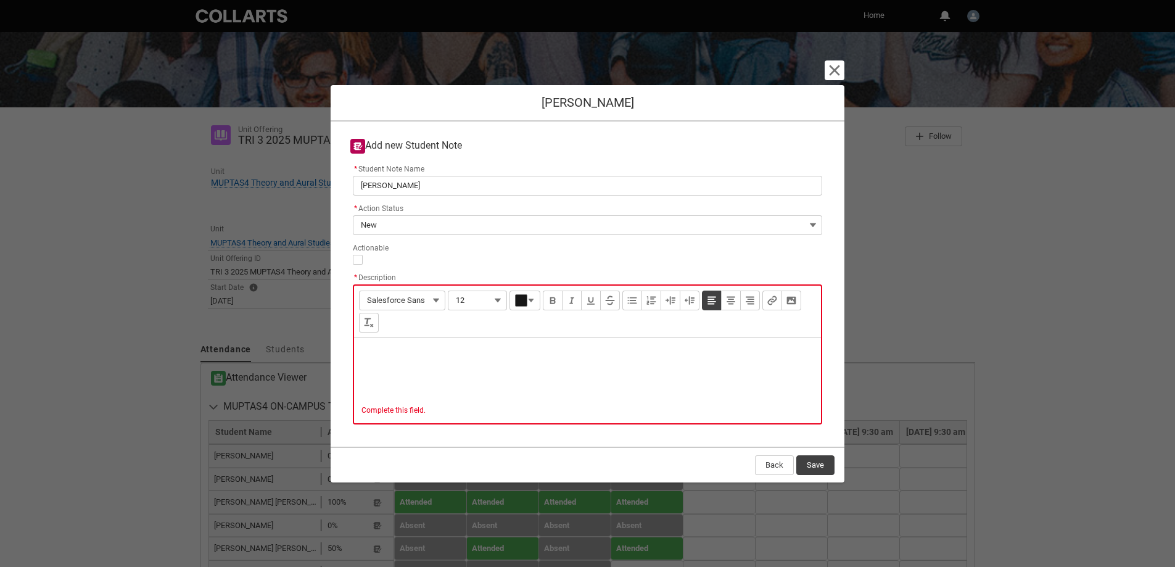
click at [382, 349] on p "Description" at bounding box center [587, 354] width 447 height 12
type lightning-input-rich-text "<p>MUPTAS4 No attendance all Trimester</p>"
click at [819, 465] on div "Back Save" at bounding box center [588, 465] width 514 height 36
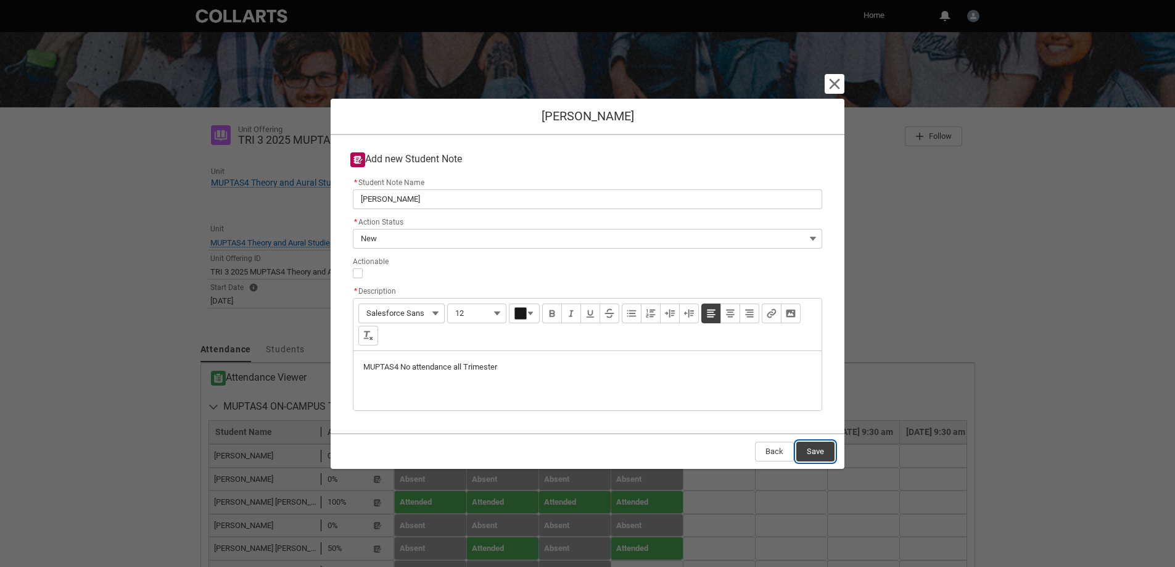
click at [817, 450] on button "Save" at bounding box center [815, 452] width 38 height 20
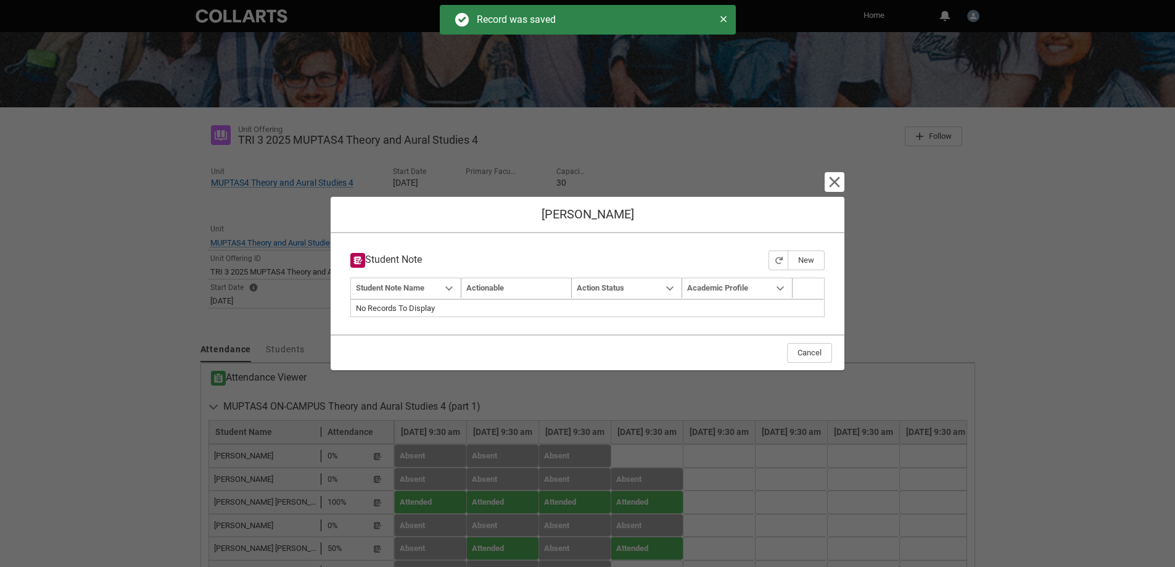
type input "179"
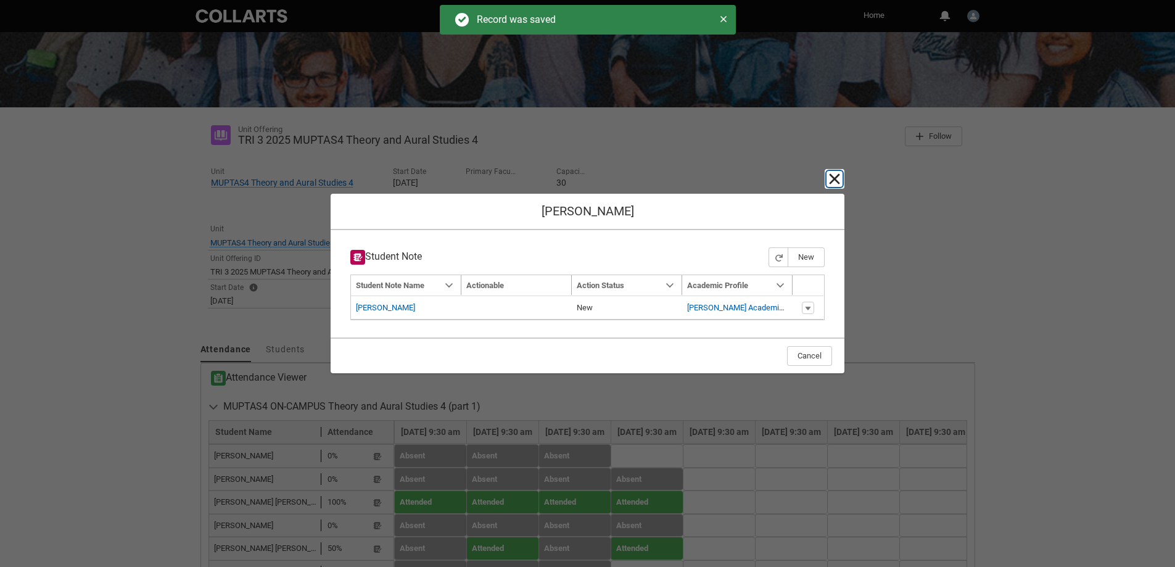
click at [832, 179] on lightning-primitive-icon "button" at bounding box center [834, 178] width 15 height 15
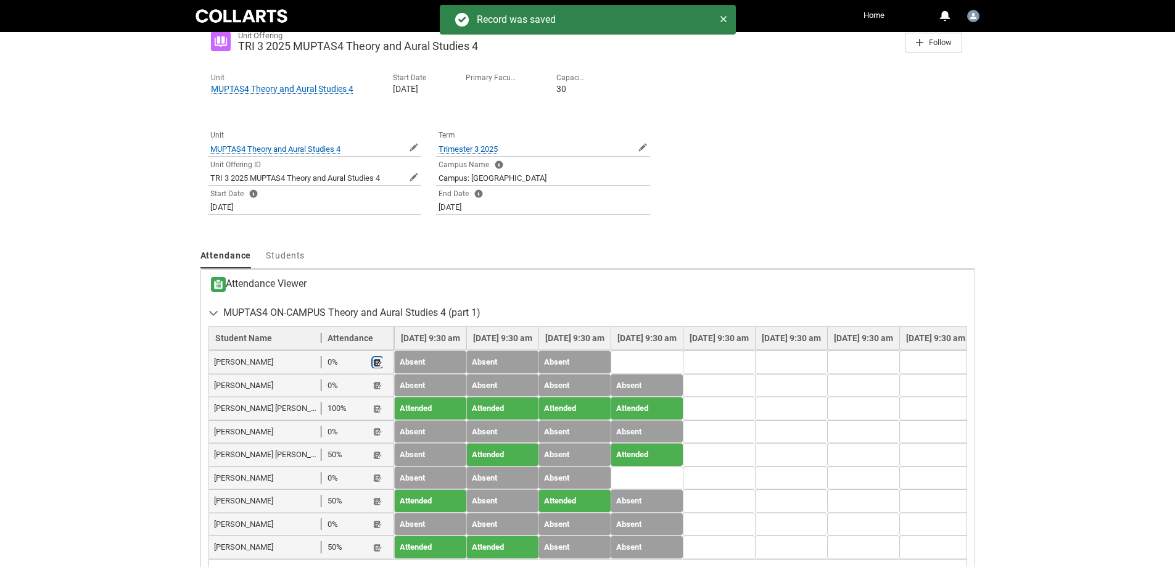
scroll to position [247, 0]
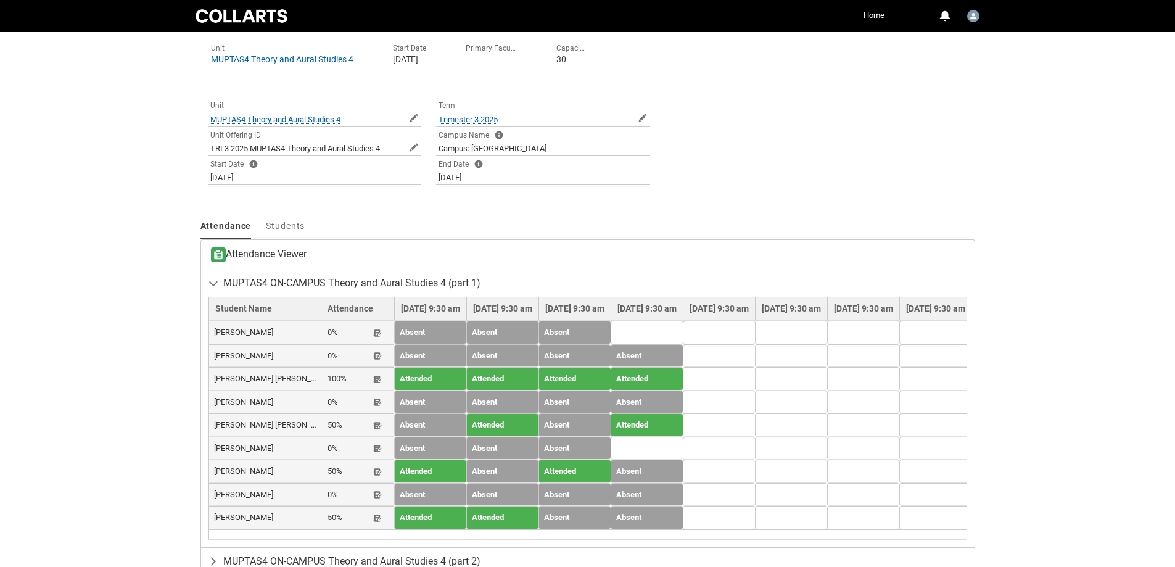
click at [683, 326] on td at bounding box center [647, 332] width 72 height 23
click at [683, 454] on td at bounding box center [647, 448] width 72 height 23
